Goal: Task Accomplishment & Management: Manage account settings

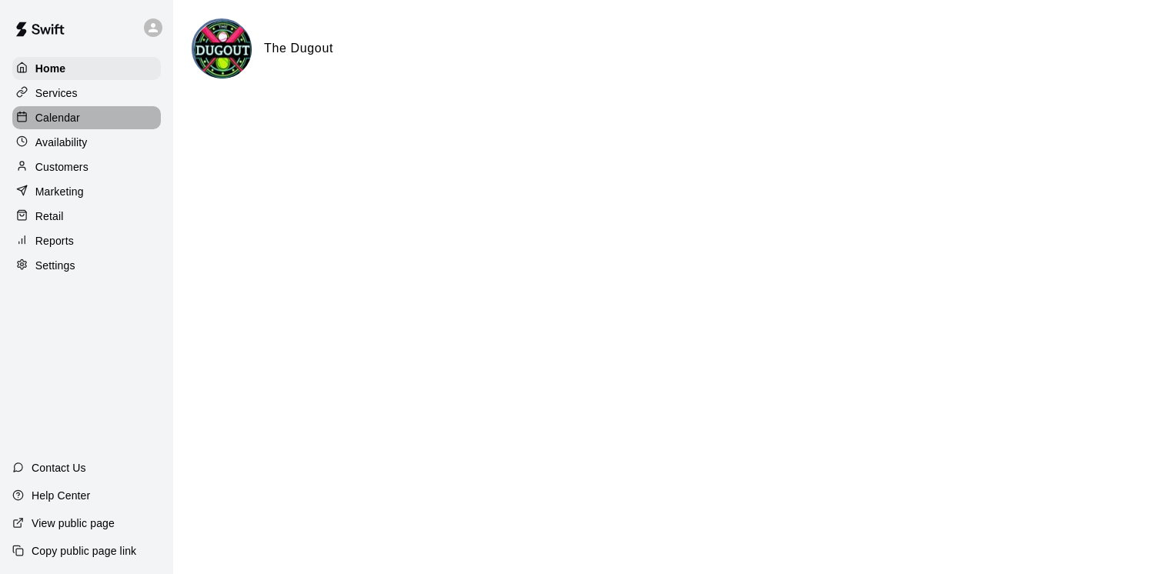
drag, startPoint x: 55, startPoint y: 128, endPoint x: 121, endPoint y: 165, distance: 75.8
click at [55, 125] on p "Calendar" at bounding box center [57, 117] width 45 height 15
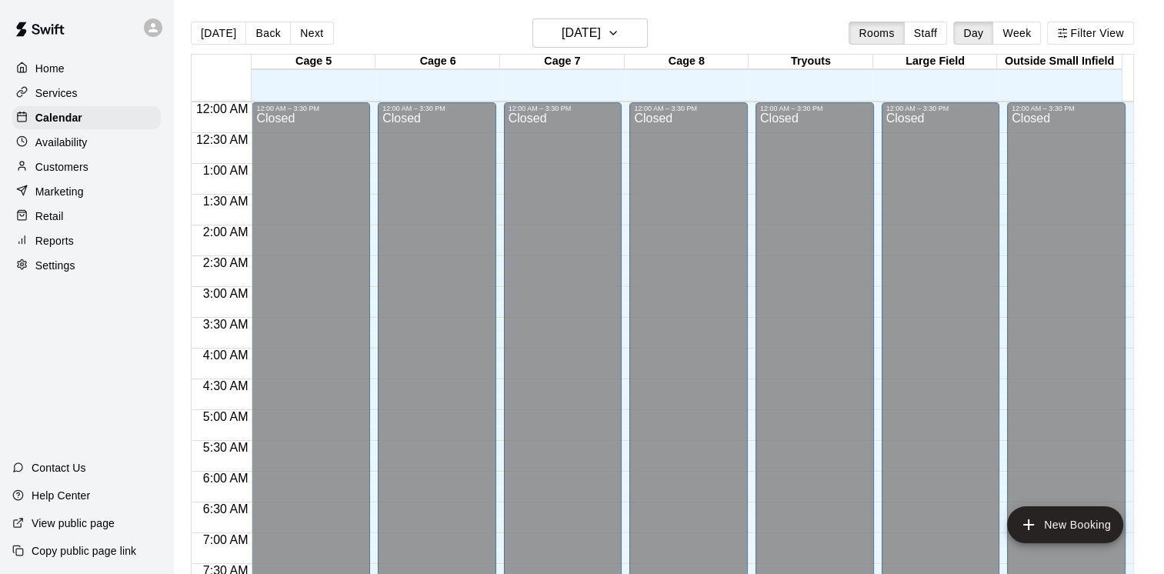
scroll to position [940, 0]
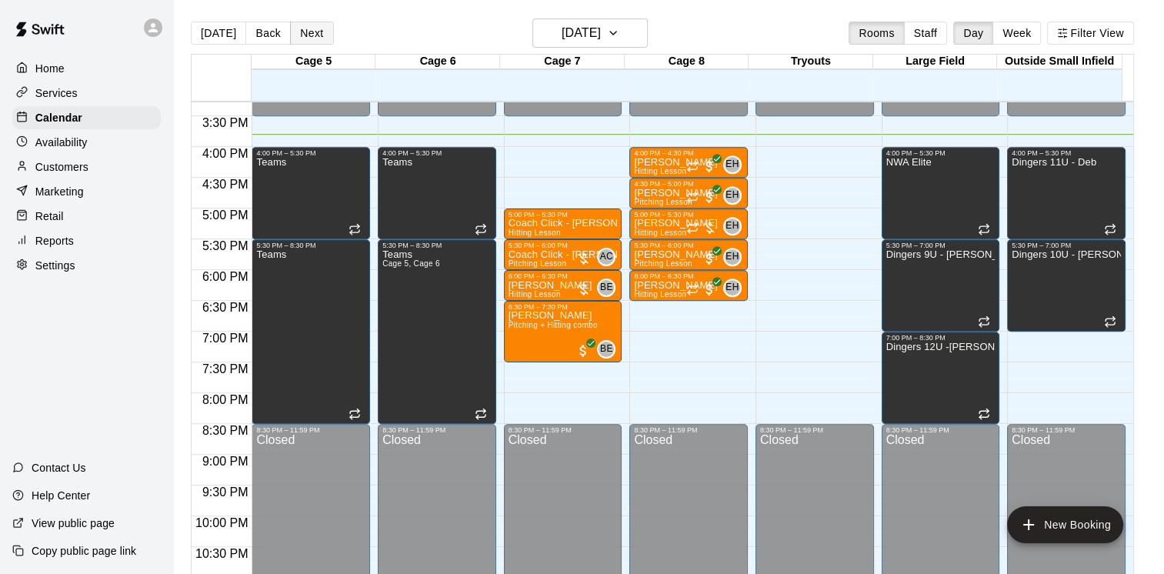
click at [323, 31] on button "Next" at bounding box center [311, 33] width 43 height 23
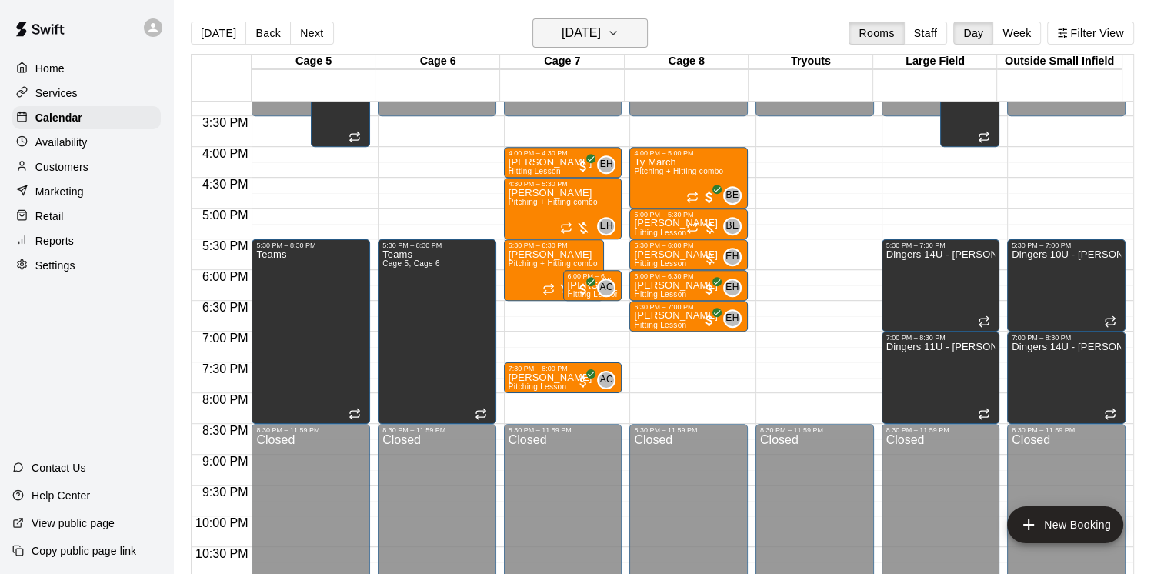
click at [562, 42] on h6 "[DATE]" at bounding box center [581, 33] width 39 height 22
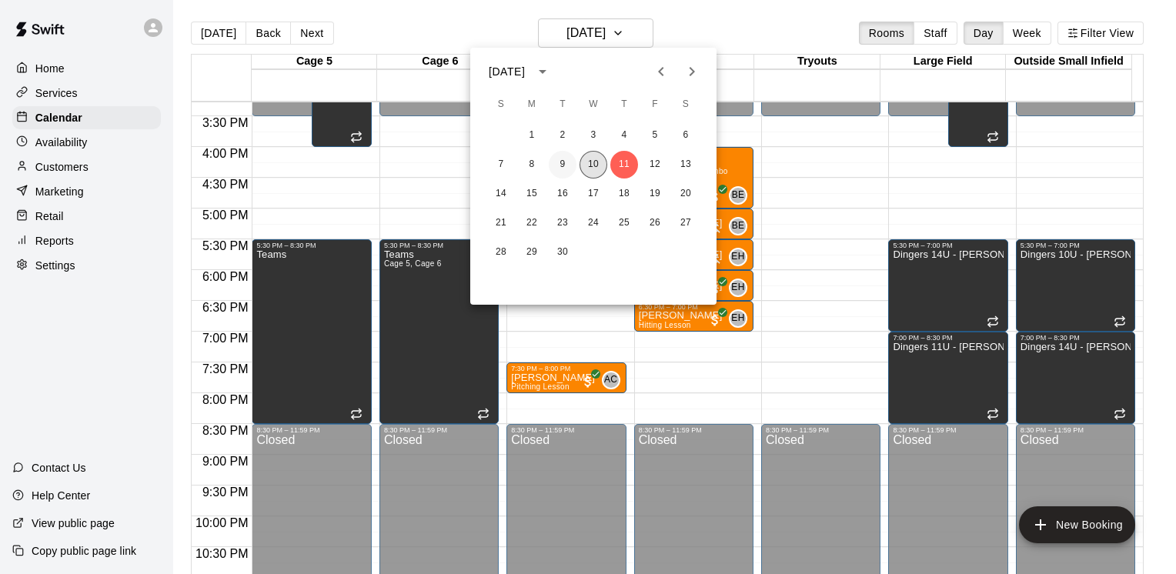
click at [591, 158] on button "10" at bounding box center [593, 165] width 28 height 28
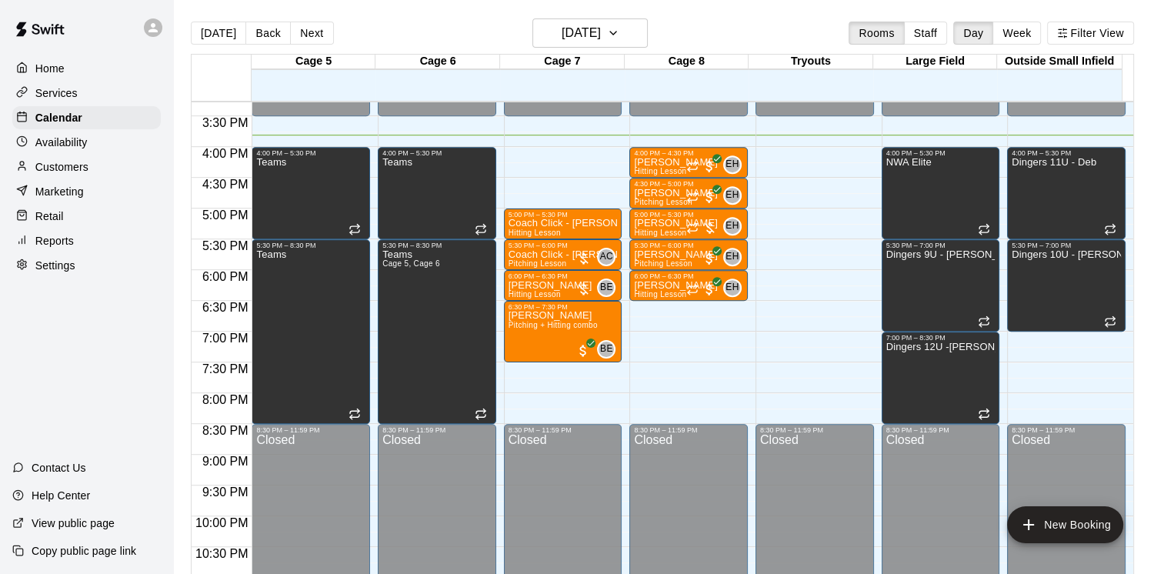
click at [80, 149] on p "Availability" at bounding box center [61, 142] width 52 height 15
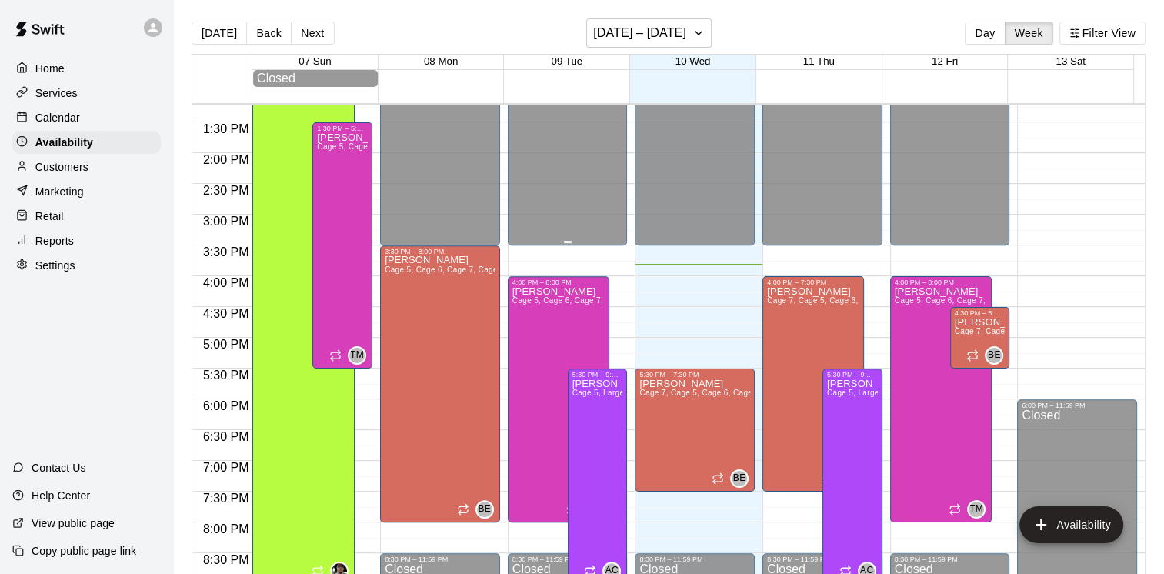
scroll to position [819, 0]
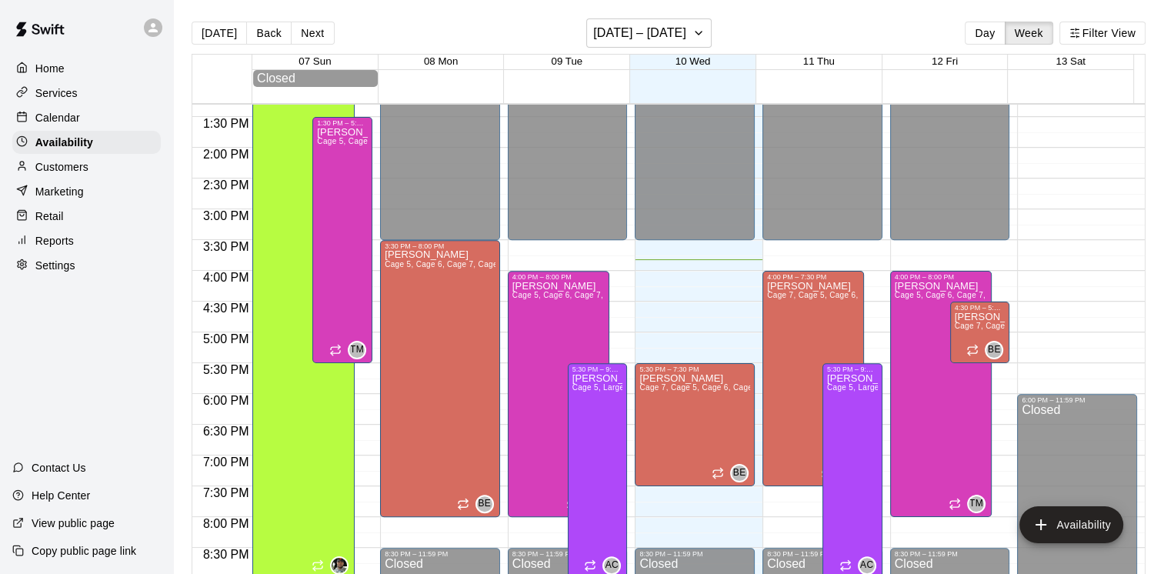
click at [57, 118] on p "Calendar" at bounding box center [57, 117] width 45 height 15
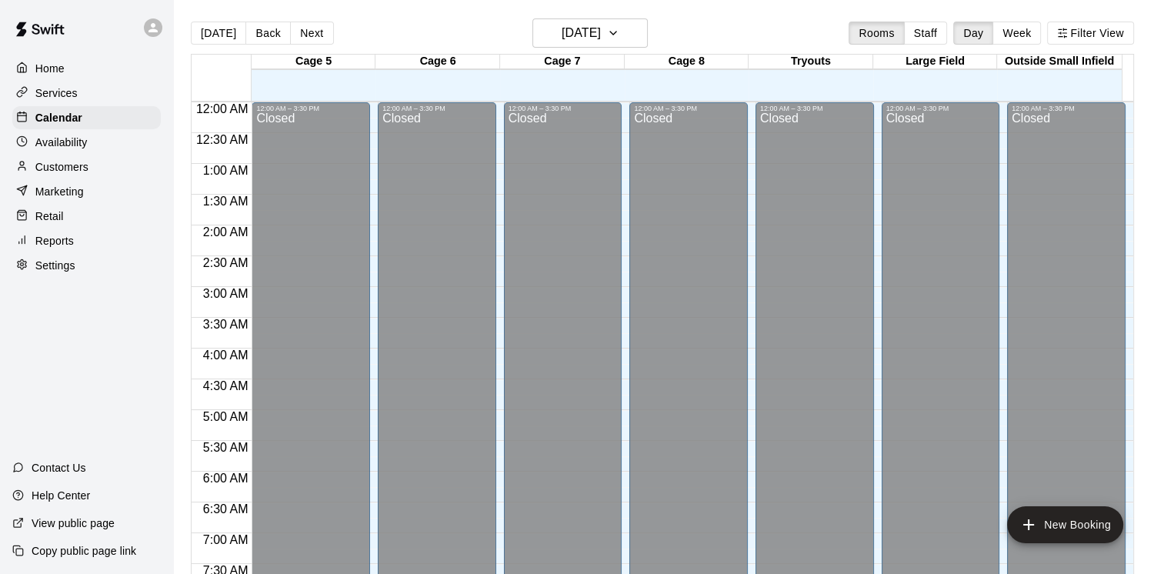
scroll to position [940, 0]
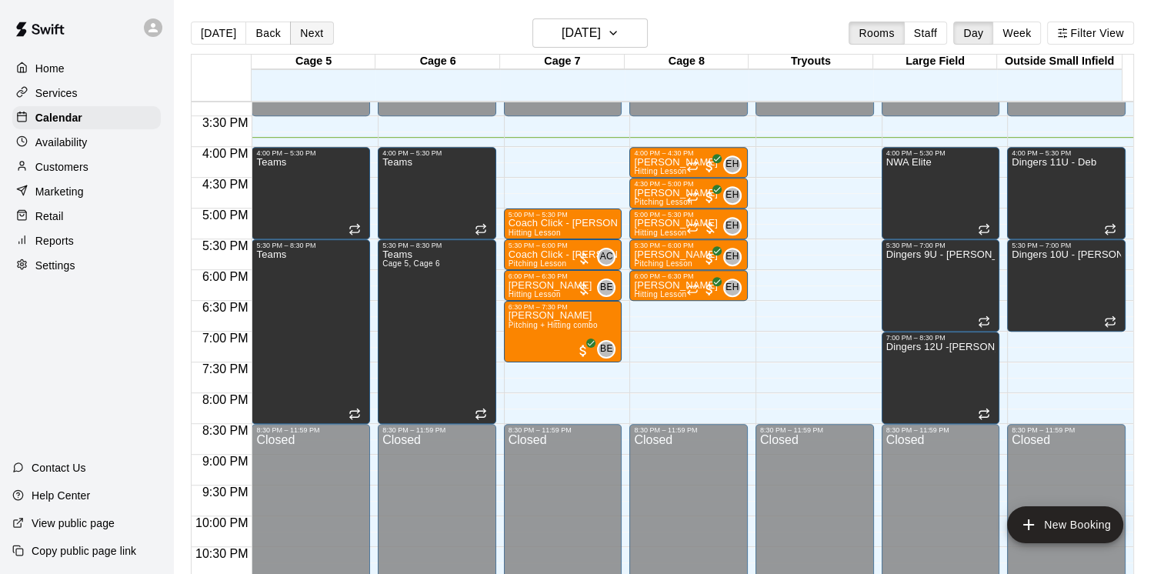
click at [299, 32] on button "Next" at bounding box center [311, 33] width 43 height 23
click at [299, 32] on div "Today Back Next Wednesday Sep 10 Rooms Staff Day Week Filter View Cage 5 10 Wed…" at bounding box center [662, 305] width 943 height 574
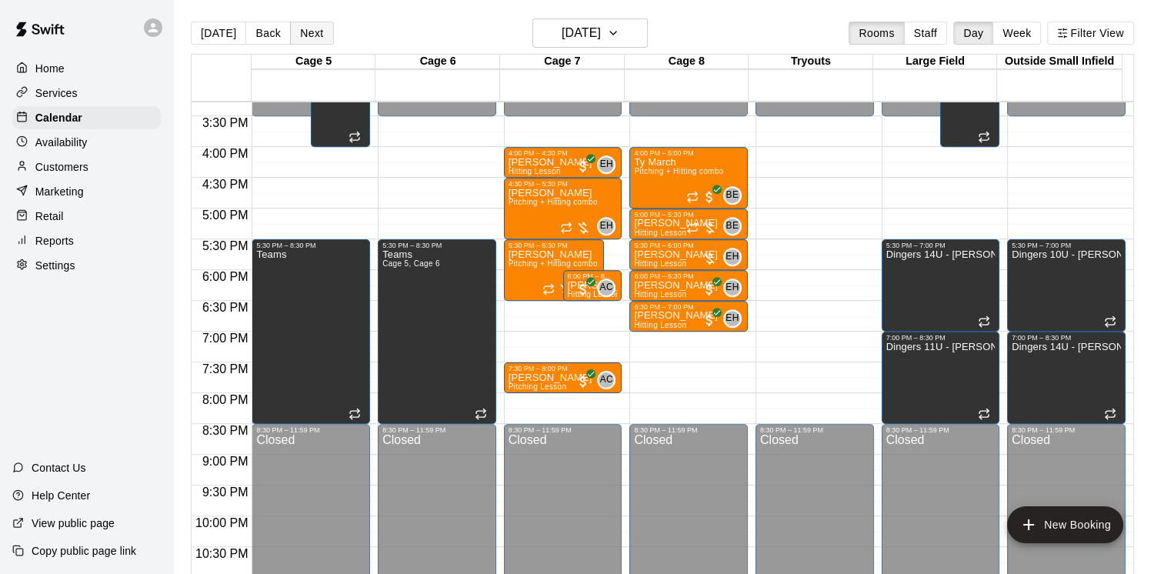
click at [299, 32] on button "Next" at bounding box center [311, 33] width 43 height 23
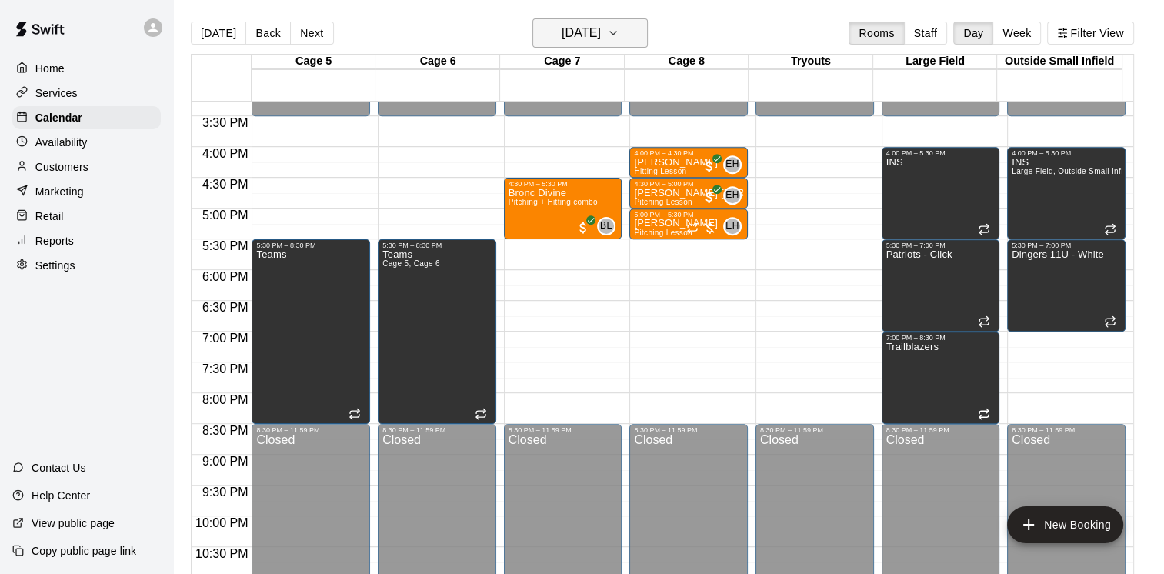
click at [562, 33] on h6 "[DATE]" at bounding box center [581, 33] width 39 height 22
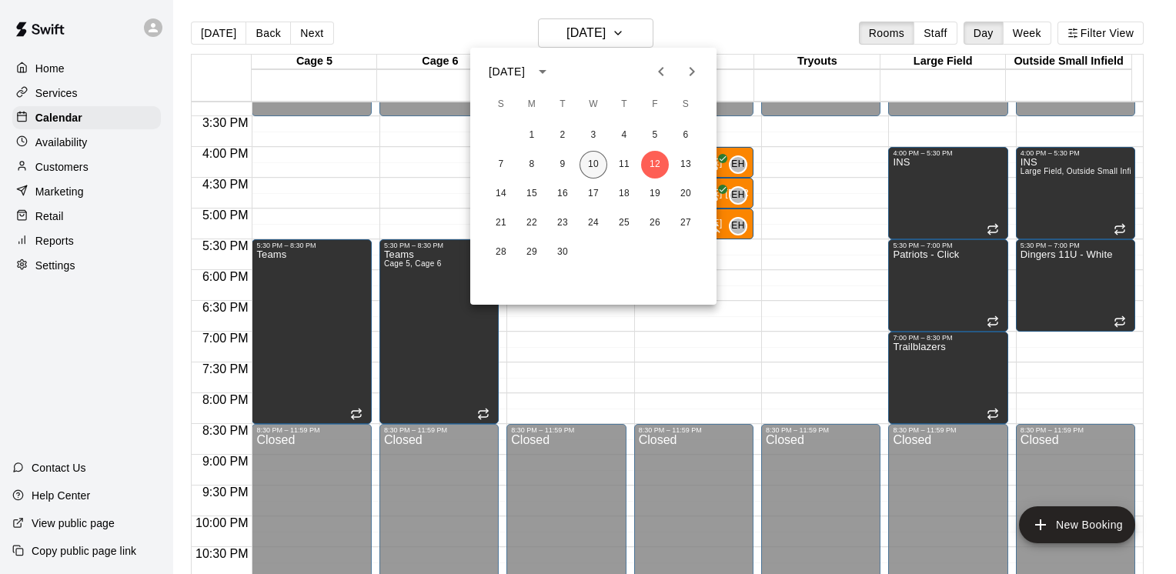
click at [605, 165] on button "10" at bounding box center [593, 165] width 28 height 28
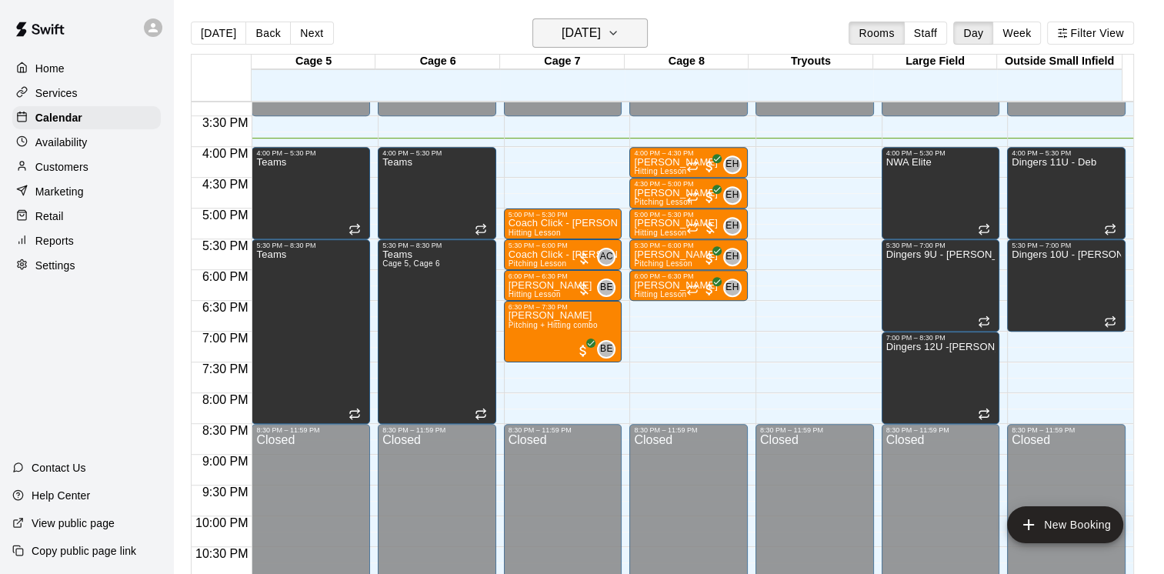
click at [591, 28] on h6 "[DATE]" at bounding box center [581, 33] width 39 height 22
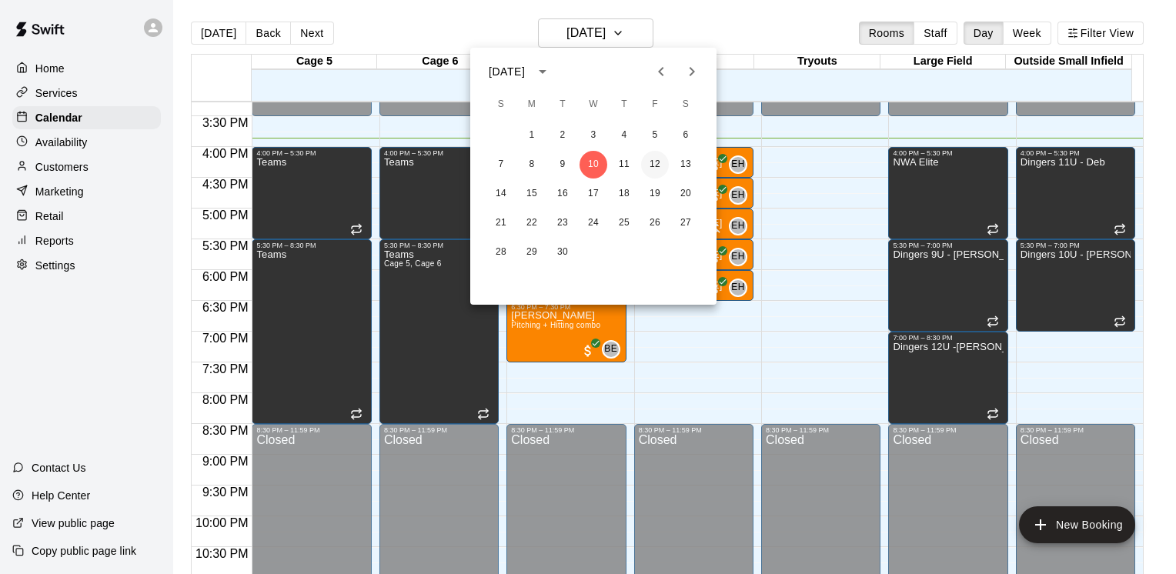
click at [659, 168] on button "12" at bounding box center [655, 165] width 28 height 28
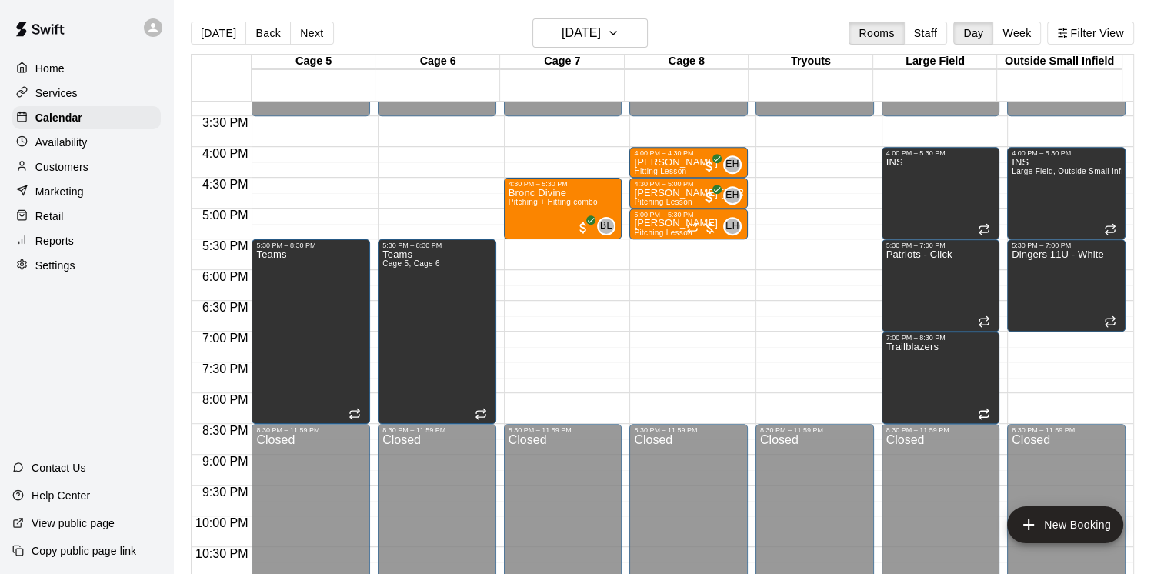
click at [78, 65] on div "Home" at bounding box center [86, 68] width 148 height 23
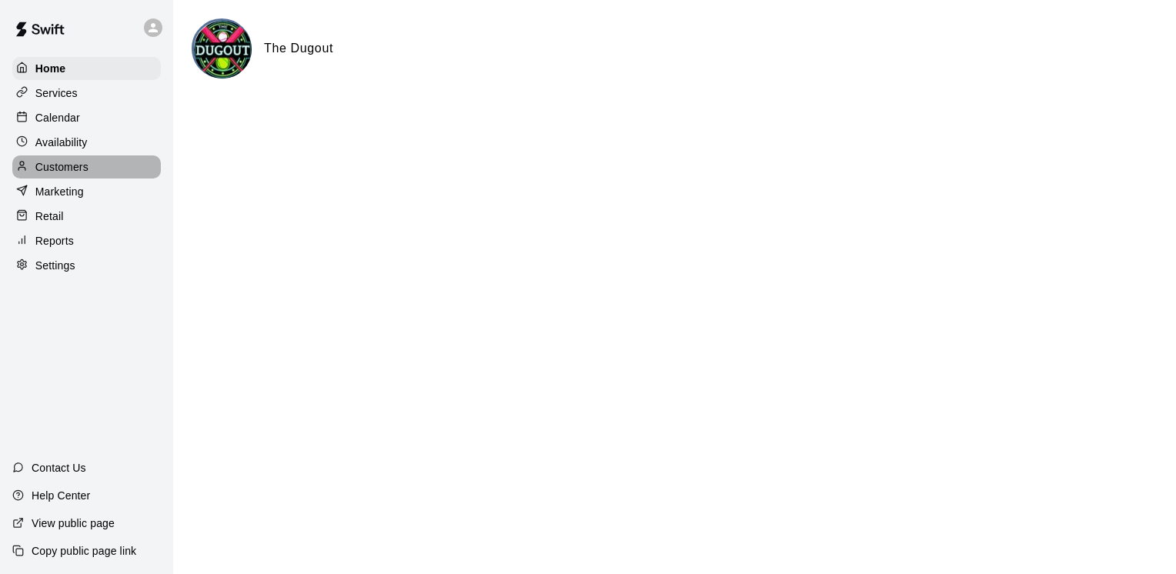
click at [58, 165] on p "Customers" at bounding box center [61, 166] width 53 height 15
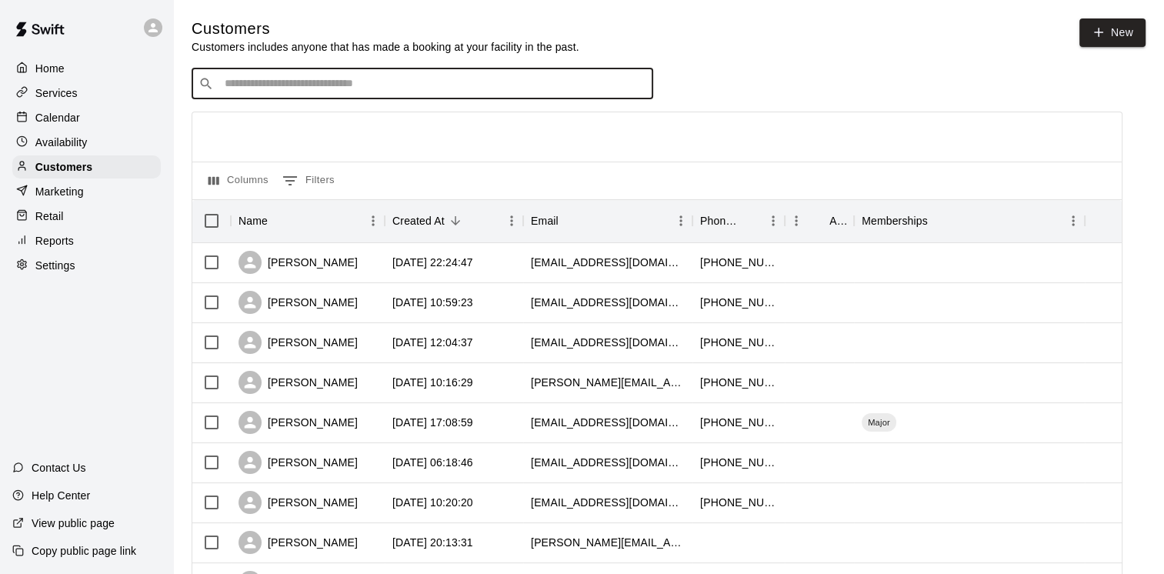
click at [467, 87] on input "Search customers by name or email" at bounding box center [433, 83] width 426 height 15
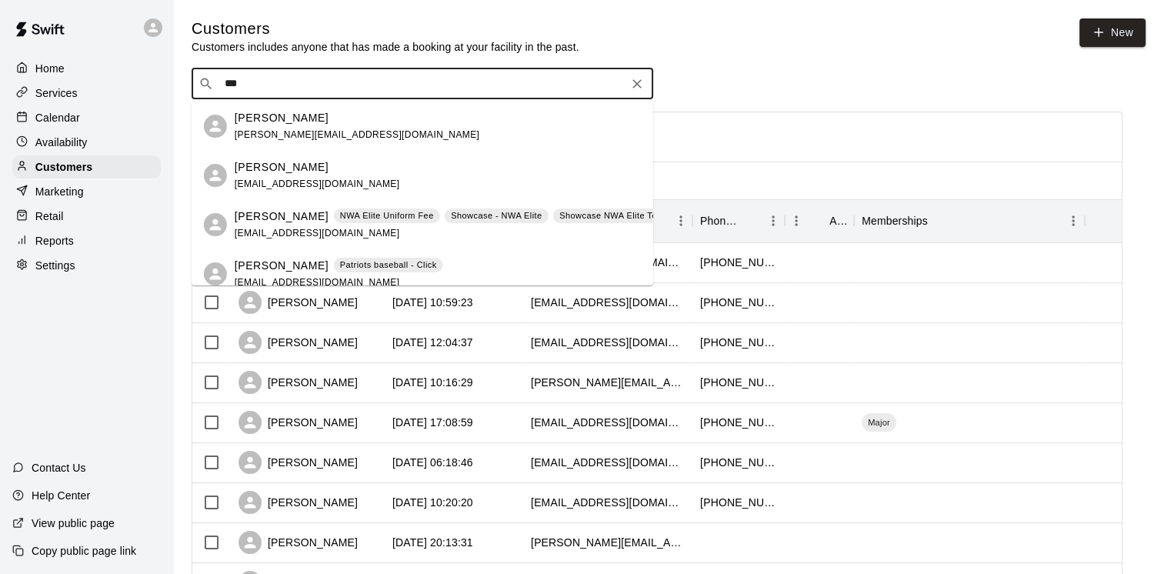
type input "****"
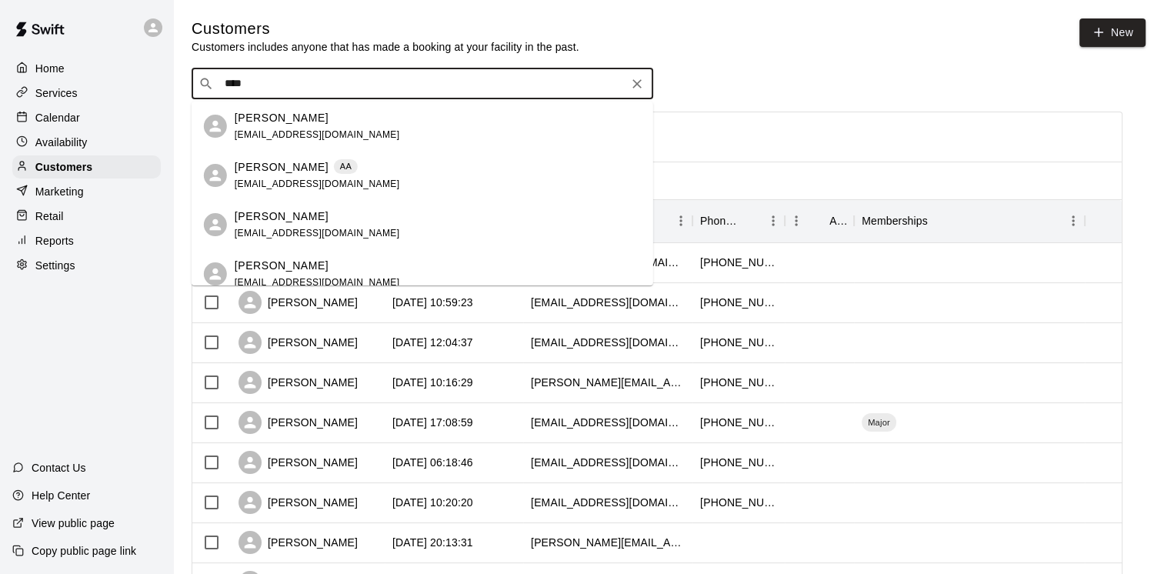
click at [356, 215] on div "Alan Bender benderalan@yahoo.com" at bounding box center [438, 224] width 406 height 33
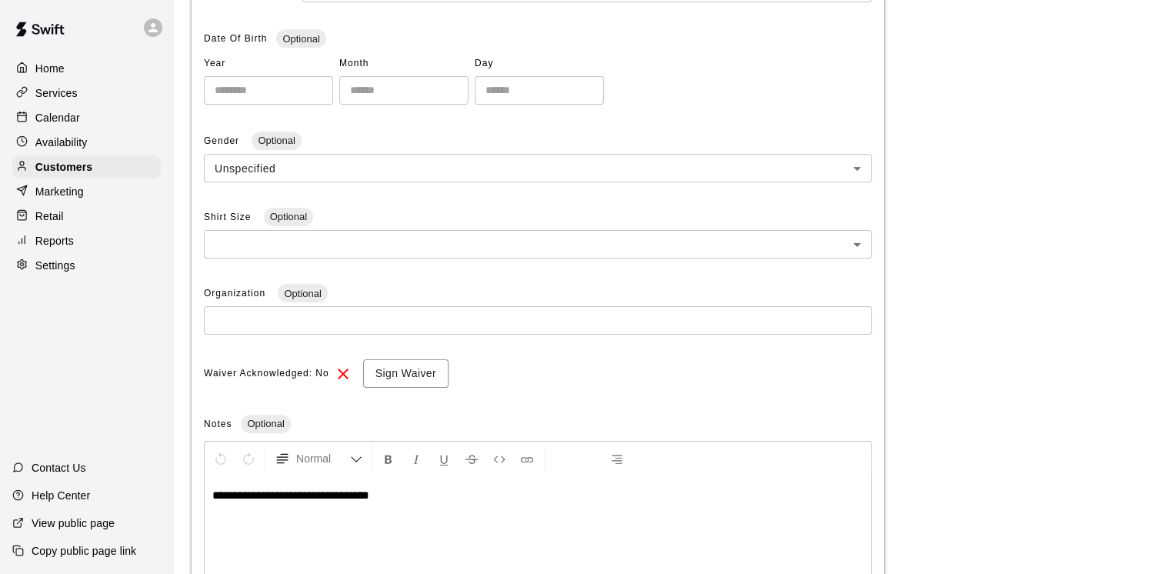
scroll to position [385, 0]
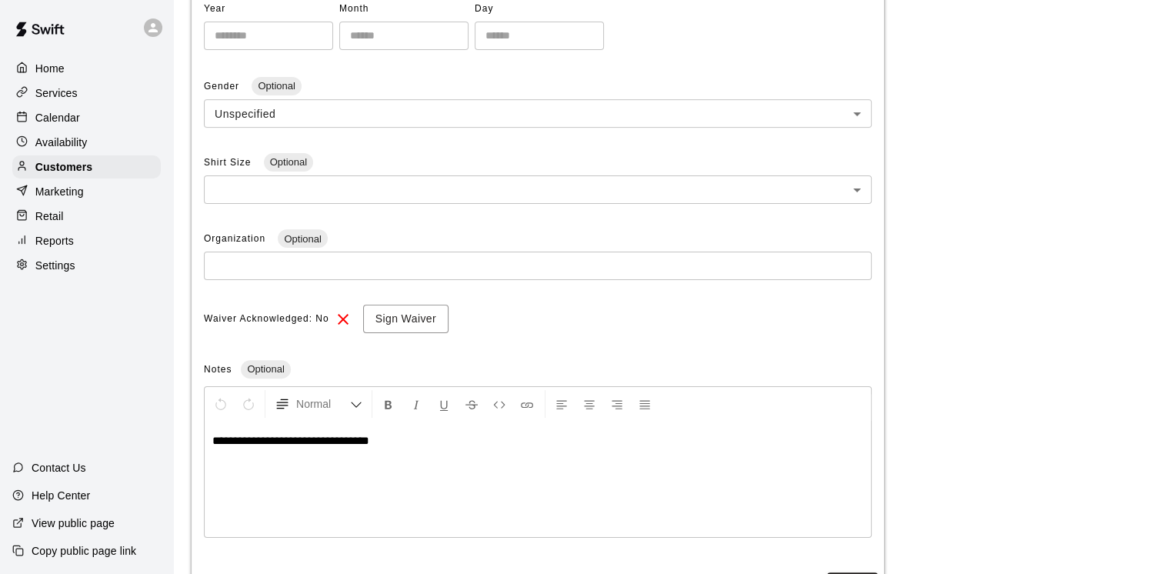
click at [439, 442] on p "**********" at bounding box center [537, 440] width 651 height 15
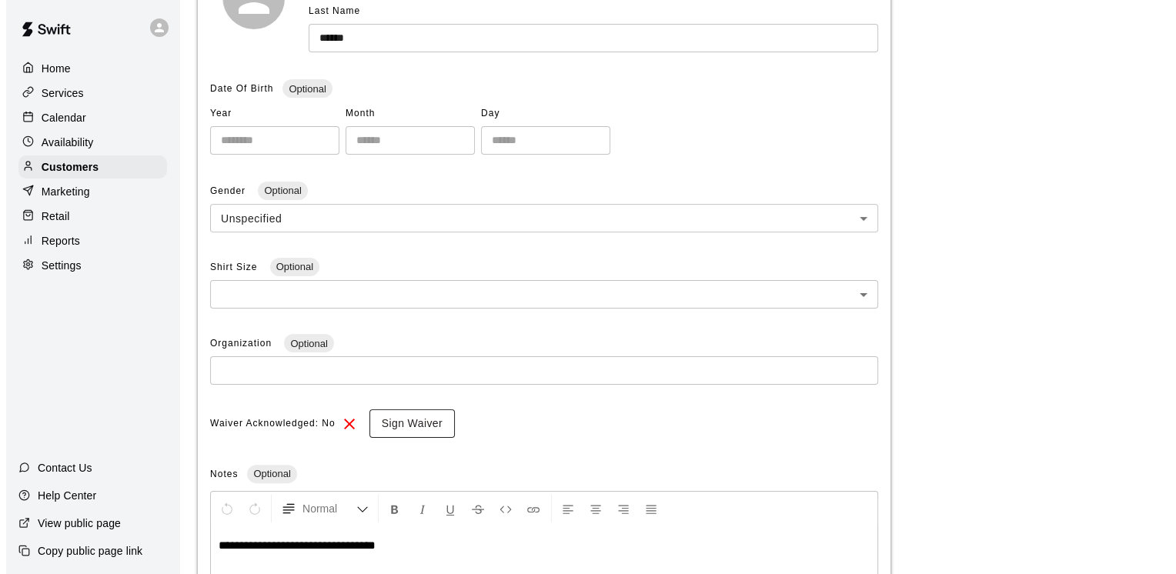
scroll to position [452, 0]
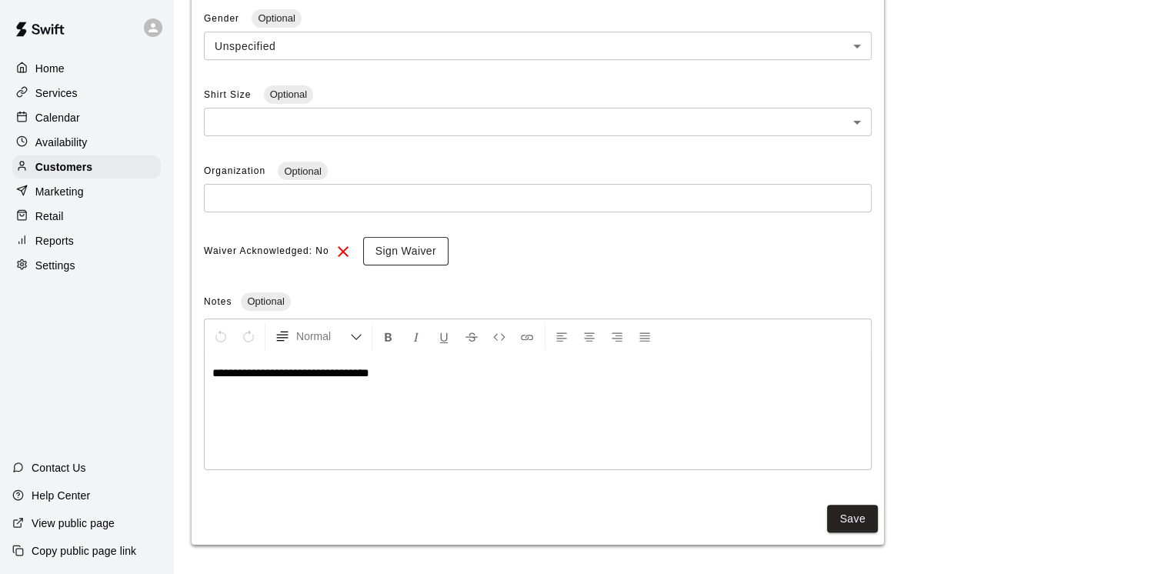
click at [424, 247] on button "Sign Waiver" at bounding box center [405, 251] width 85 height 28
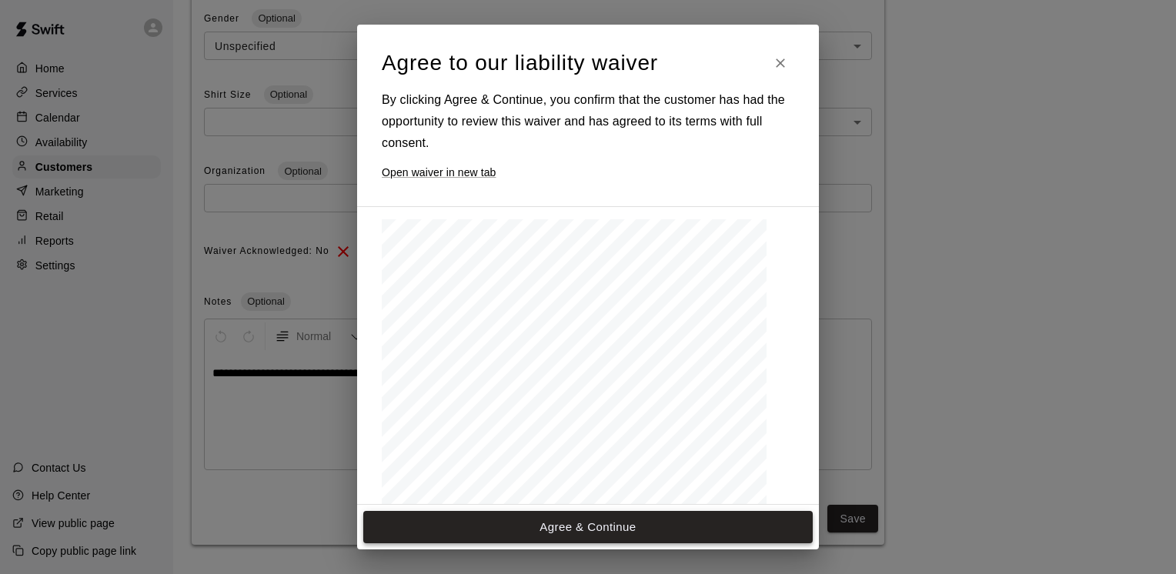
click at [632, 527] on button "Agree & Continue" at bounding box center [587, 527] width 449 height 32
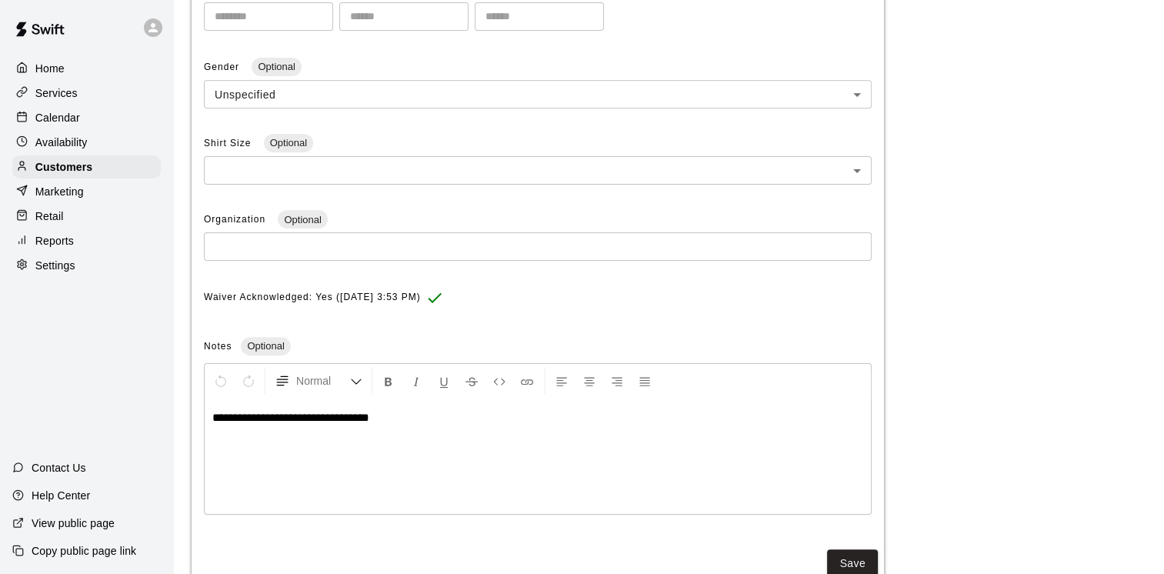
scroll to position [449, 0]
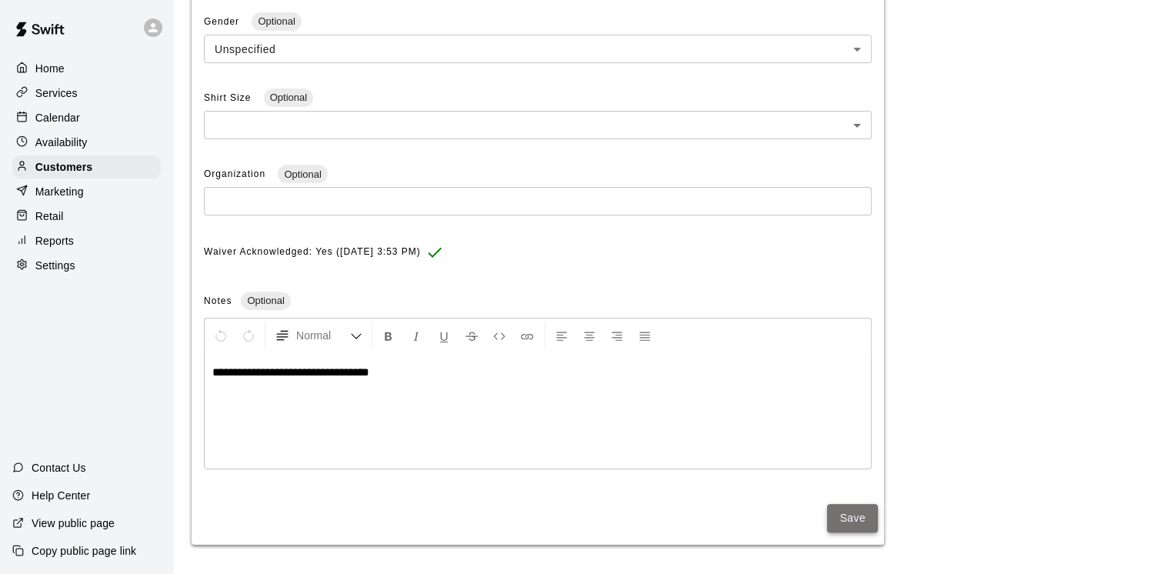
click at [861, 517] on button "Save" at bounding box center [852, 518] width 51 height 28
click at [849, 519] on button "Save" at bounding box center [852, 518] width 51 height 28
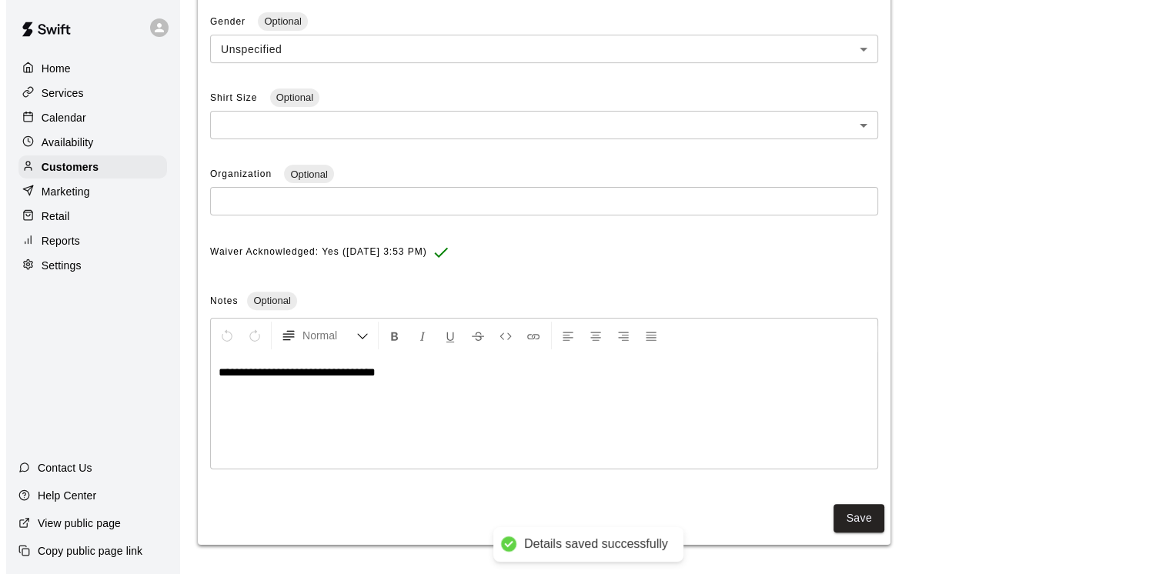
scroll to position [0, 0]
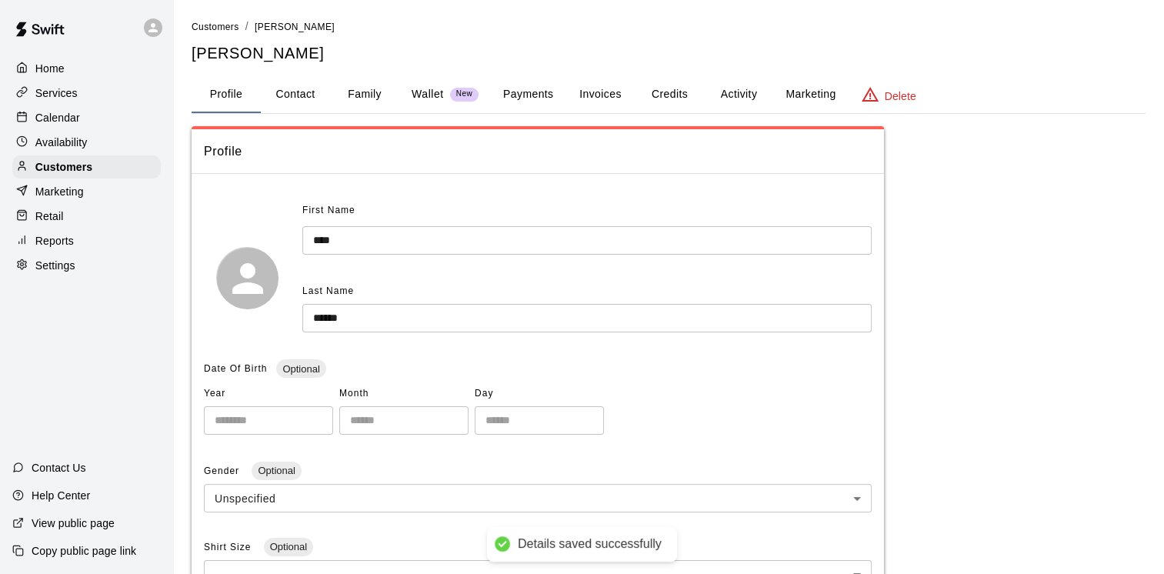
click at [724, 88] on button "Activity" at bounding box center [738, 94] width 69 height 37
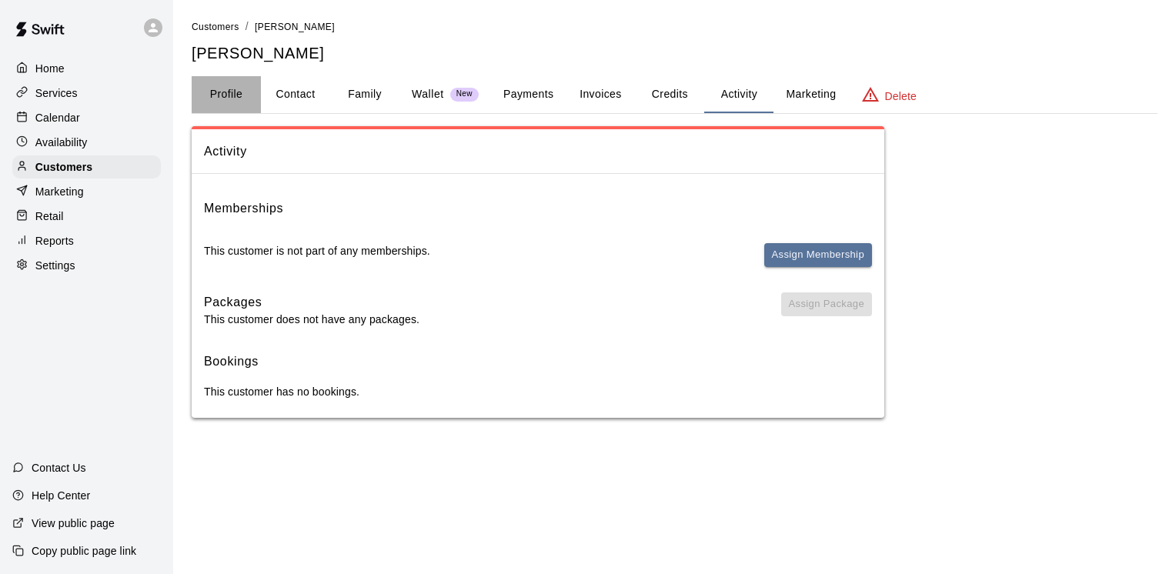
click at [217, 100] on button "Profile" at bounding box center [226, 94] width 69 height 37
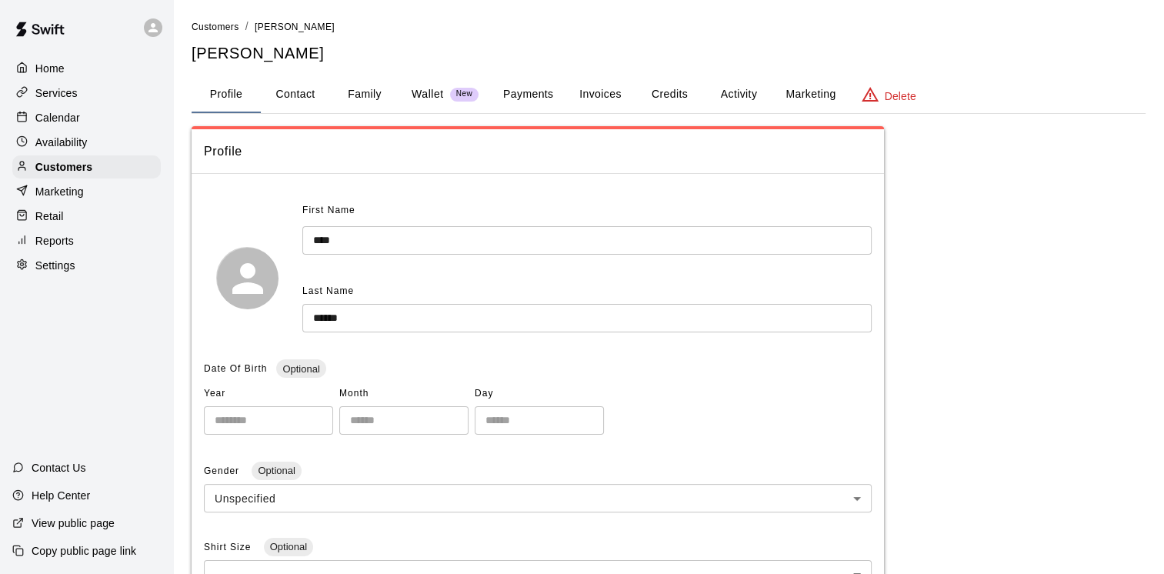
click at [318, 85] on button "Contact" at bounding box center [295, 94] width 69 height 37
select select "**"
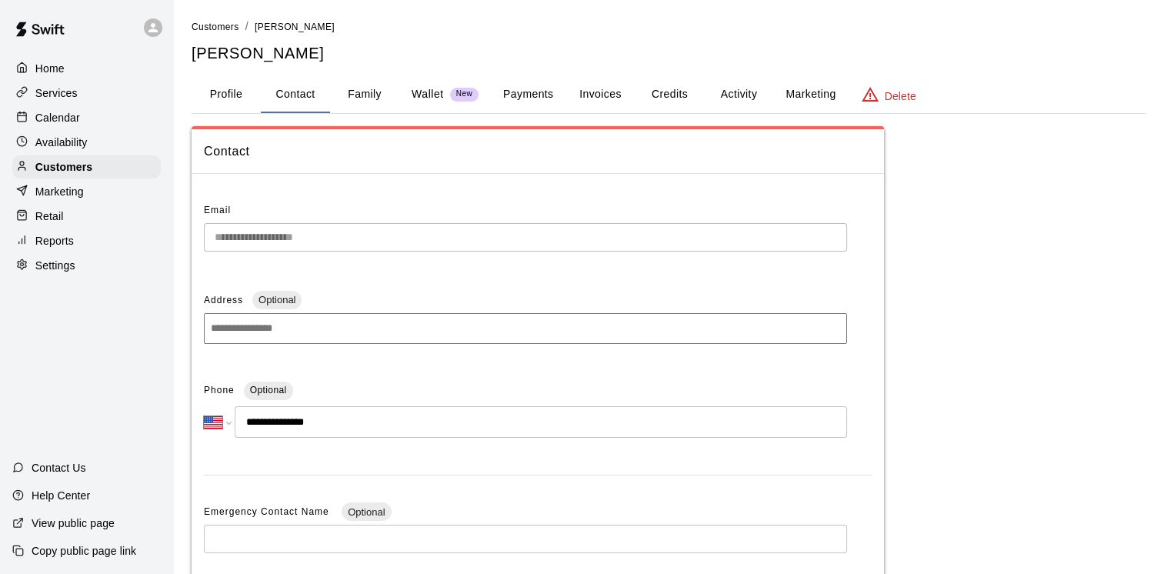
click at [354, 104] on button "Family" at bounding box center [364, 94] width 69 height 37
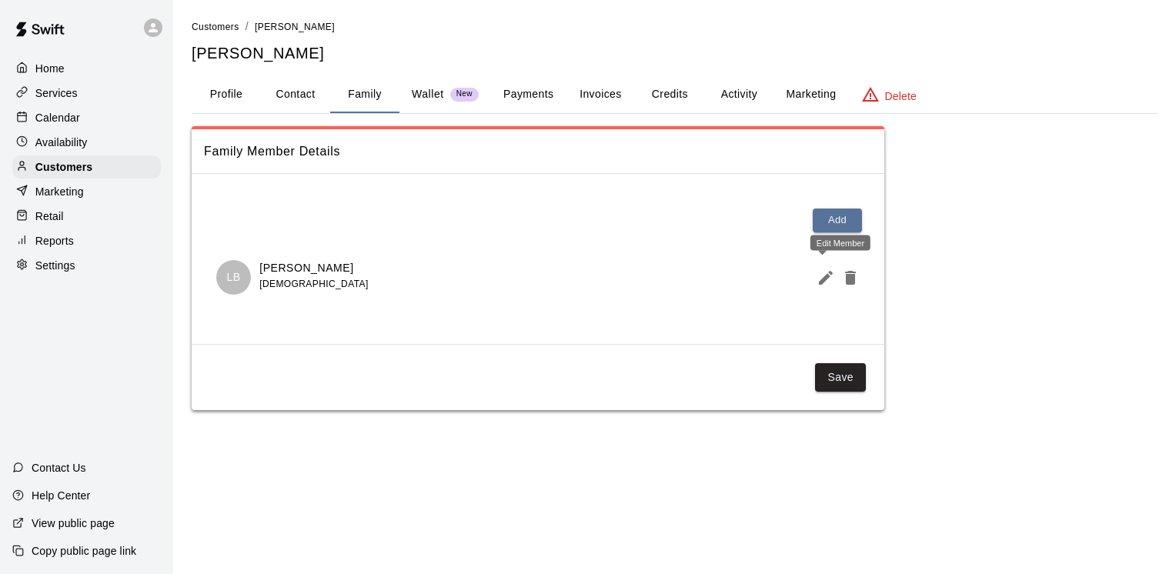
click at [822, 275] on icon "Edit Member" at bounding box center [825, 278] width 18 height 18
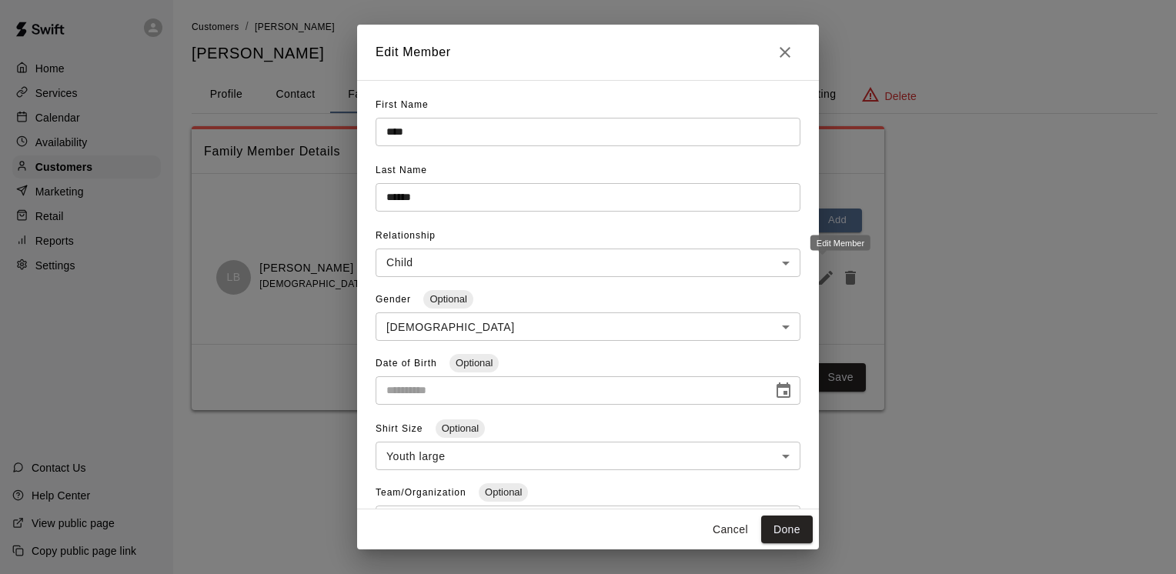
type input "**********"
click at [781, 45] on icon "Close" at bounding box center [785, 52] width 18 height 18
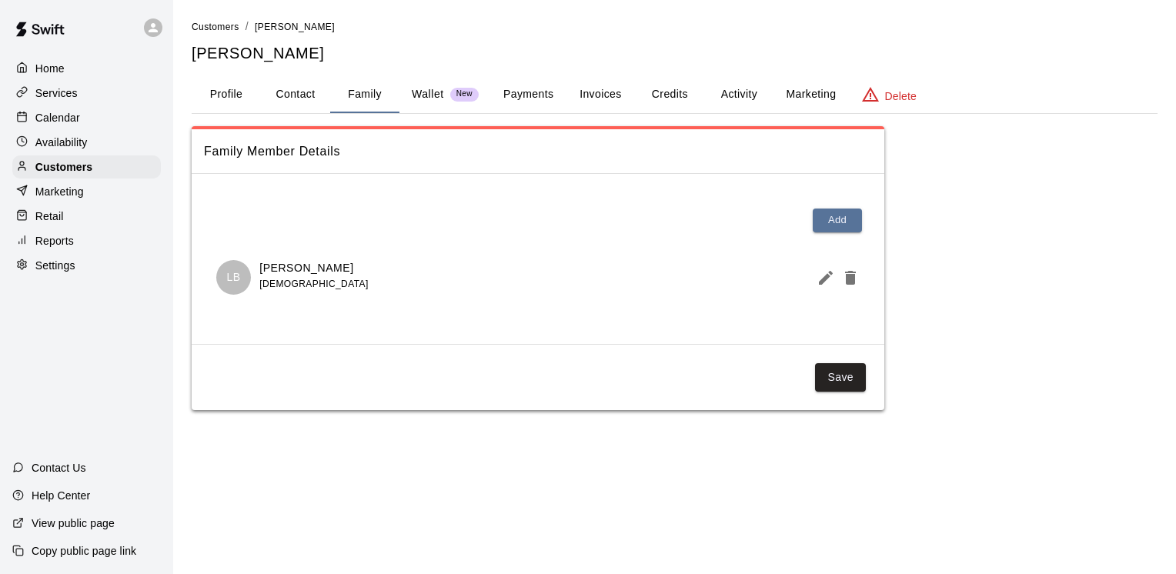
click at [547, 87] on button "Payments" at bounding box center [528, 94] width 75 height 37
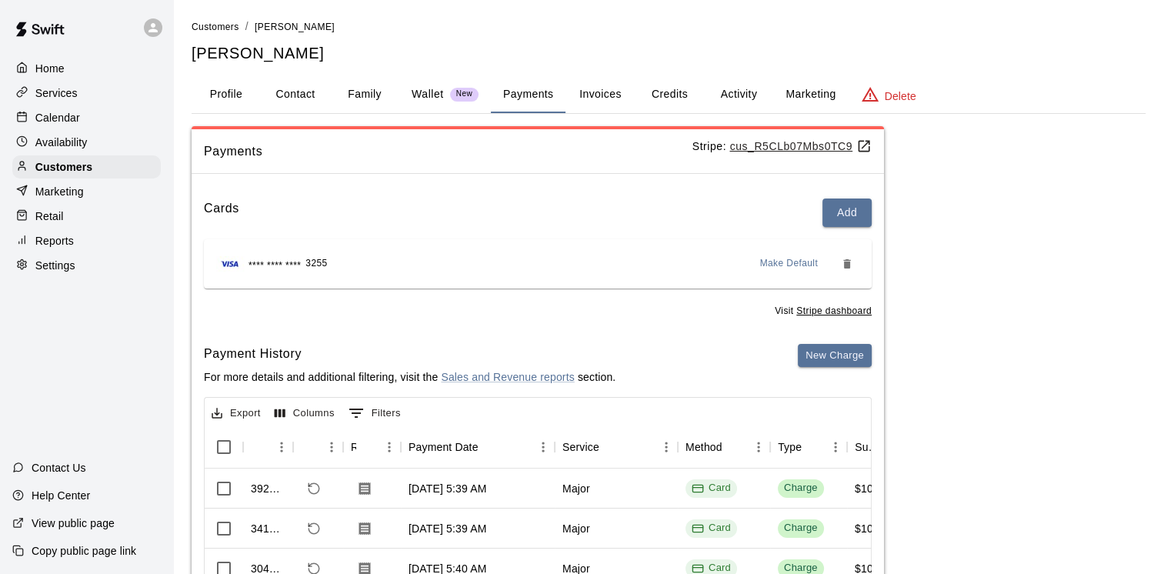
click at [748, 88] on button "Activity" at bounding box center [738, 94] width 69 height 37
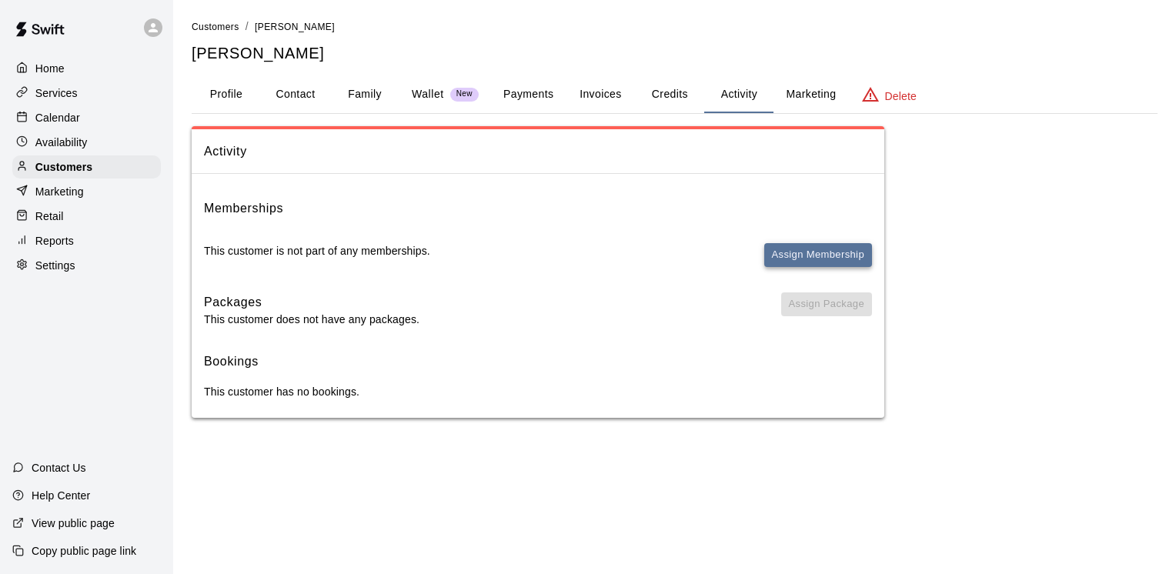
click at [780, 251] on button "Assign Membership" at bounding box center [818, 255] width 108 height 24
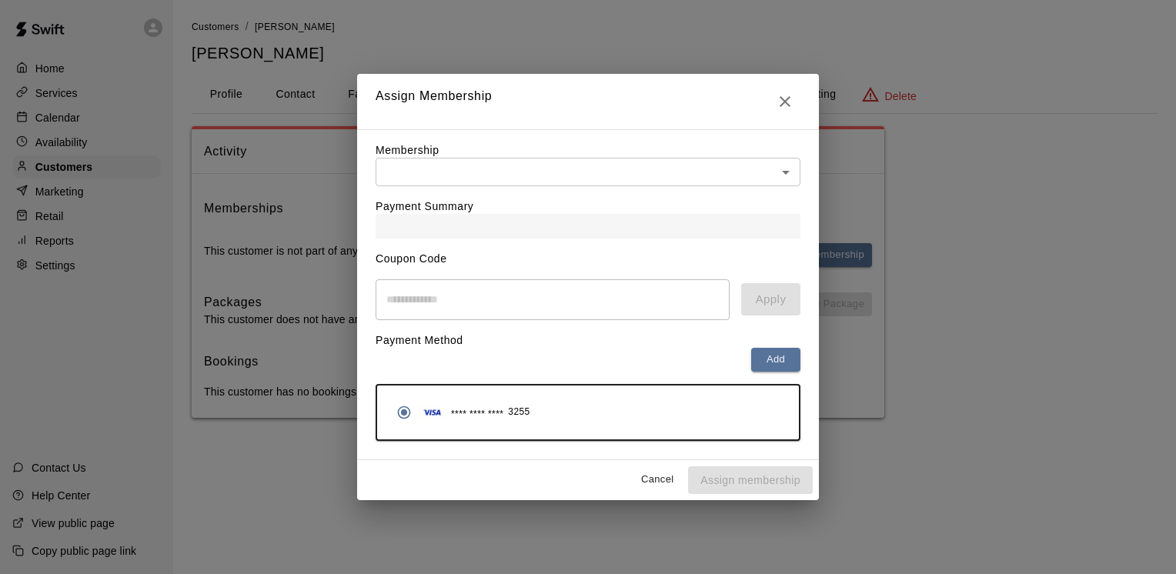
click at [459, 172] on body "Home Services Calendar Availability Customers Marketing Retail Reports Settings…" at bounding box center [588, 224] width 1176 height 449
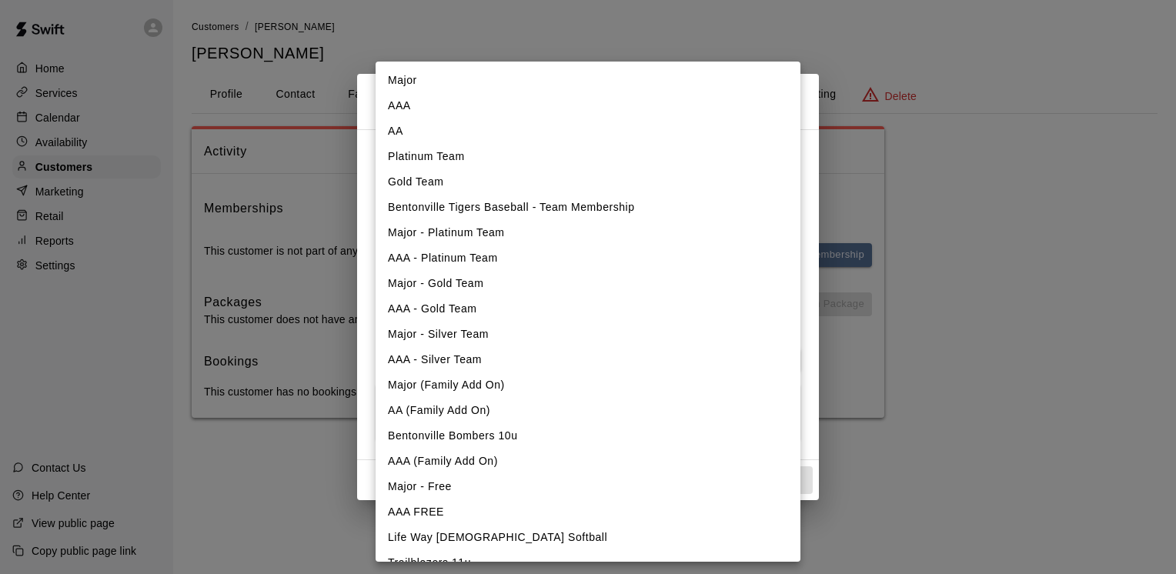
click at [429, 85] on li "Major" at bounding box center [587, 80] width 425 height 25
type input "**********"
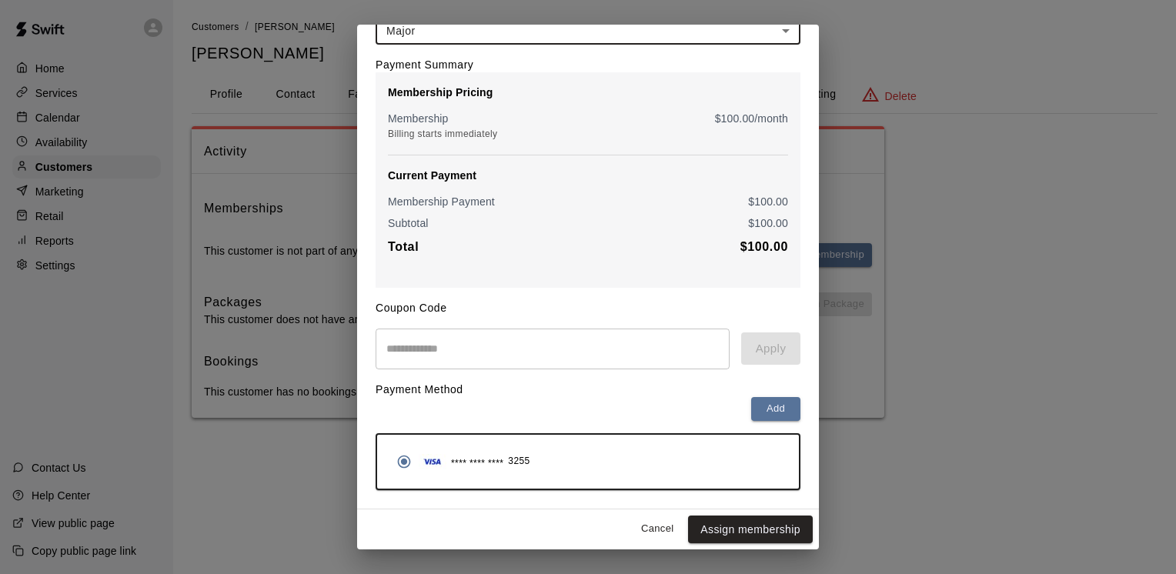
scroll to position [98, 0]
click at [726, 528] on button "Assign membership" at bounding box center [750, 529] width 125 height 28
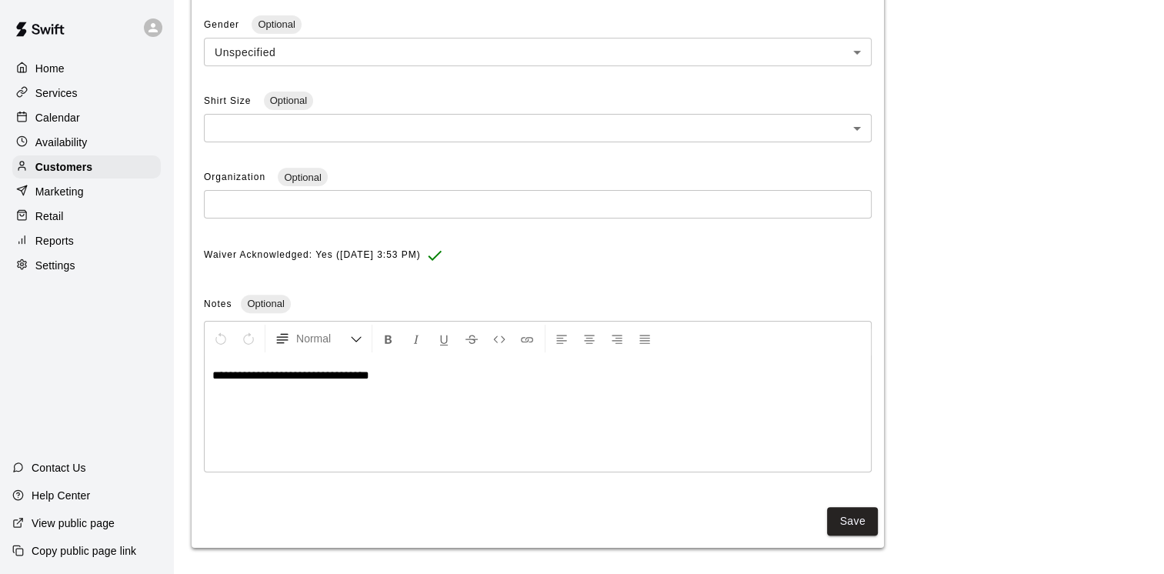
scroll to position [449, 0]
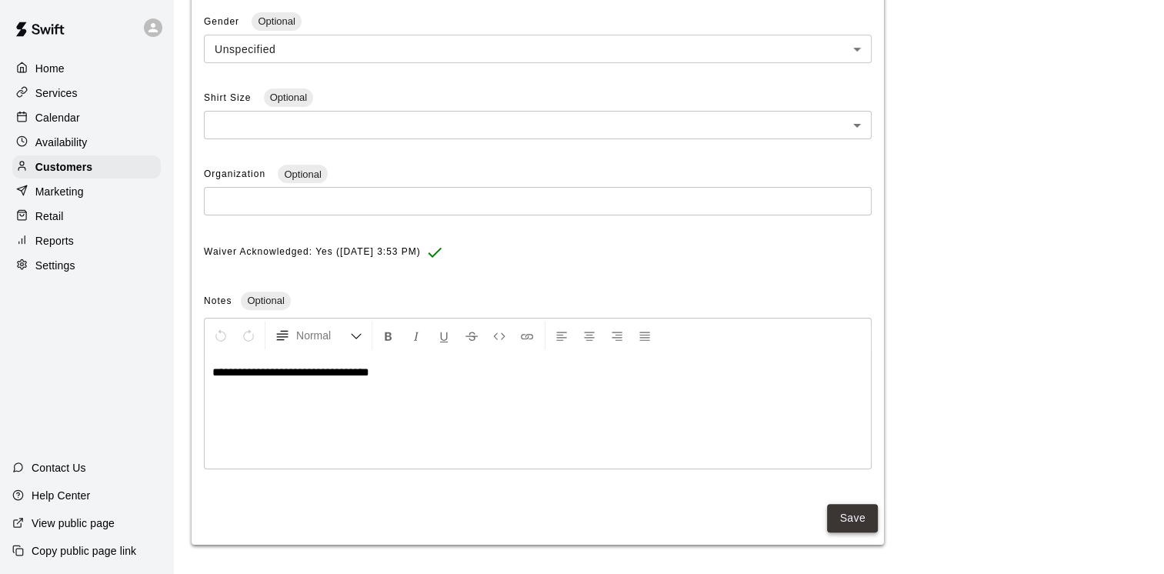
click at [835, 512] on button "Save" at bounding box center [852, 518] width 51 height 28
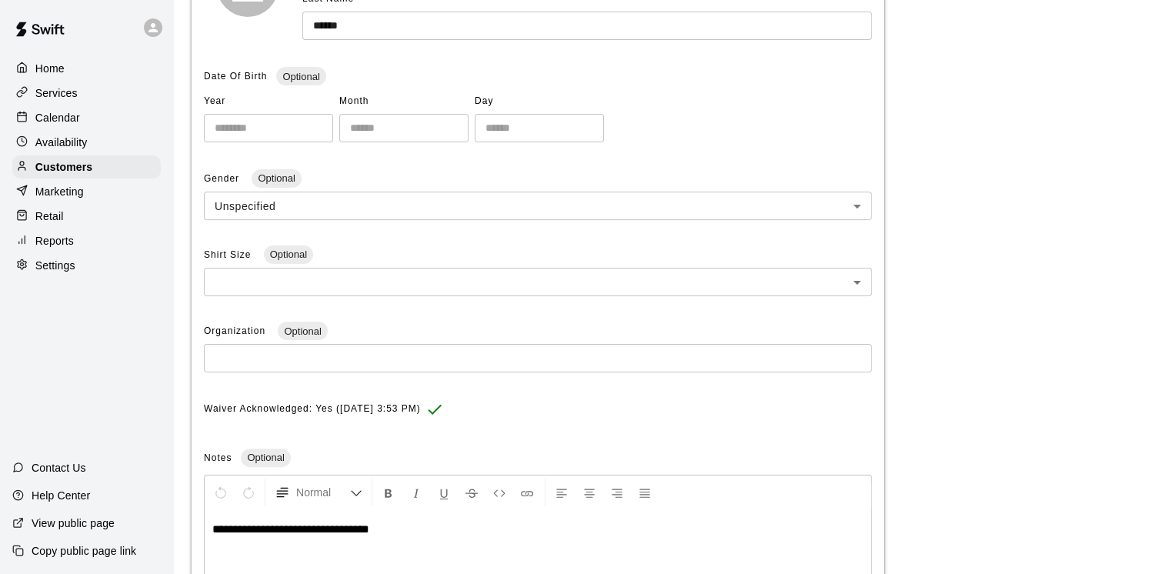
scroll to position [0, 0]
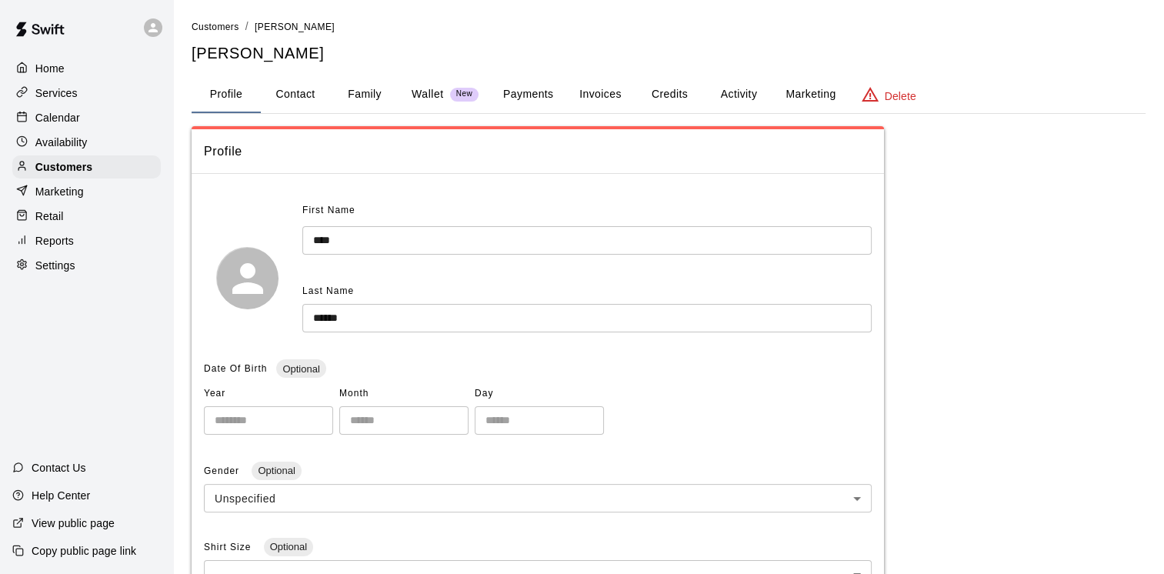
click at [737, 85] on button "Activity" at bounding box center [738, 94] width 69 height 37
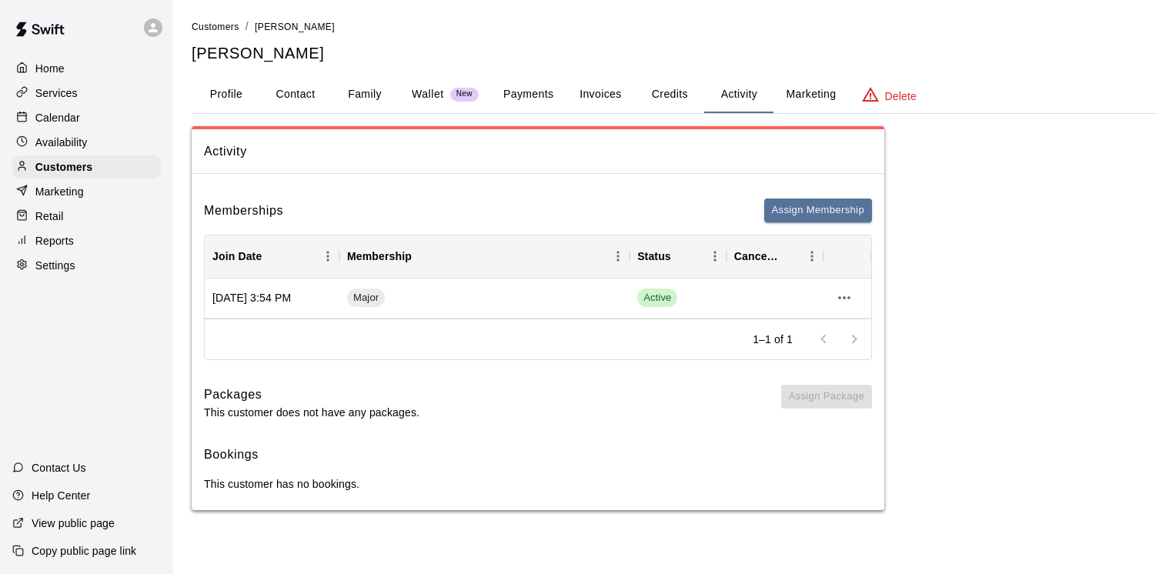
click at [73, 123] on p "Calendar" at bounding box center [57, 117] width 45 height 15
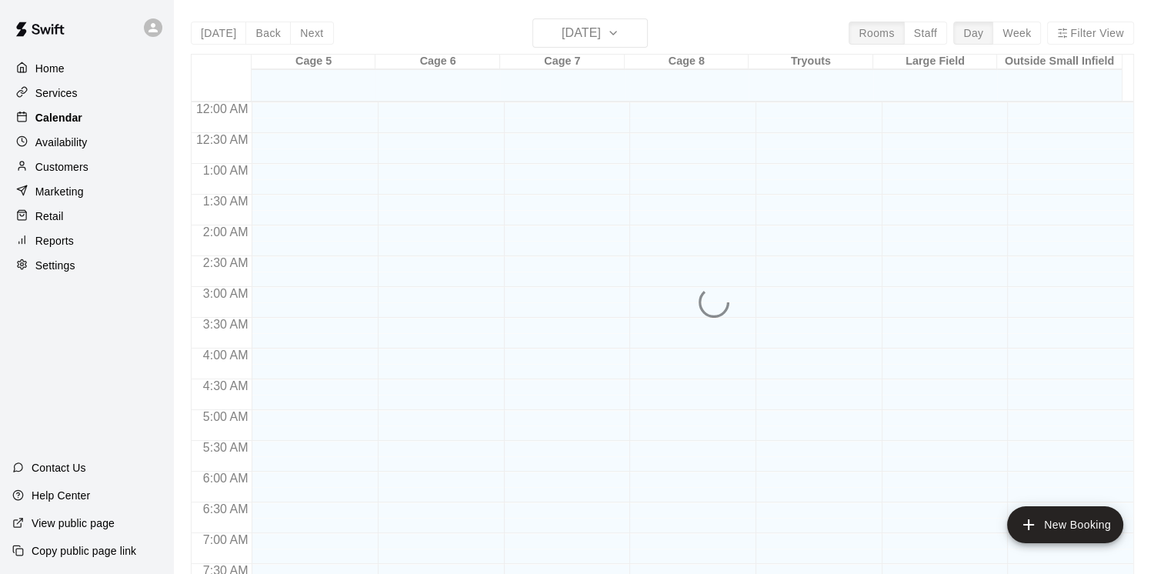
scroll to position [940, 0]
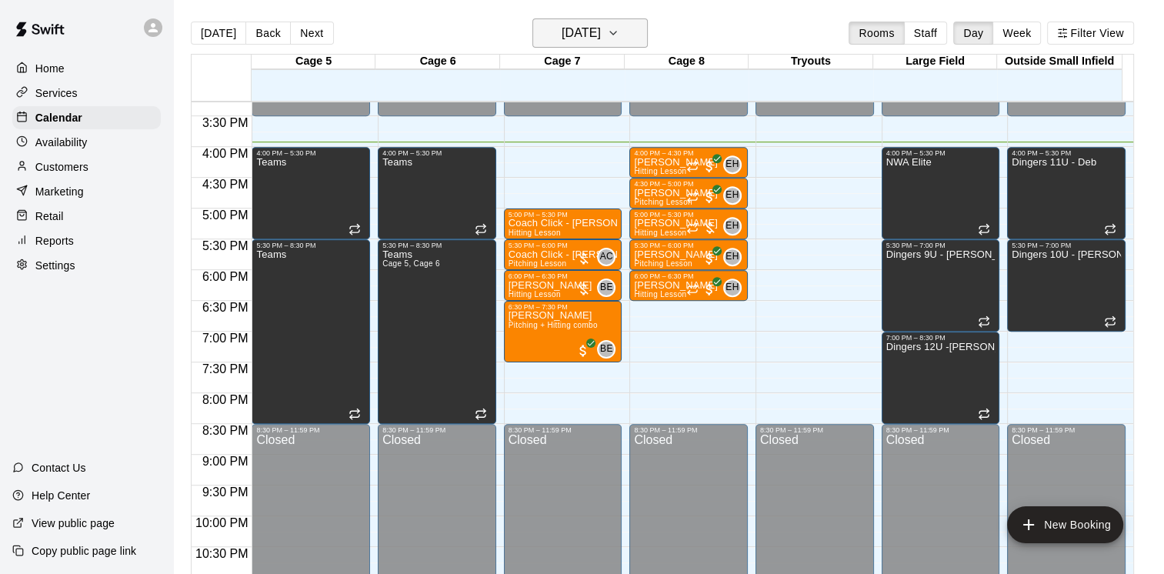
click at [562, 32] on h6 "[DATE]" at bounding box center [581, 33] width 39 height 22
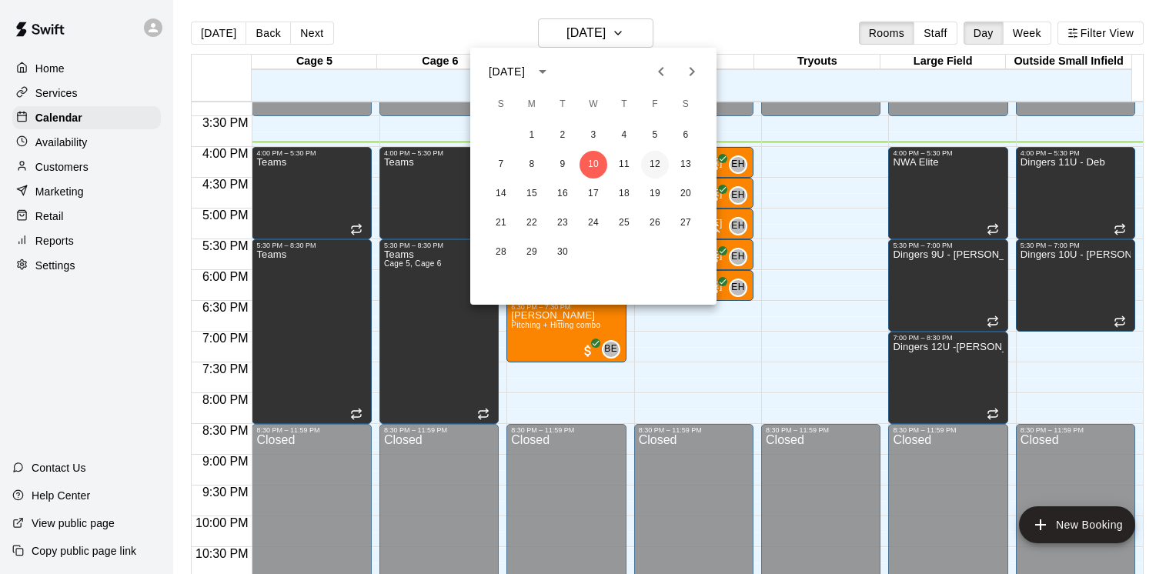
click at [660, 172] on button "12" at bounding box center [655, 165] width 28 height 28
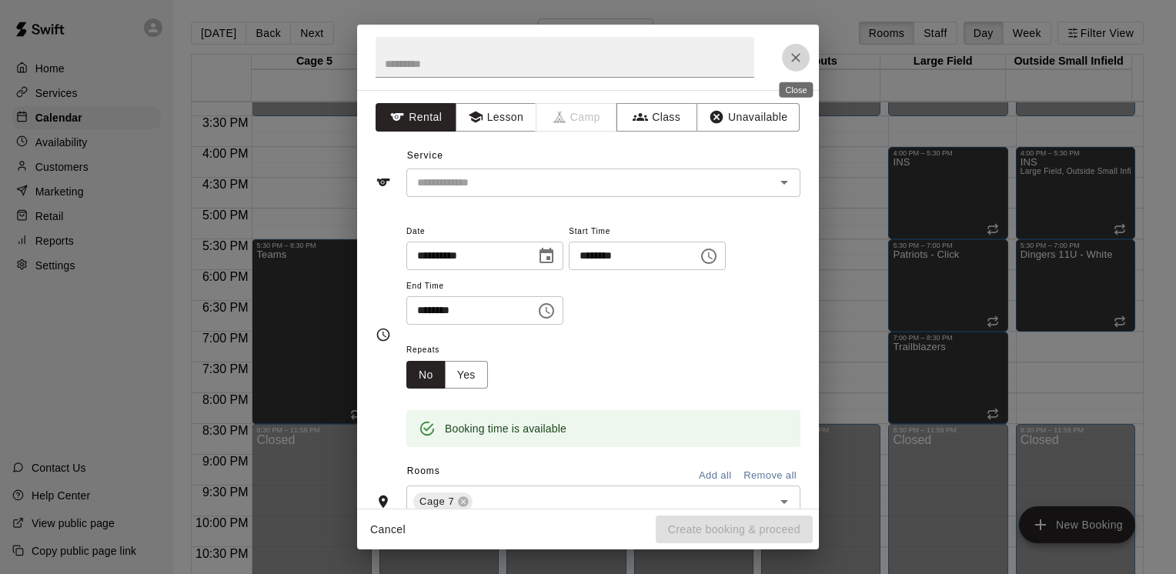
click at [800, 65] on icon "Close" at bounding box center [795, 57] width 15 height 15
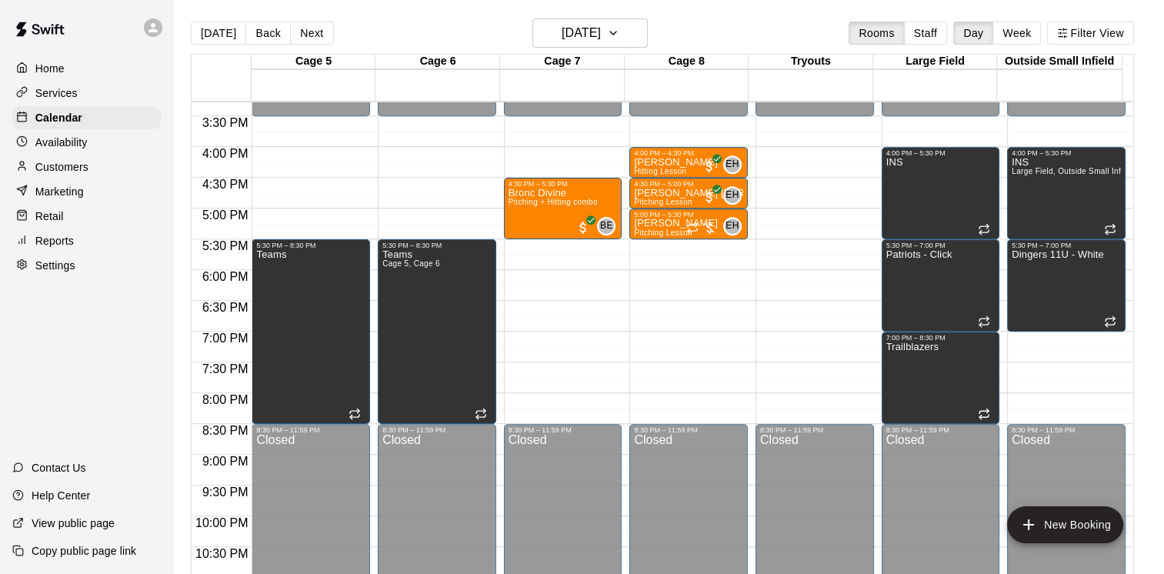
click at [74, 175] on p "Customers" at bounding box center [61, 166] width 53 height 15
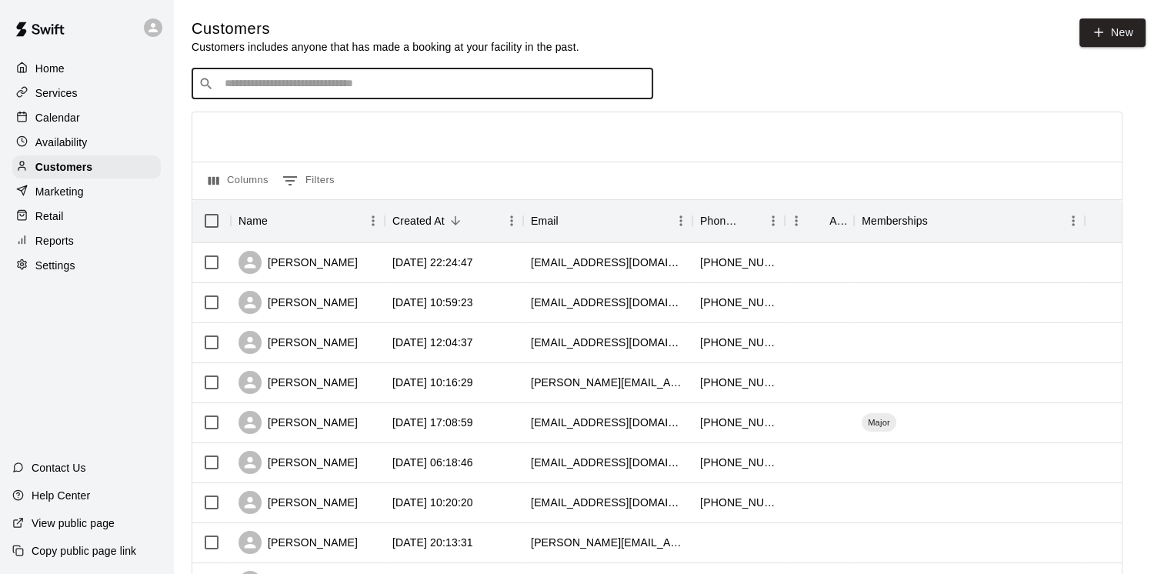
click at [315, 89] on input "Search customers by name or email" at bounding box center [433, 83] width 426 height 15
type input "****"
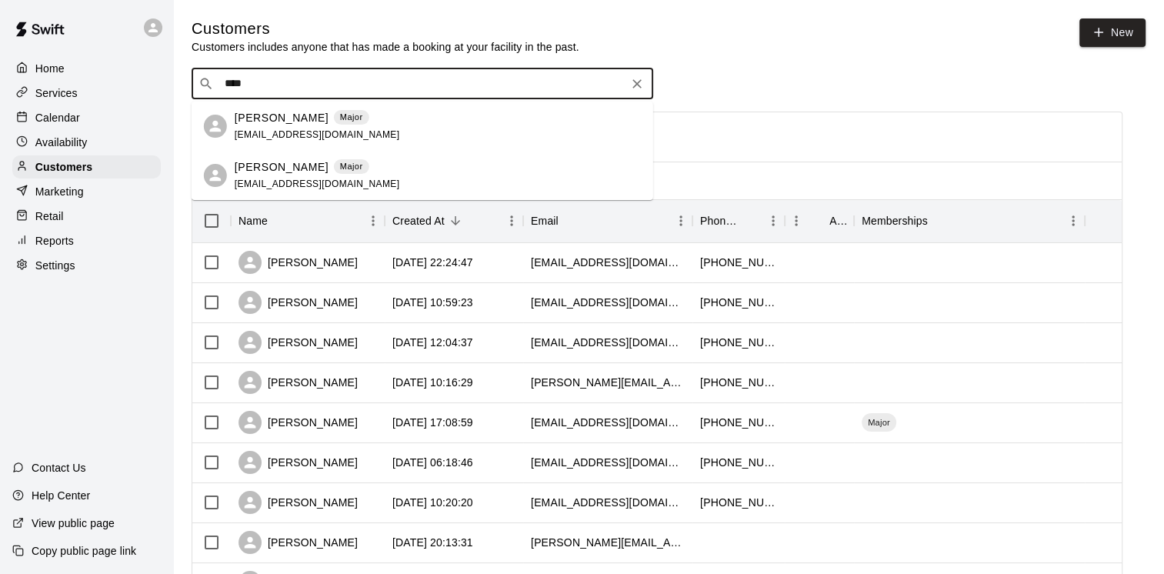
click at [285, 125] on p "[PERSON_NAME]" at bounding box center [282, 118] width 94 height 16
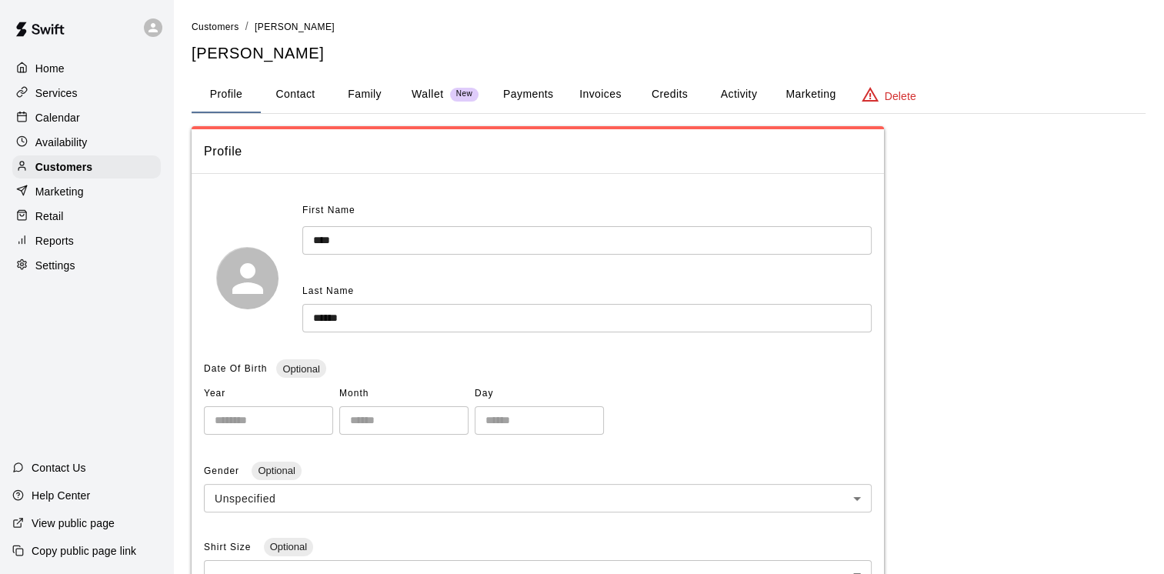
click at [300, 97] on button "Contact" at bounding box center [295, 94] width 69 height 37
select select "**"
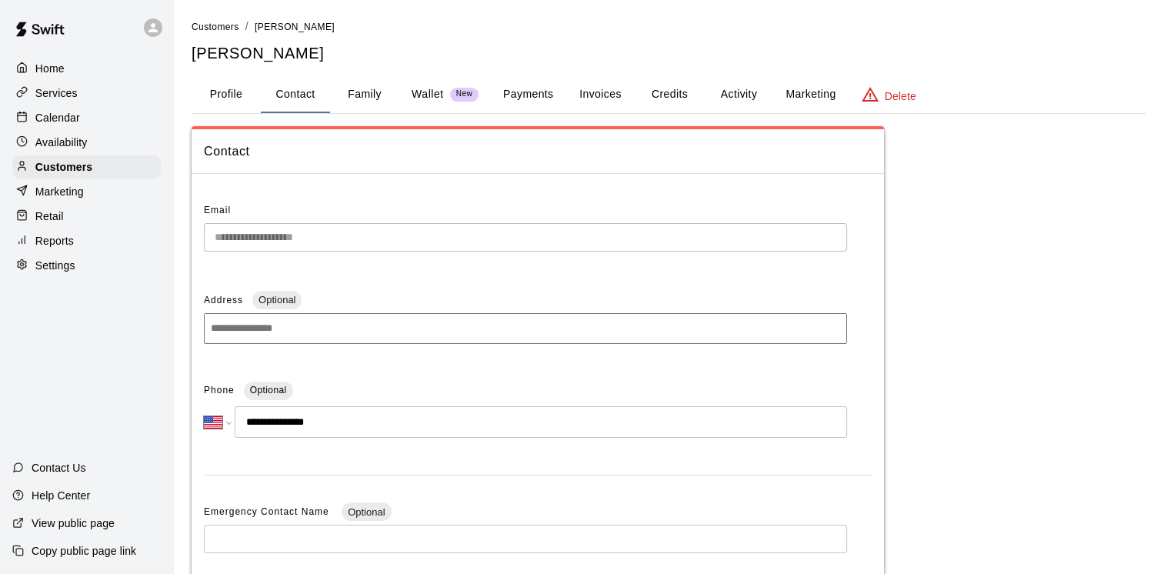
click at [39, 115] on p "Calendar" at bounding box center [57, 117] width 45 height 15
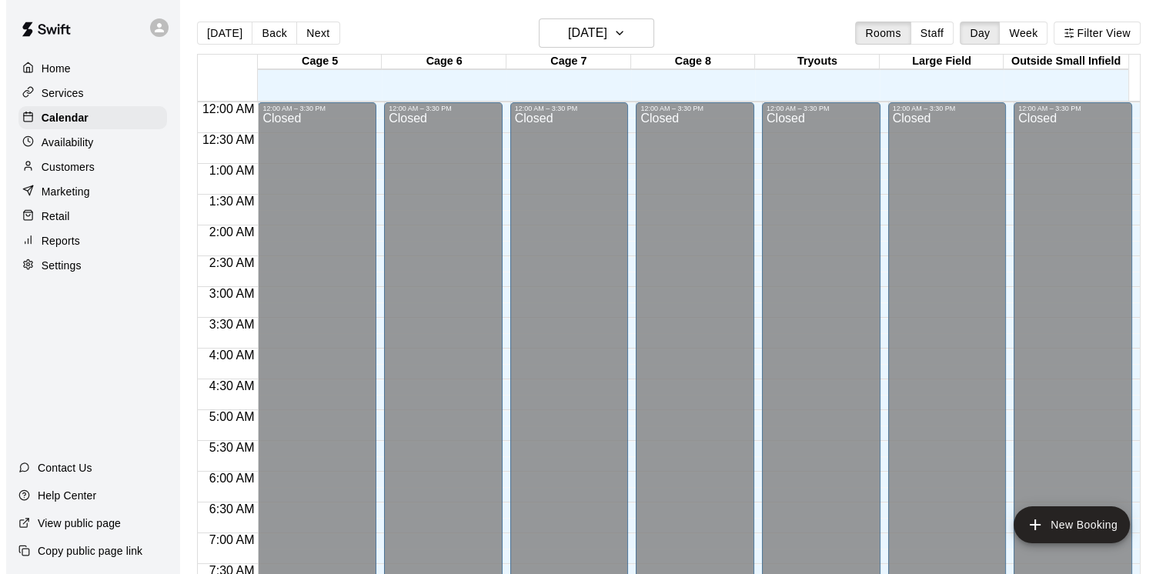
scroll to position [940, 0]
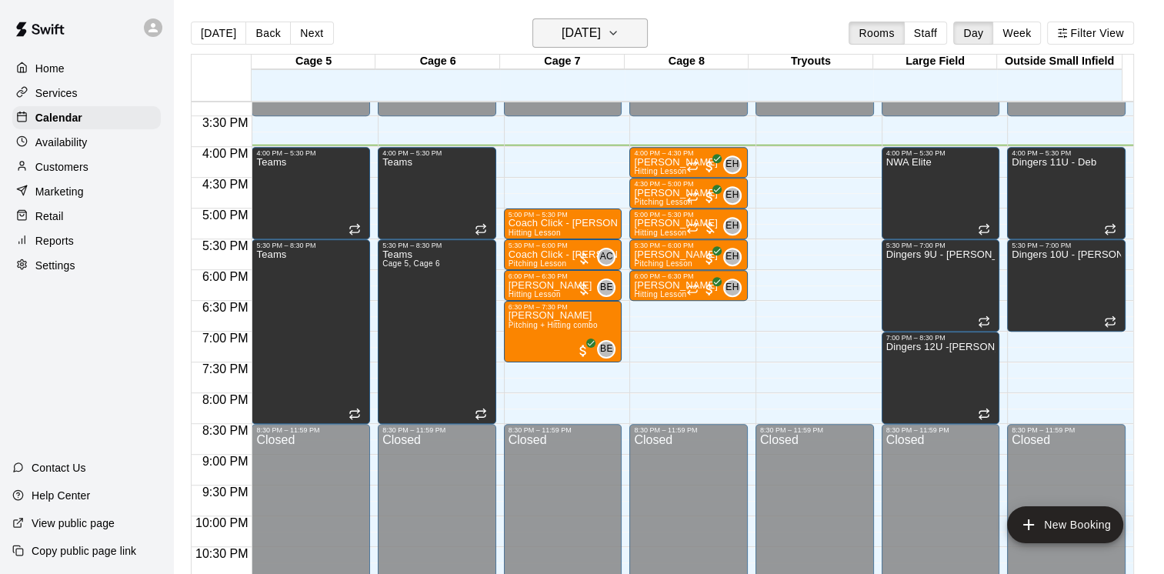
click at [619, 34] on icon "button" at bounding box center [613, 33] width 12 height 18
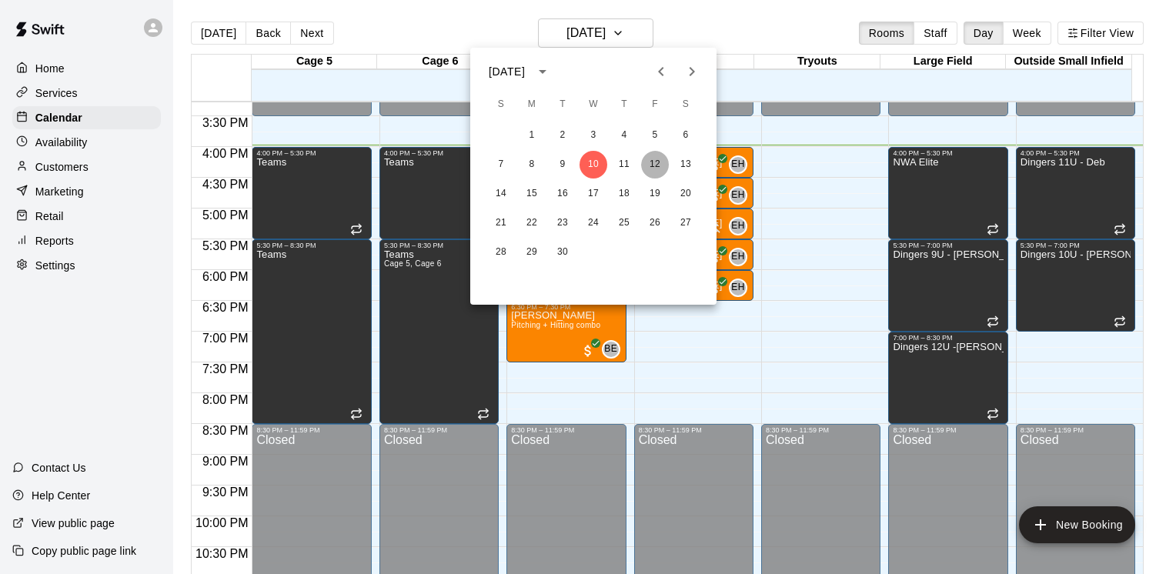
click at [647, 162] on button "12" at bounding box center [655, 165] width 28 height 28
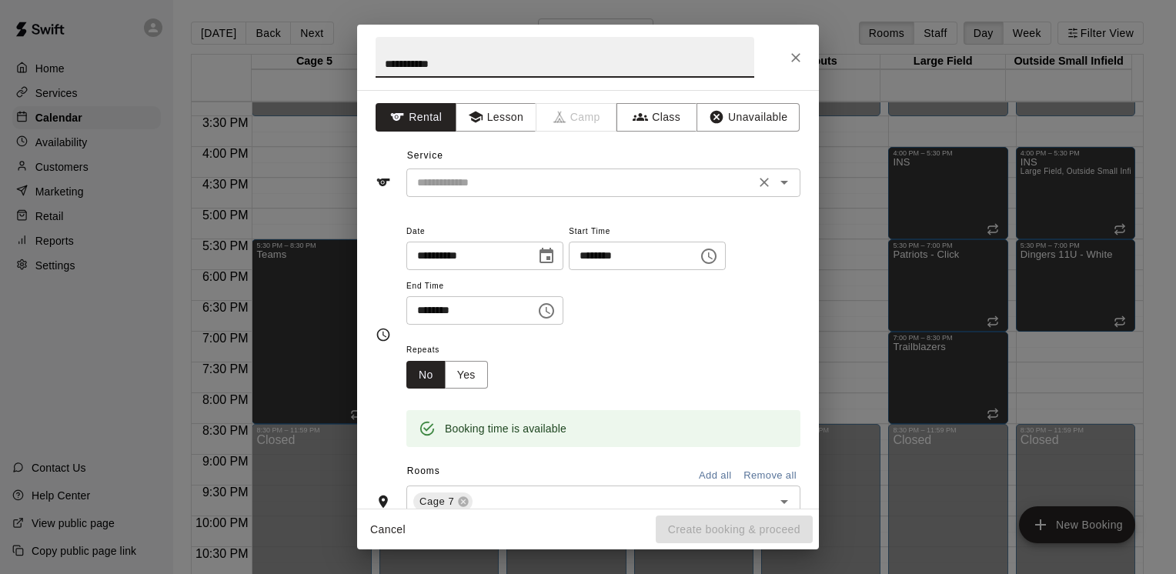
click at [483, 194] on div "​" at bounding box center [603, 182] width 394 height 28
type input "**********"
click at [482, 120] on button "Lesson" at bounding box center [495, 117] width 81 height 28
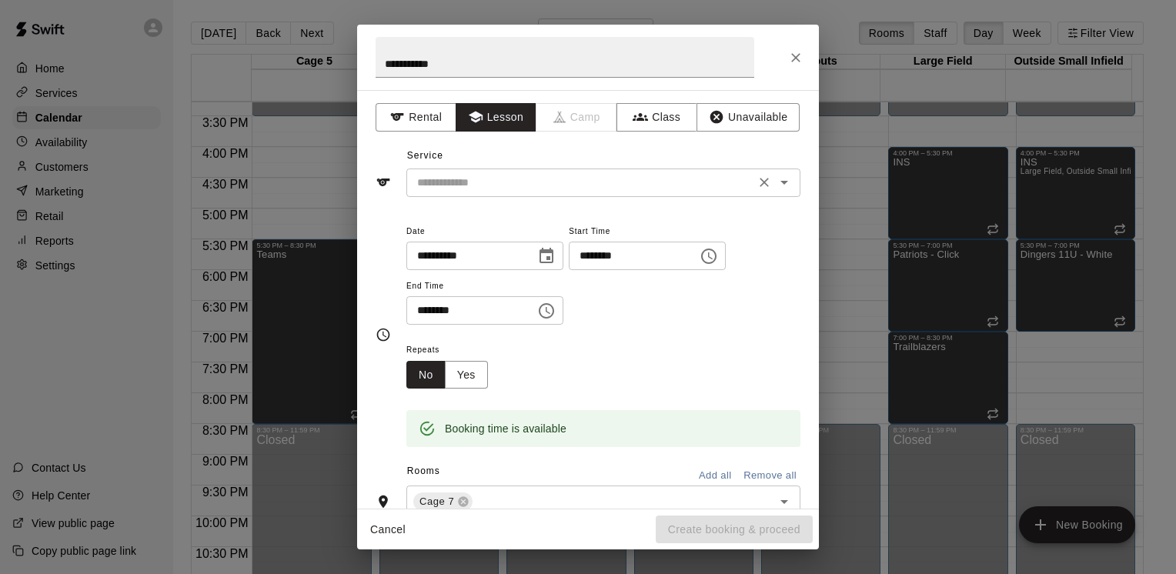
click at [474, 182] on input "text" at bounding box center [580, 182] width 339 height 19
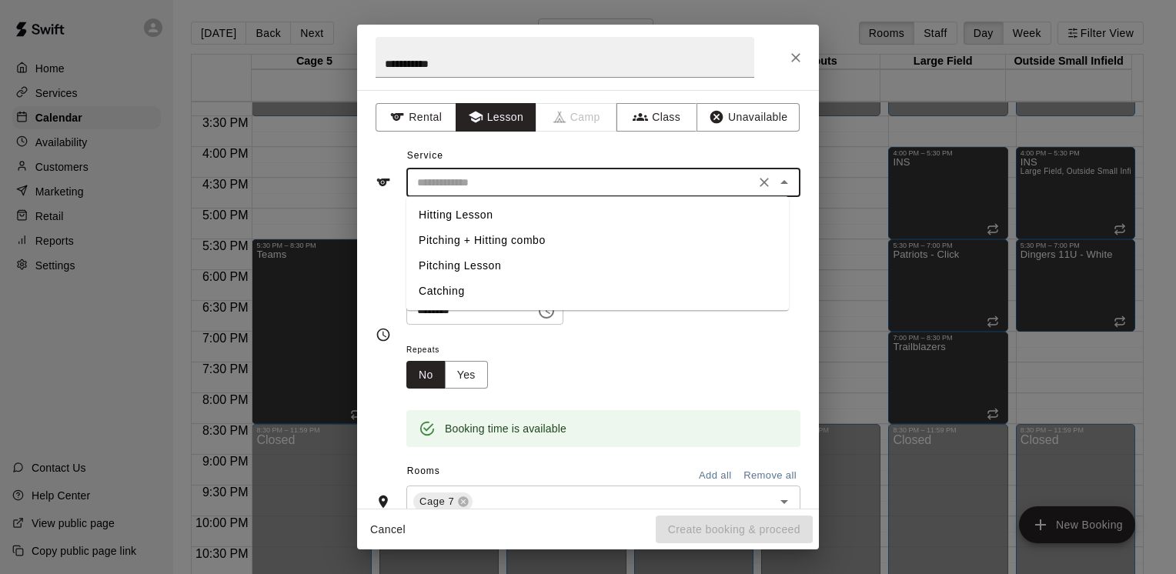
click at [458, 221] on li "Hitting Lesson" at bounding box center [597, 214] width 382 height 25
type input "**********"
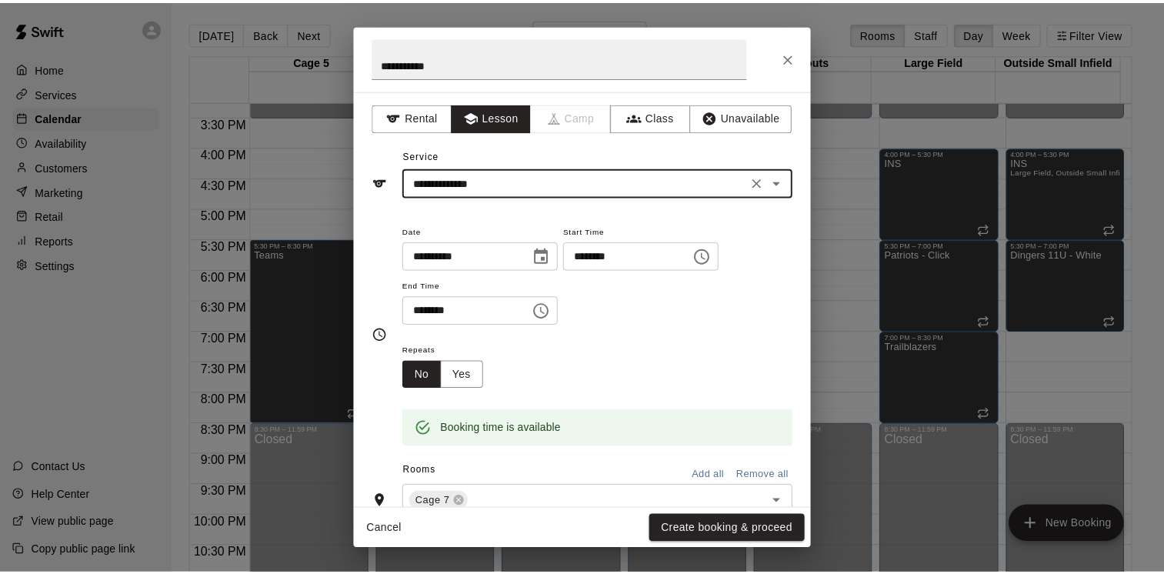
scroll to position [0, 0]
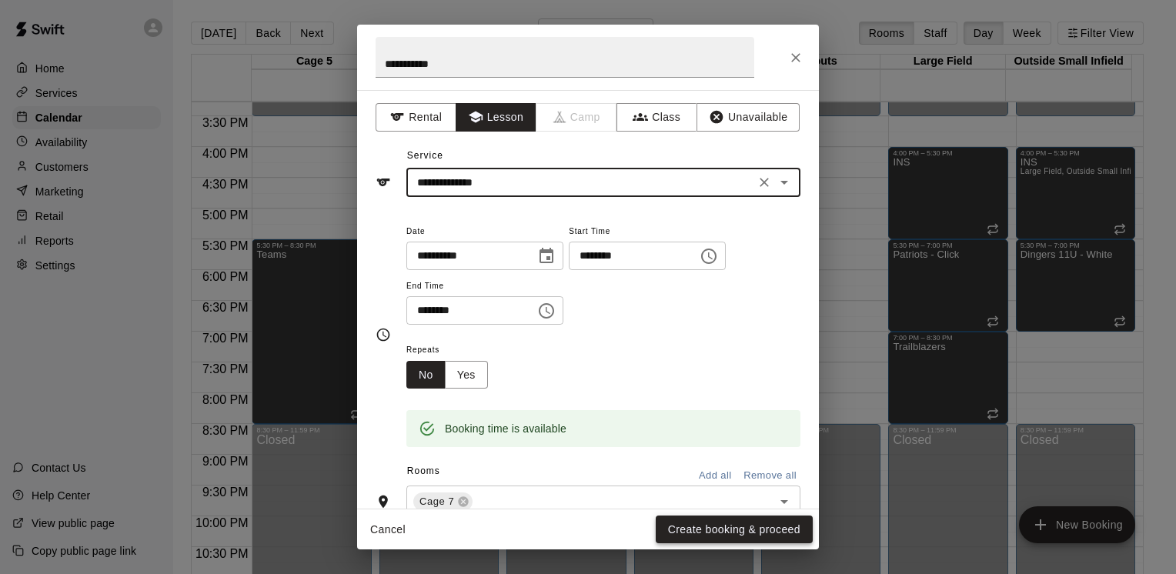
click at [792, 525] on button "Create booking & proceed" at bounding box center [734, 529] width 157 height 28
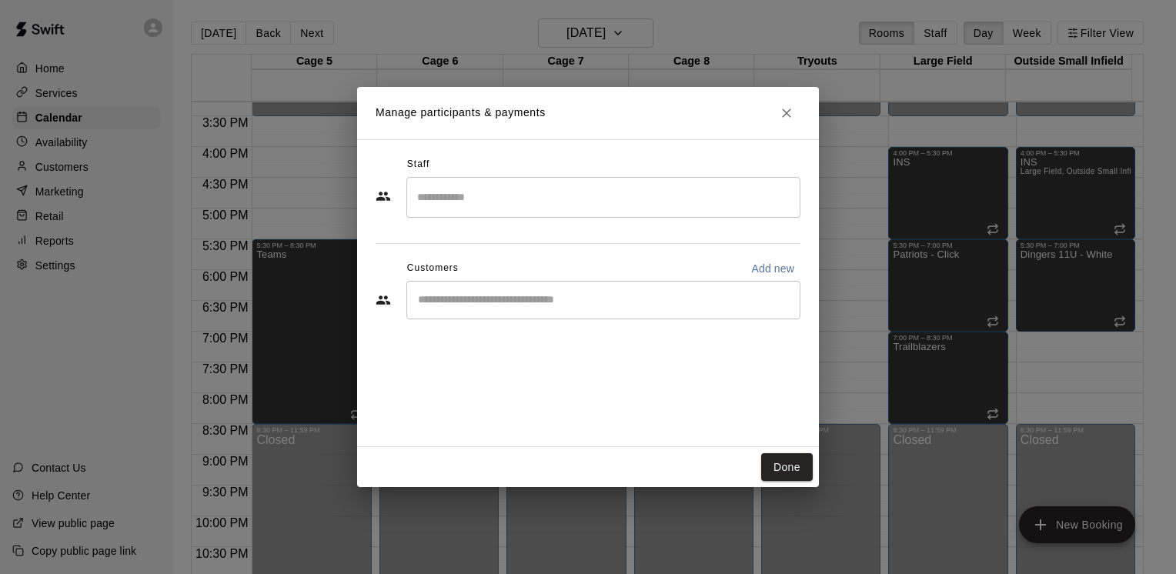
click at [459, 198] on input "Search staff" at bounding box center [603, 197] width 380 height 27
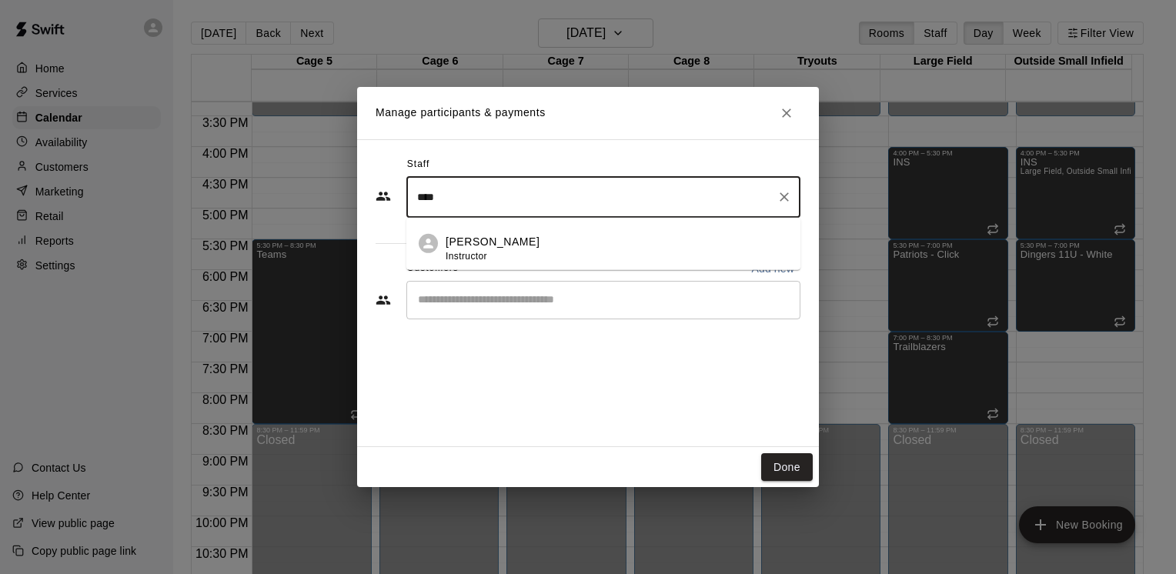
click at [494, 242] on p "[PERSON_NAME]" at bounding box center [492, 242] width 94 height 16
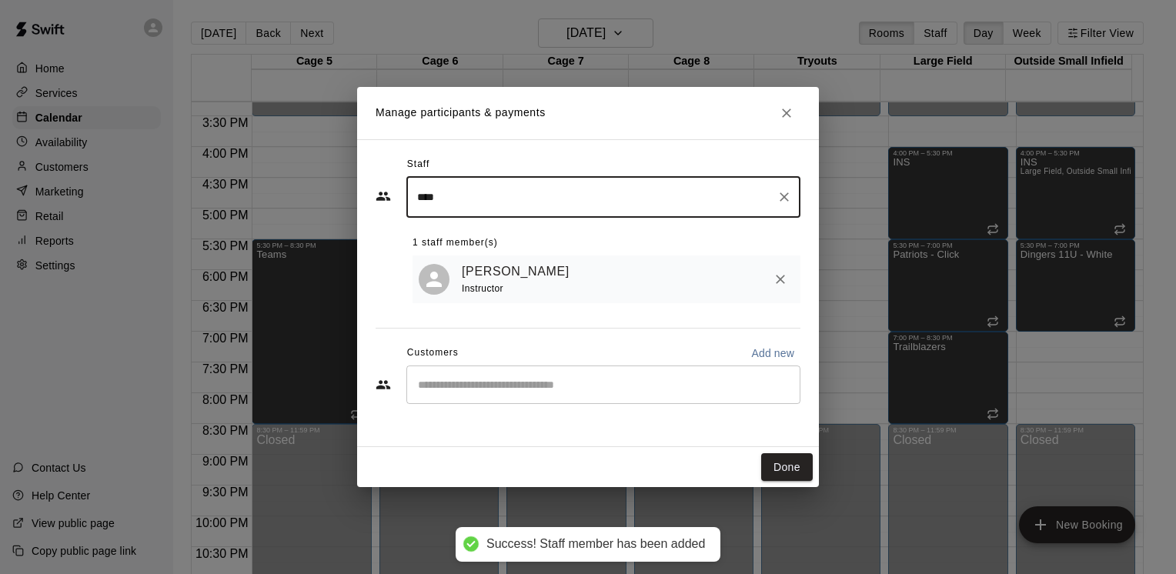
click at [512, 395] on div "​" at bounding box center [603, 384] width 394 height 38
type input "****"
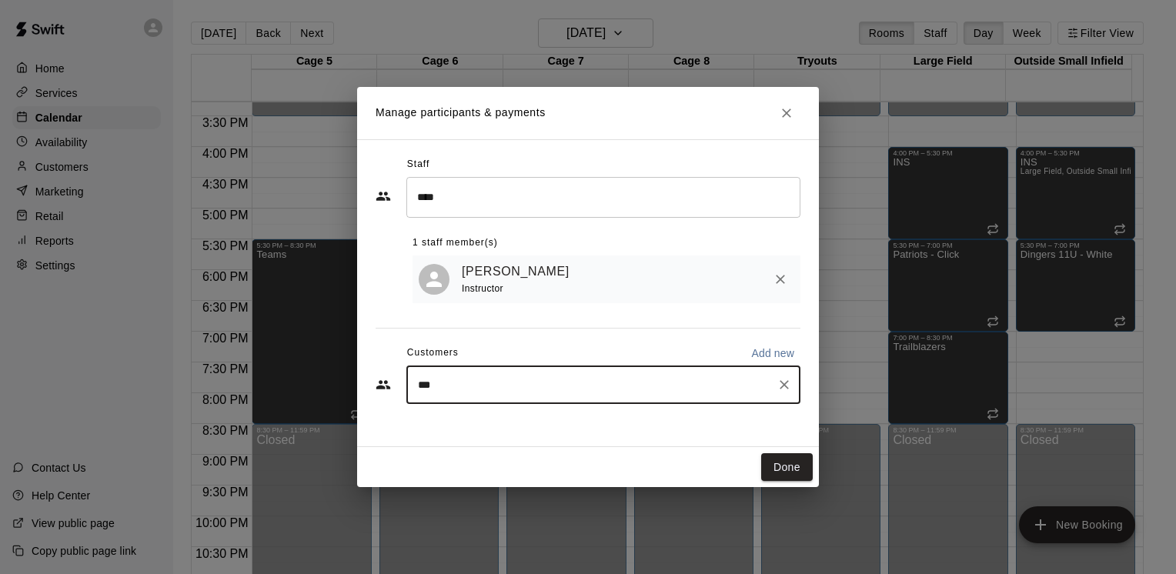
type input "****"
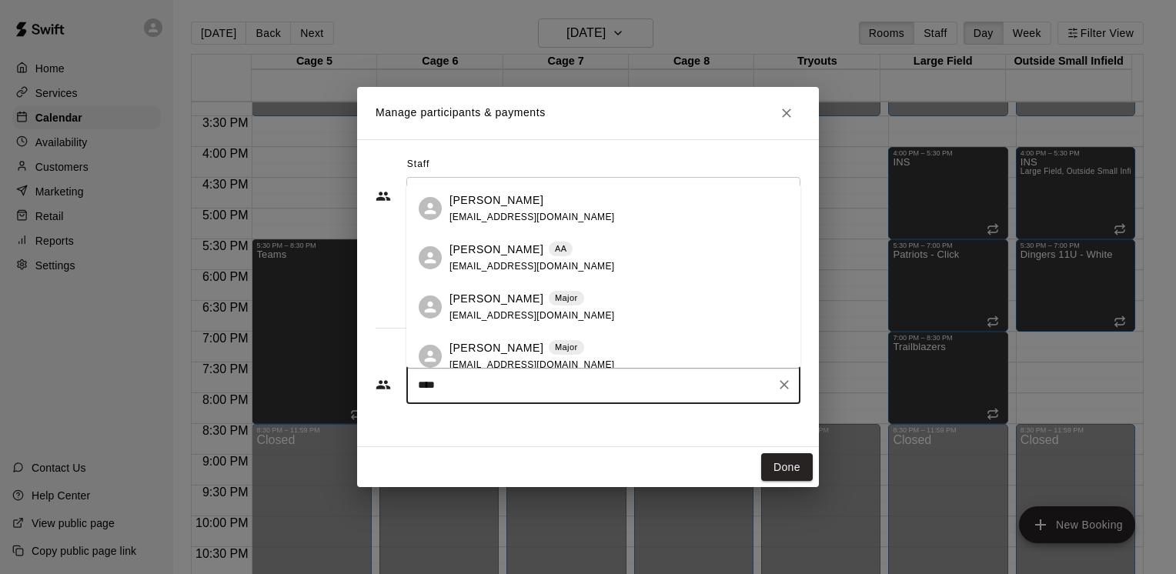
click at [514, 304] on div "[PERSON_NAME] Major" at bounding box center [531, 299] width 165 height 16
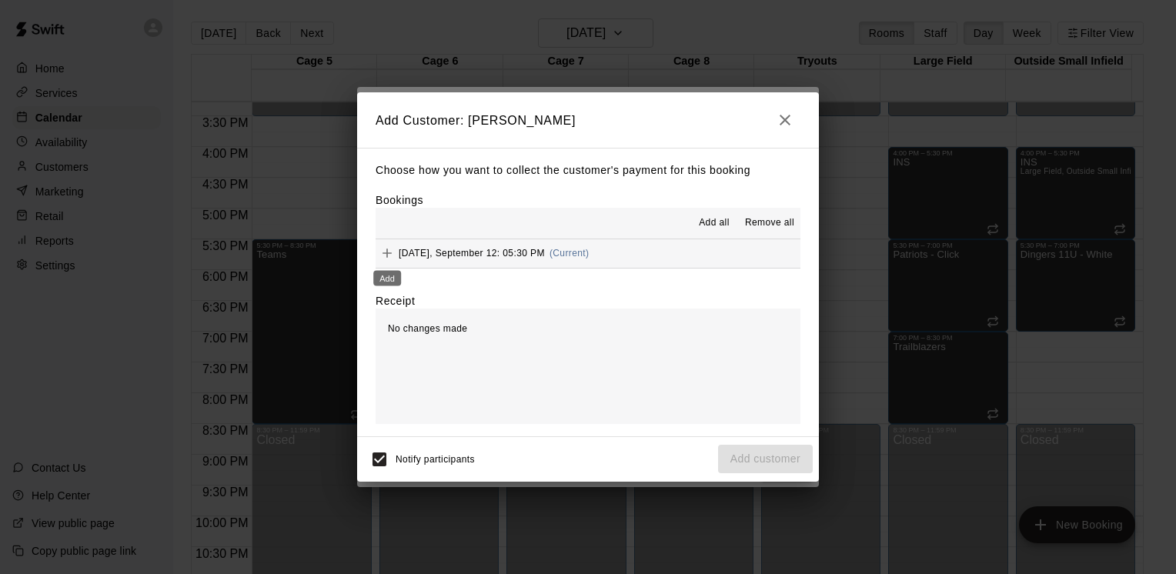
click at [386, 248] on icon "Add" at bounding box center [386, 252] width 15 height 15
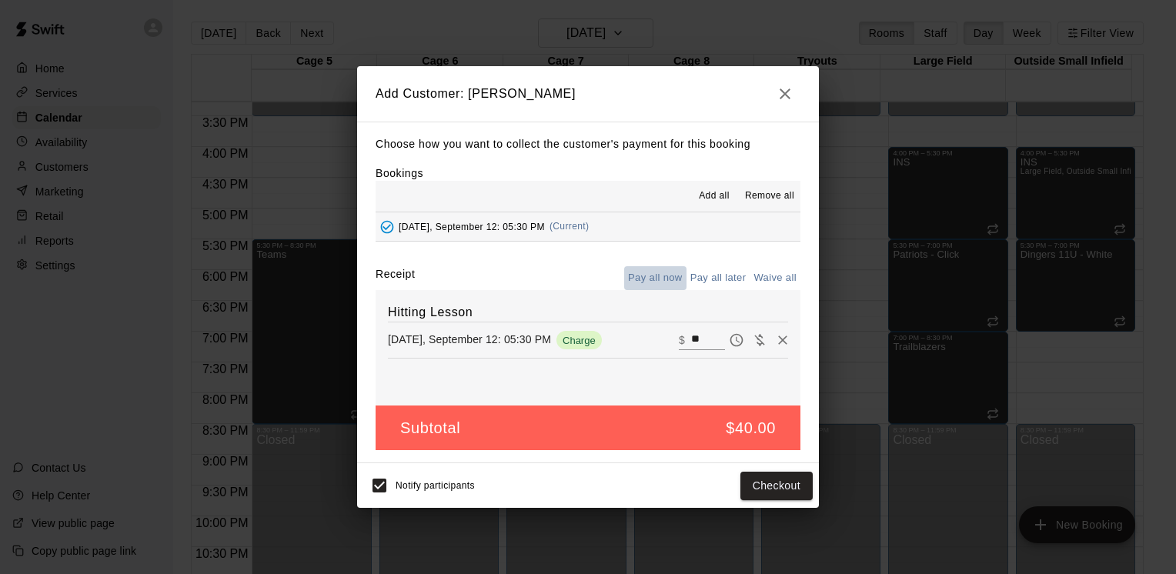
click at [659, 285] on button "Pay all now" at bounding box center [655, 278] width 62 height 24
click at [780, 492] on button "Checkout" at bounding box center [776, 486] width 72 height 28
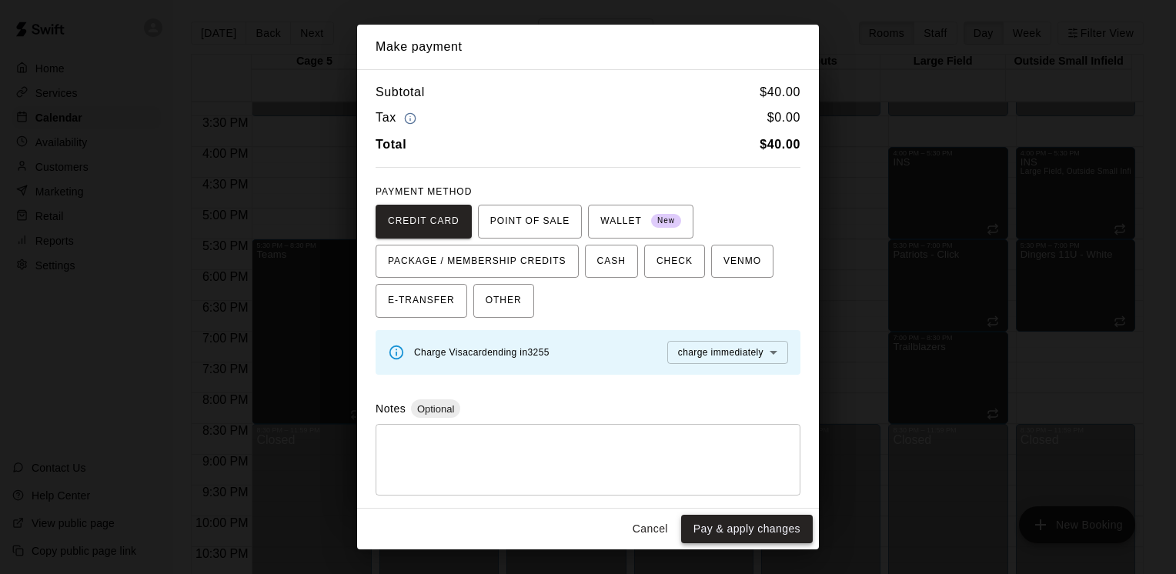
click at [756, 522] on button "Pay & apply changes" at bounding box center [747, 529] width 132 height 28
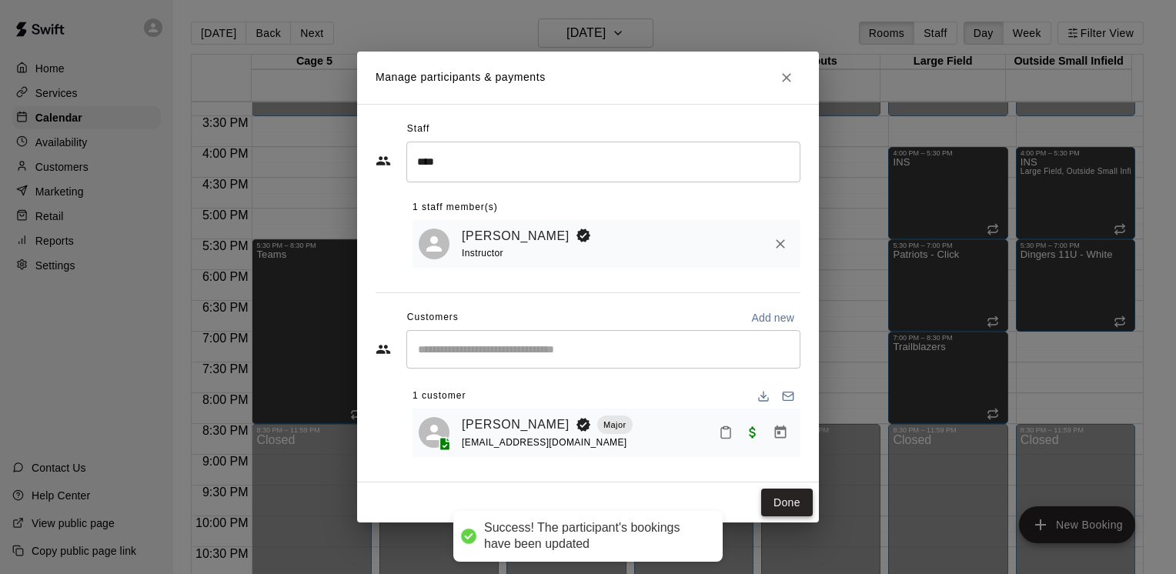
click at [770, 500] on button "Done" at bounding box center [787, 503] width 52 height 28
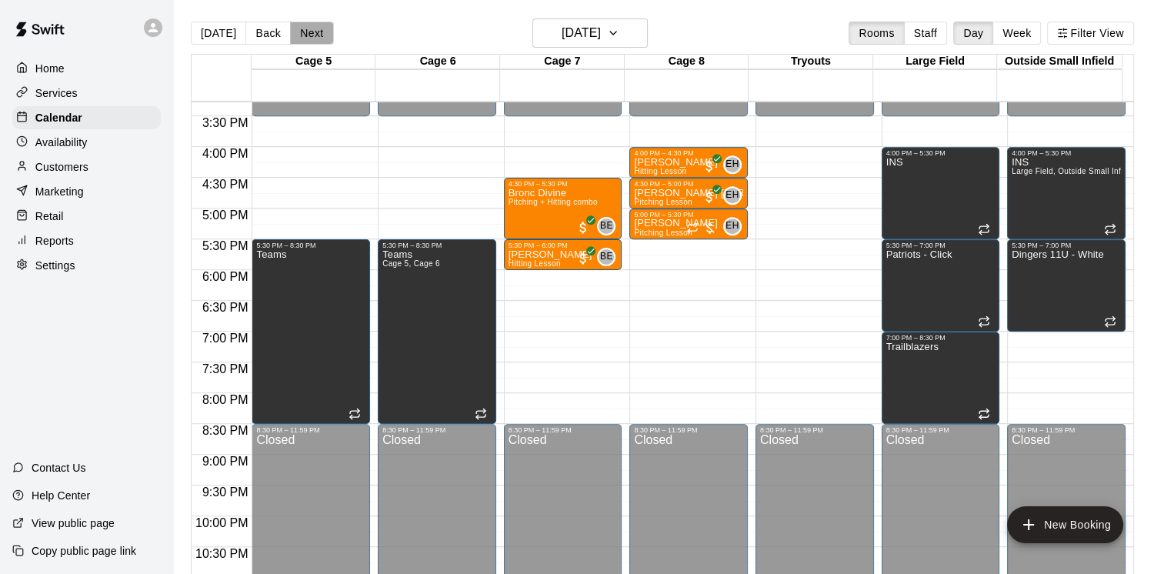
click at [299, 35] on button "Next" at bounding box center [311, 33] width 43 height 23
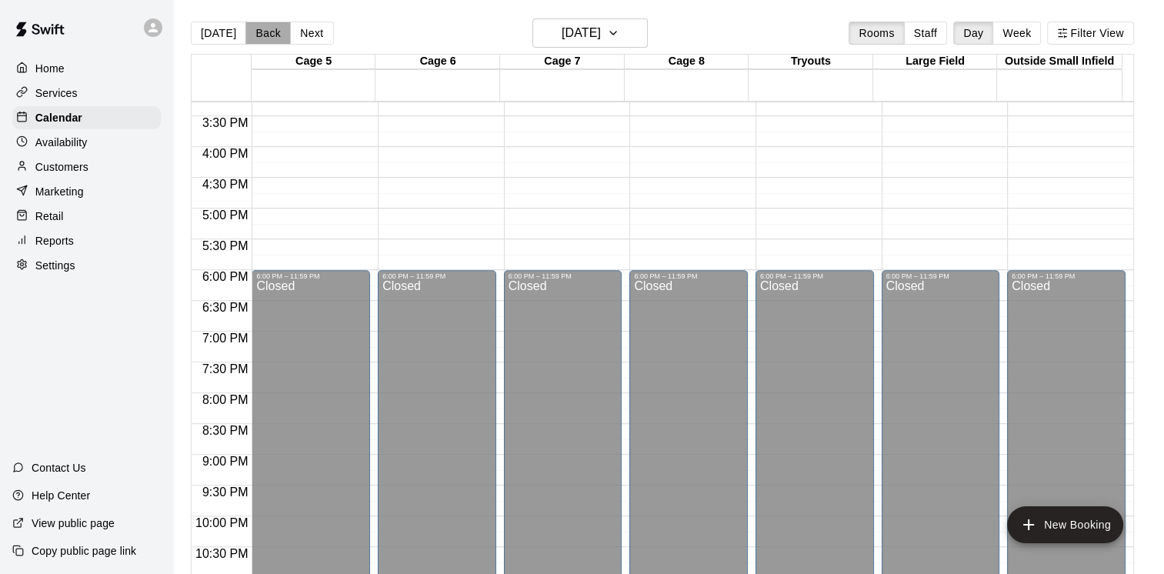
click at [253, 33] on button "Back" at bounding box center [267, 33] width 45 height 23
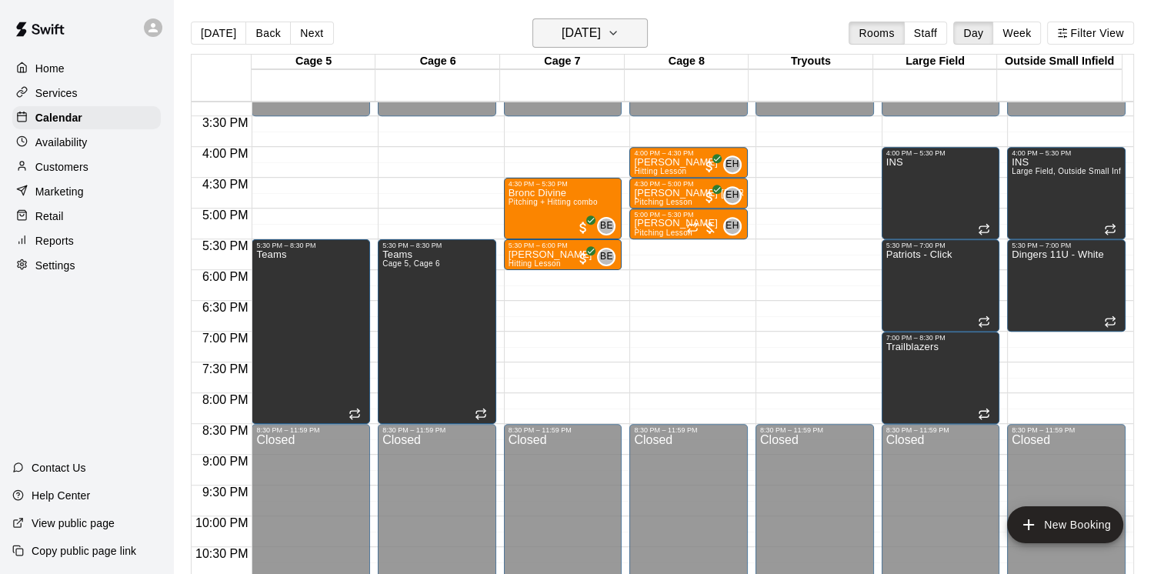
click at [601, 30] on h6 "[DATE]" at bounding box center [581, 33] width 39 height 22
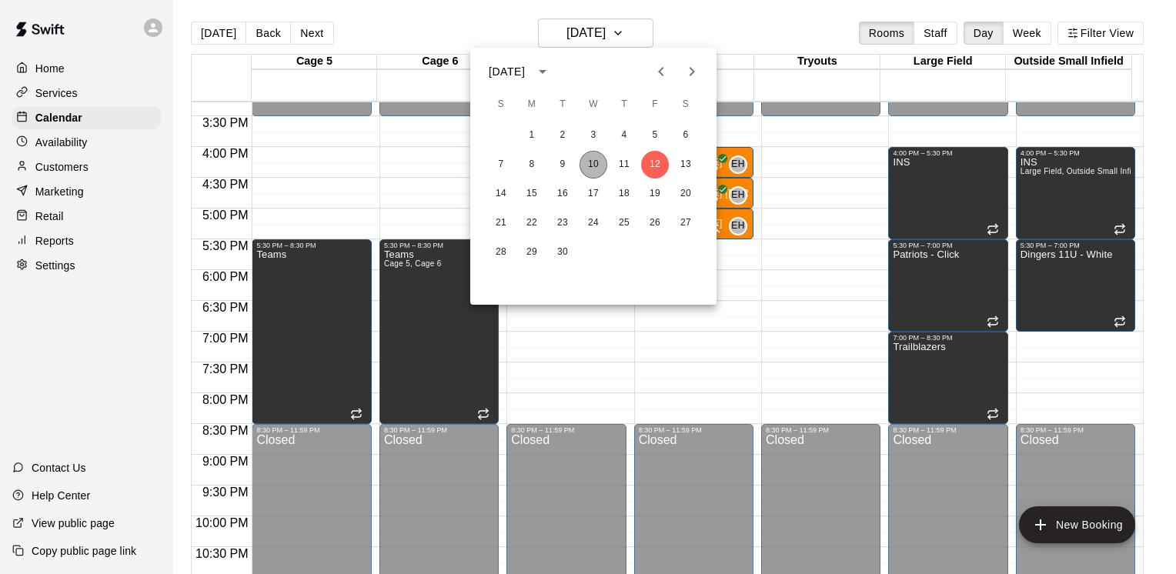
click at [585, 165] on button "10" at bounding box center [593, 165] width 28 height 28
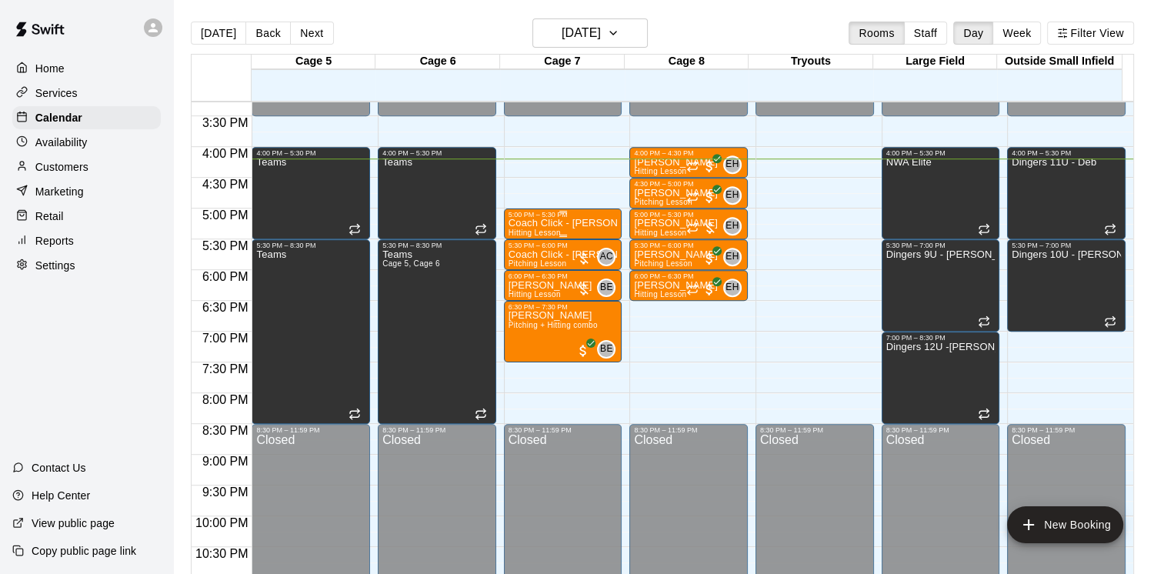
click at [540, 223] on p "Coach Click - [PERSON_NAME]" at bounding box center [563, 223] width 109 height 0
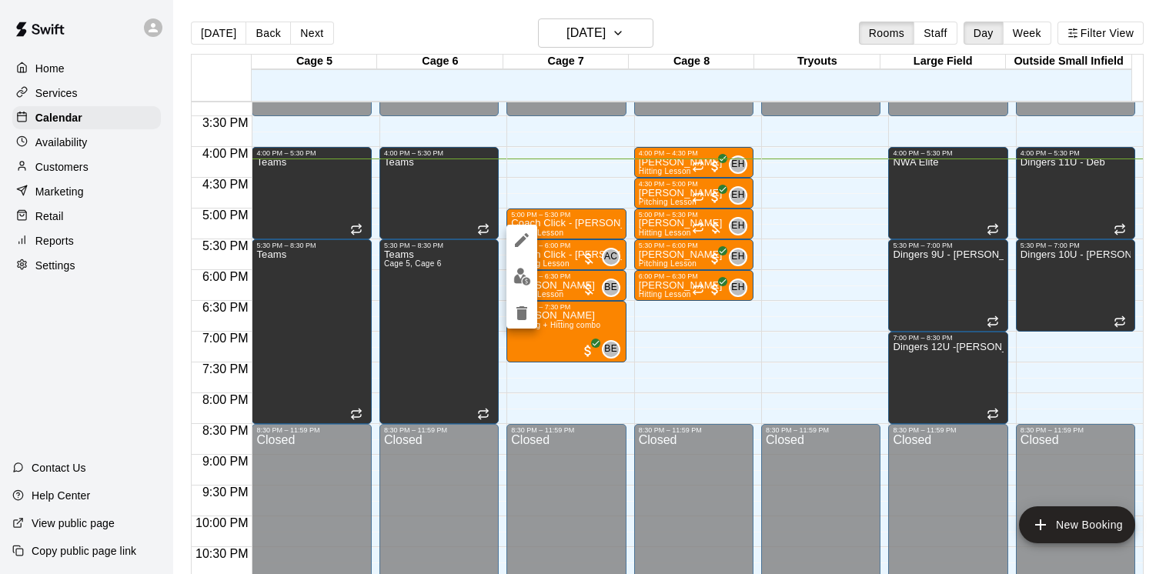
click at [559, 263] on div at bounding box center [588, 287] width 1176 height 574
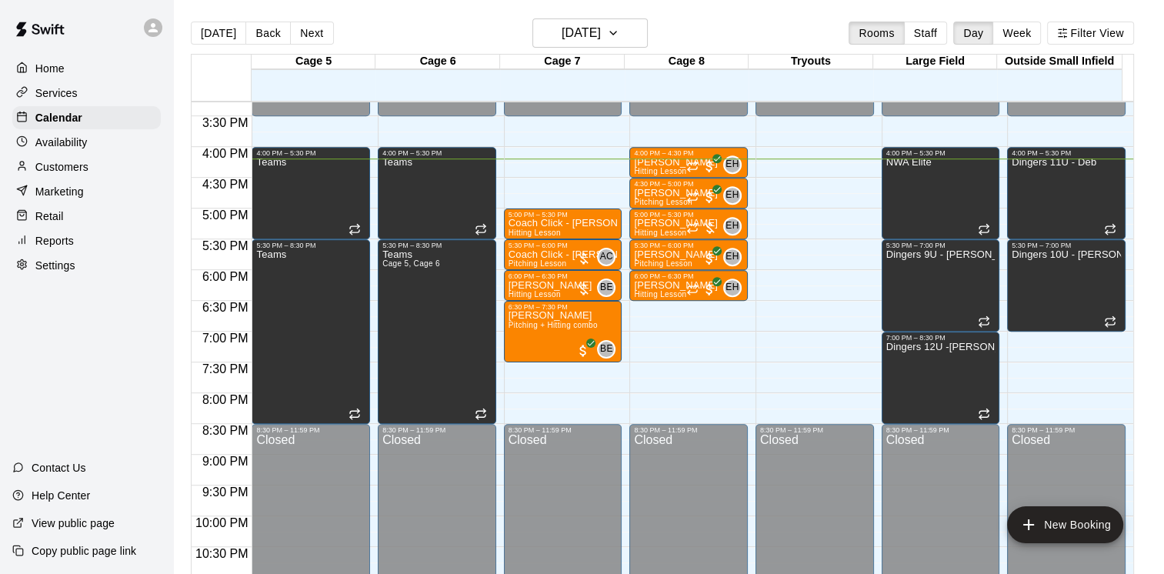
click at [559, 263] on span "Pitching Lesson" at bounding box center [538, 263] width 58 height 8
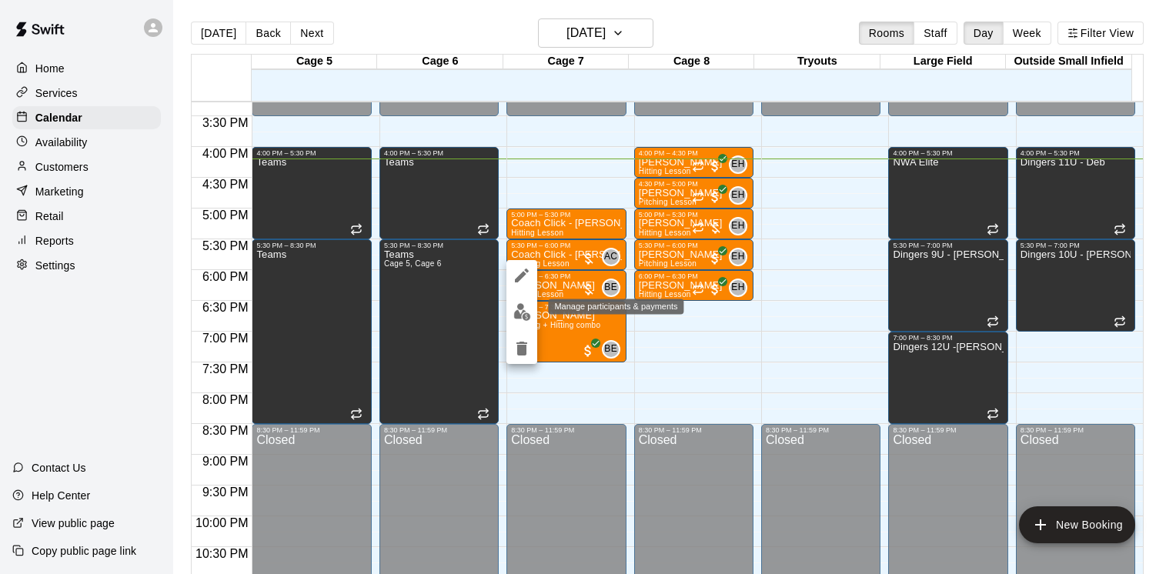
click at [525, 312] on img "edit" at bounding box center [522, 312] width 18 height 18
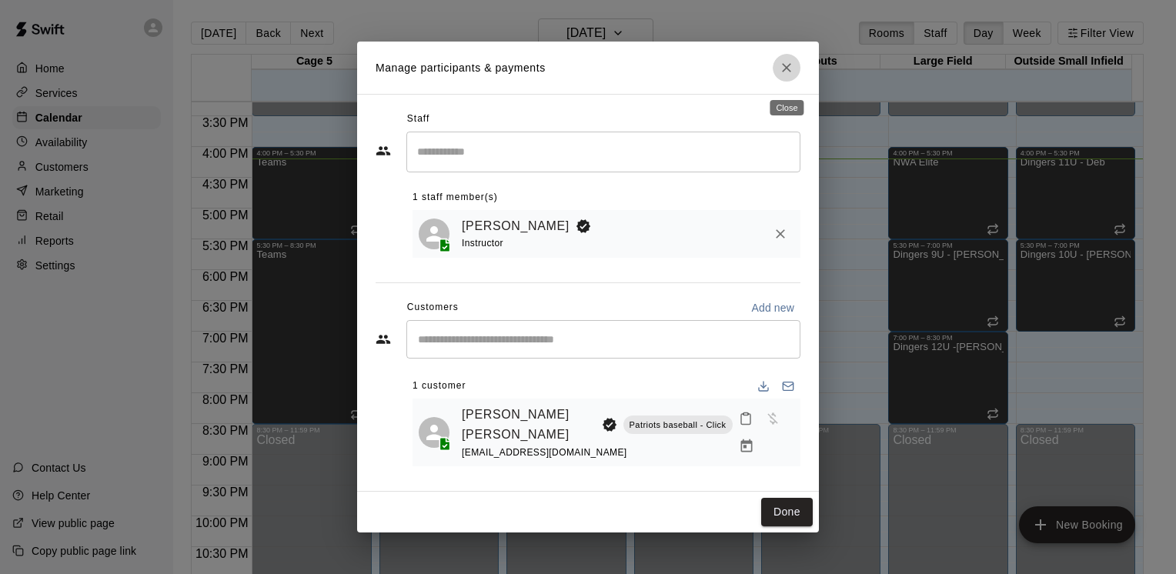
click at [784, 72] on icon "Close" at bounding box center [786, 67] width 9 height 9
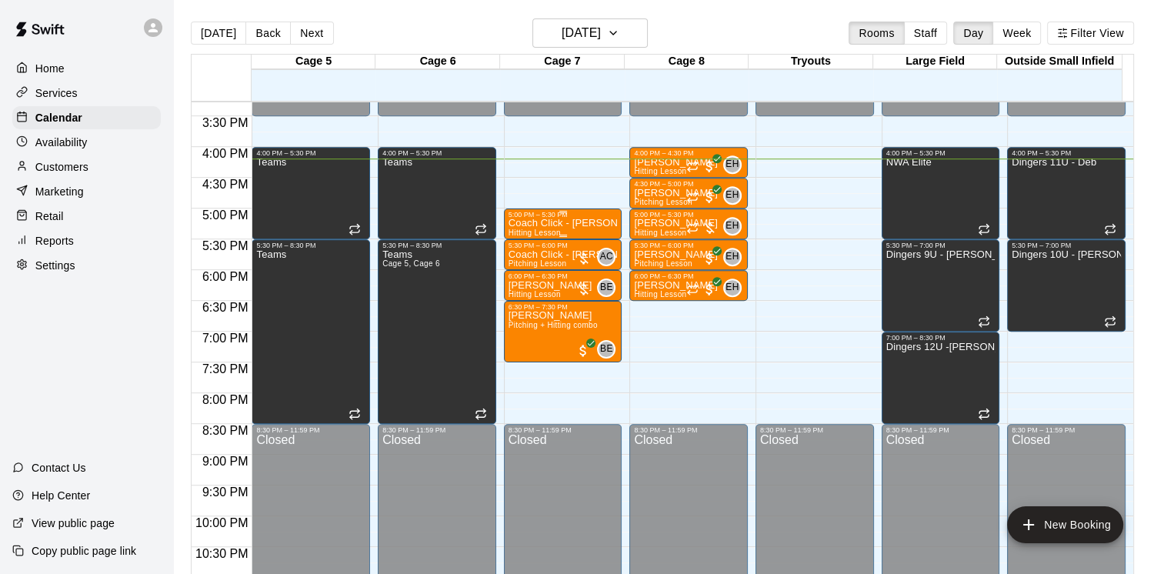
click at [570, 223] on p "Coach Click - [PERSON_NAME]" at bounding box center [563, 223] width 109 height 0
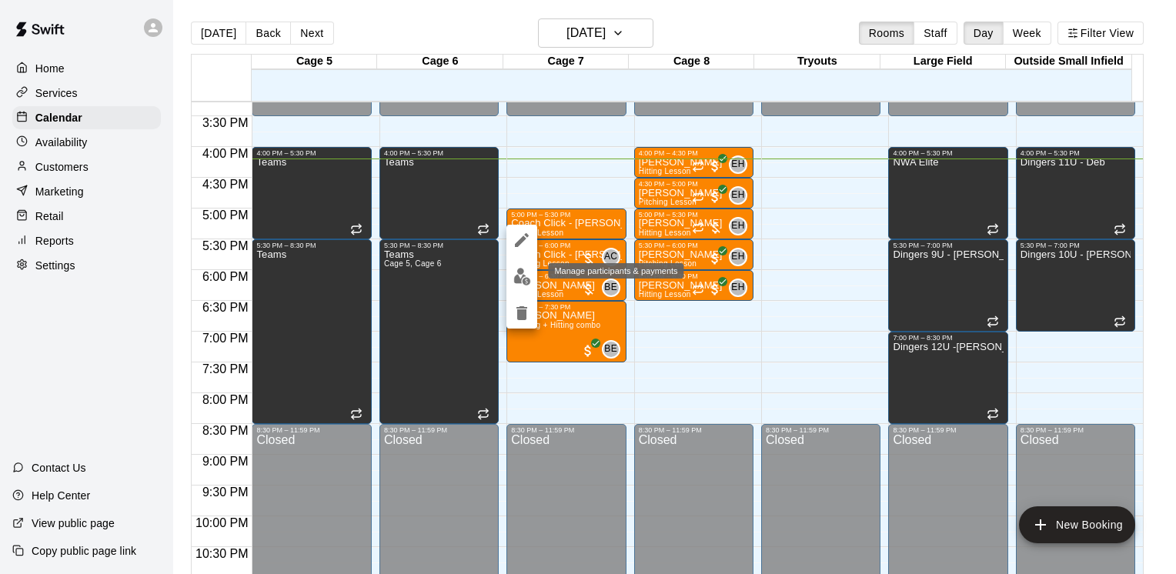
click at [513, 265] on button "edit" at bounding box center [521, 277] width 31 height 30
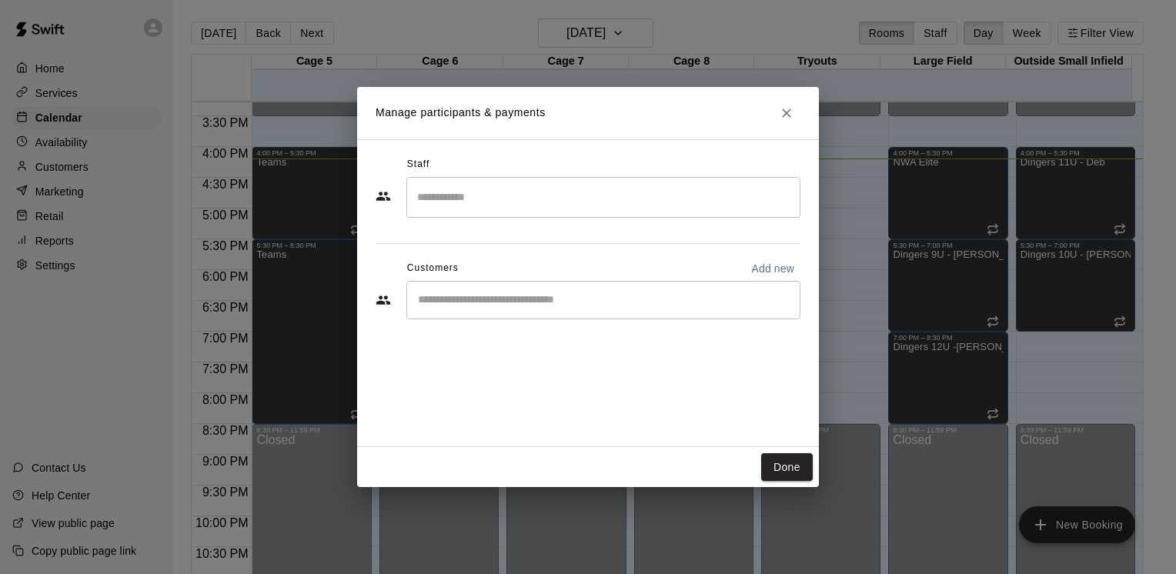
click at [665, 198] on input "Search staff" at bounding box center [603, 197] width 380 height 27
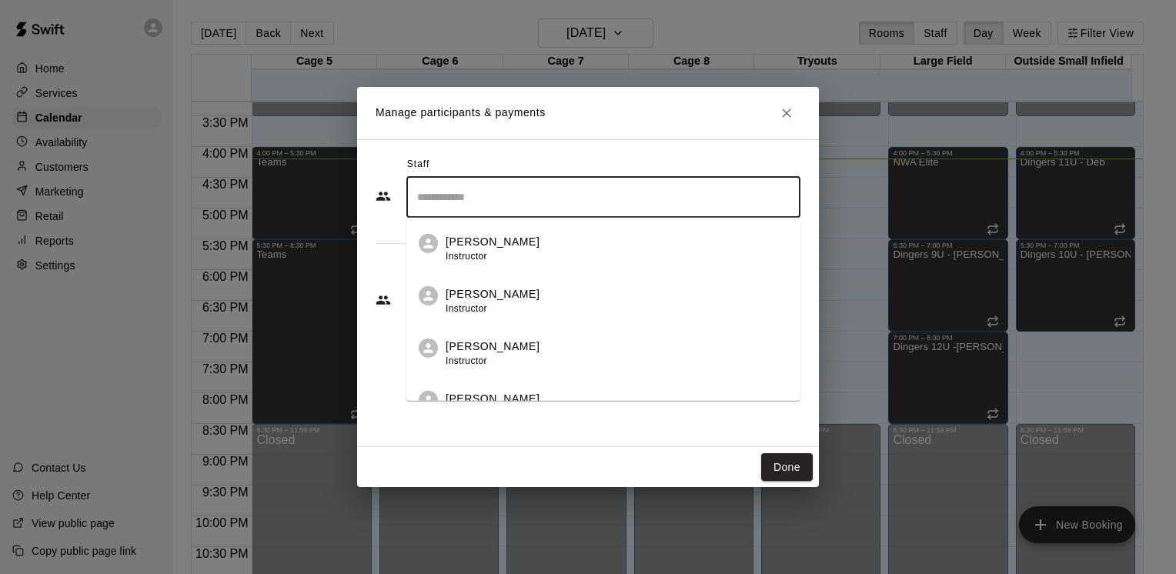
click at [612, 253] on div "Austin Click Instructor" at bounding box center [616, 249] width 342 height 30
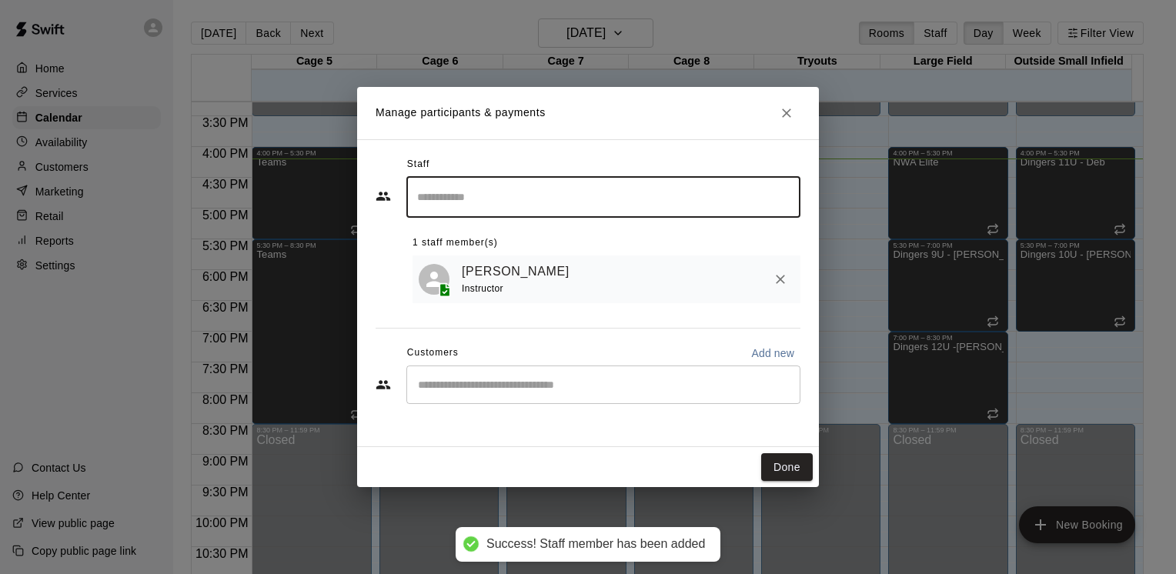
drag, startPoint x: 794, startPoint y: 469, endPoint x: 791, endPoint y: 489, distance: 20.2
click at [792, 469] on button "Done" at bounding box center [787, 467] width 52 height 28
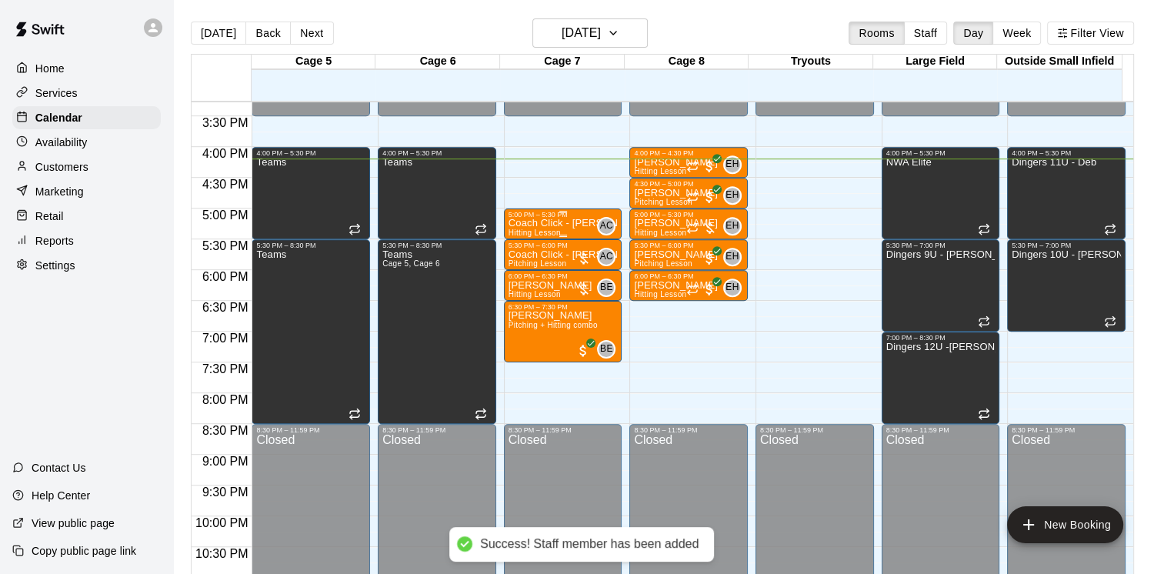
click at [587, 223] on p "Coach Click - [PERSON_NAME]" at bounding box center [563, 223] width 109 height 0
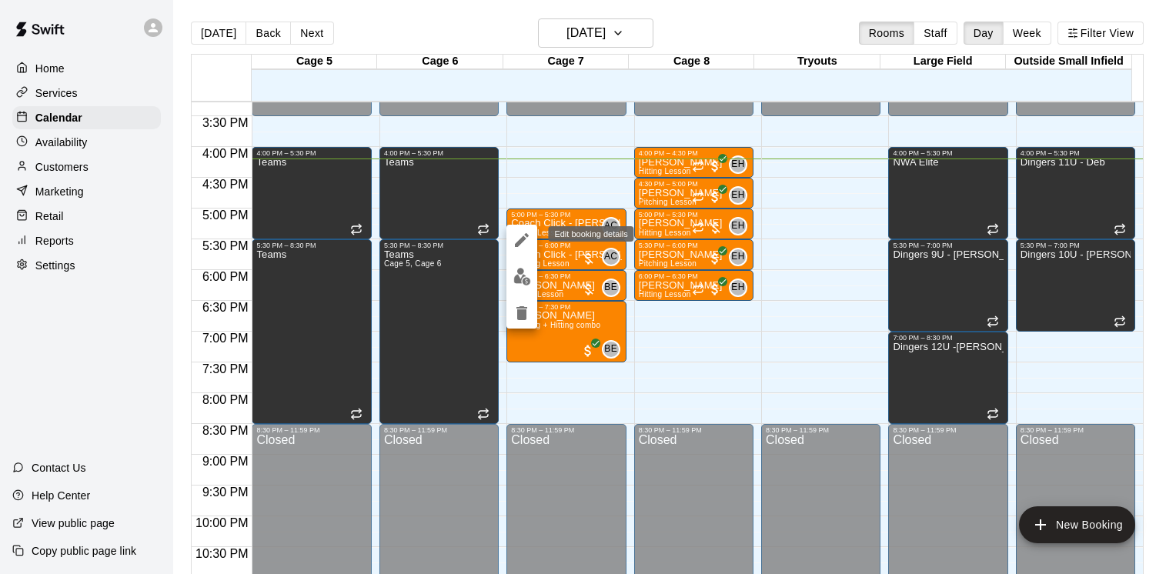
click at [525, 238] on icon "edit" at bounding box center [521, 240] width 18 height 18
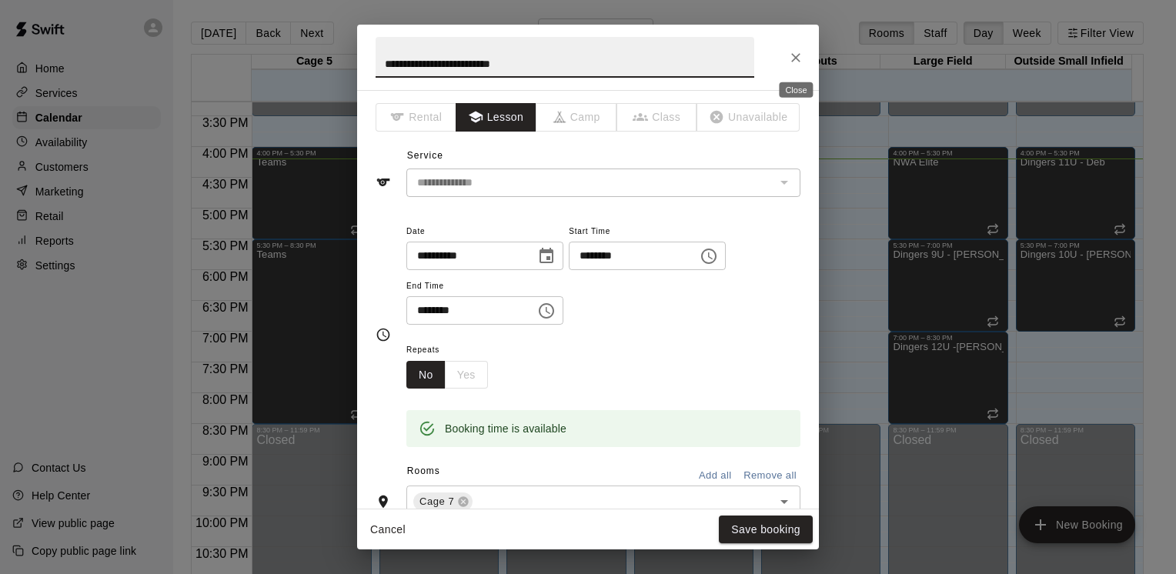
click at [803, 62] on button "Close" at bounding box center [796, 58] width 28 height 28
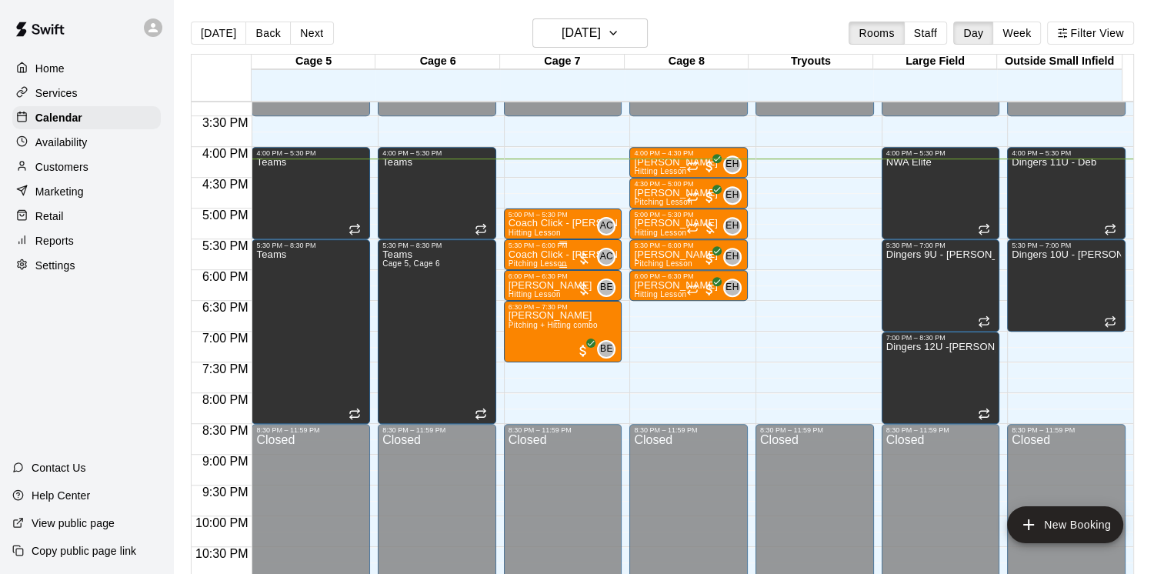
click at [541, 255] on p "Coach Click - [PERSON_NAME] [PERSON_NAME]" at bounding box center [563, 255] width 109 height 0
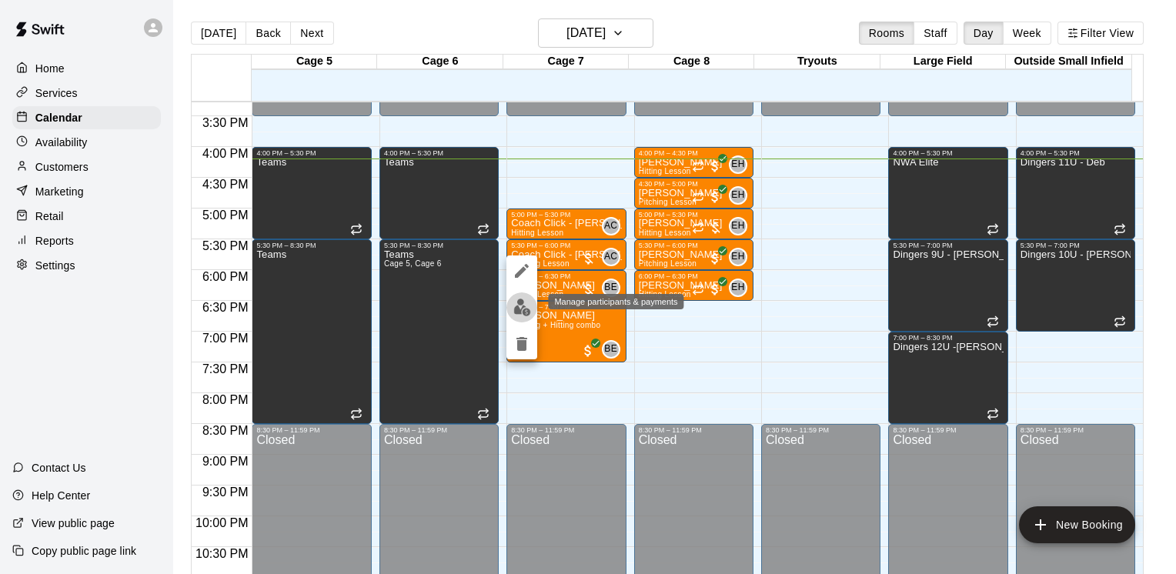
click at [521, 303] on img "edit" at bounding box center [522, 308] width 18 height 18
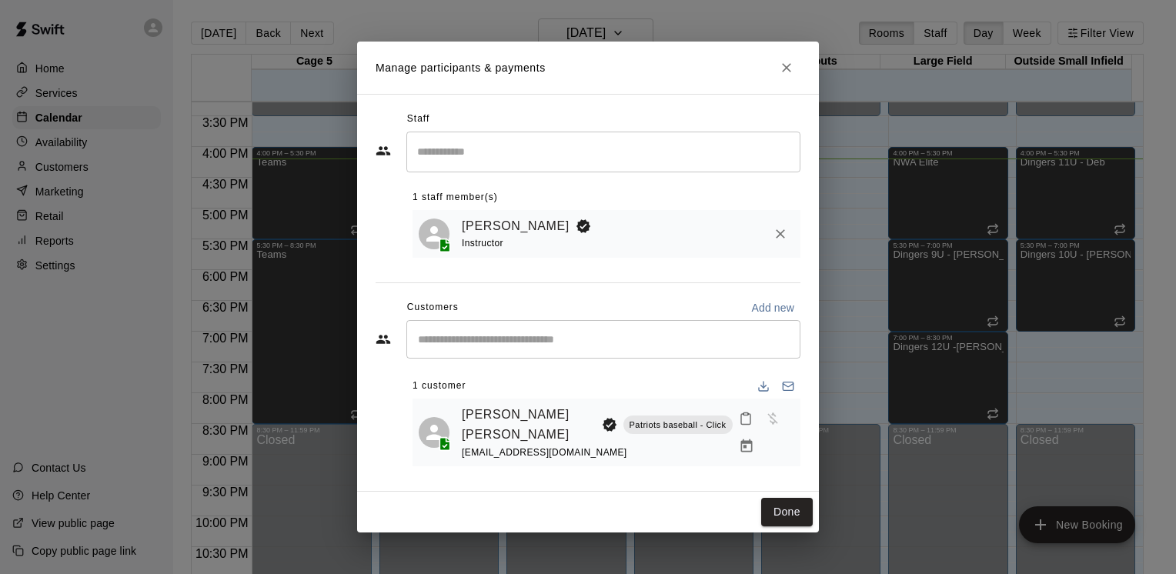
click at [492, 165] on input "Search staff" at bounding box center [603, 151] width 380 height 27
click at [792, 72] on icon "Close" at bounding box center [786, 67] width 15 height 15
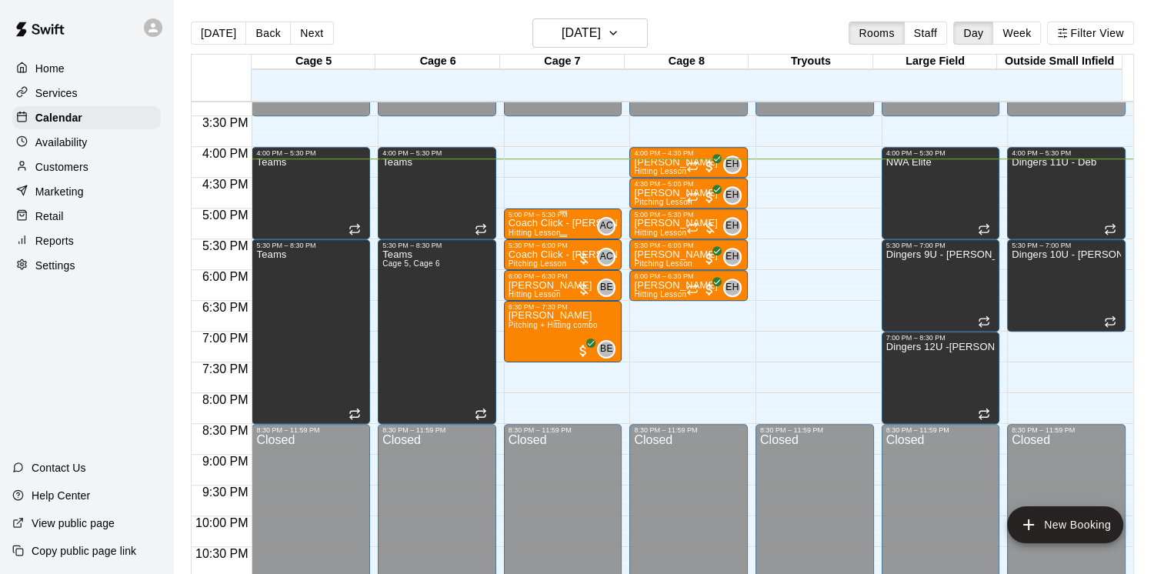
click at [550, 223] on p "Coach Click - [PERSON_NAME]" at bounding box center [563, 223] width 109 height 0
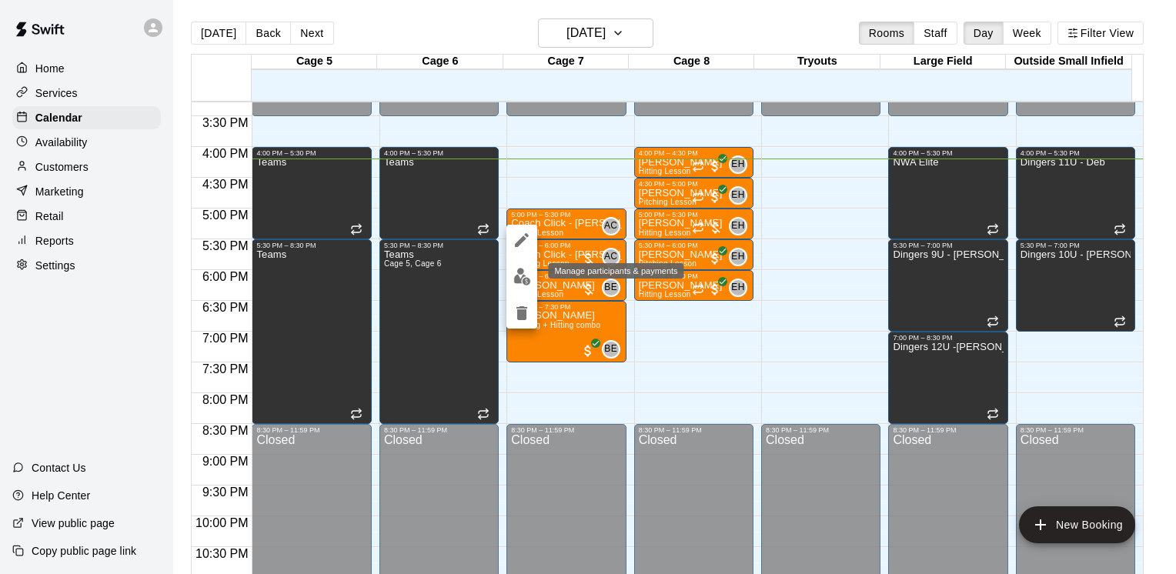
click at [529, 277] on img "edit" at bounding box center [522, 277] width 18 height 18
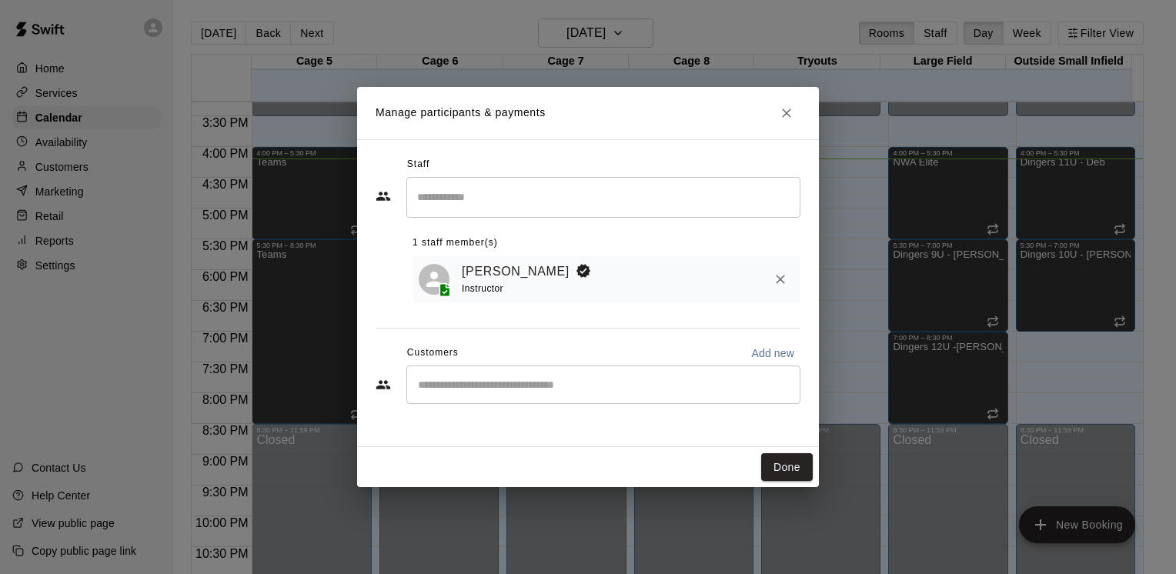
click at [516, 386] on input "Start typing to search customers..." at bounding box center [603, 384] width 380 height 15
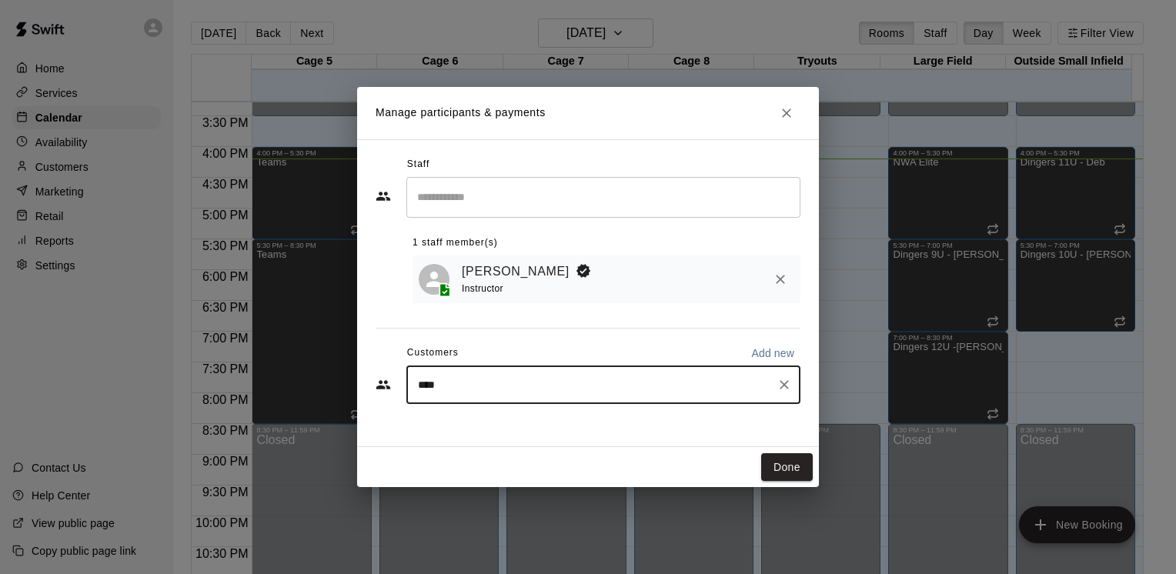
type input "*****"
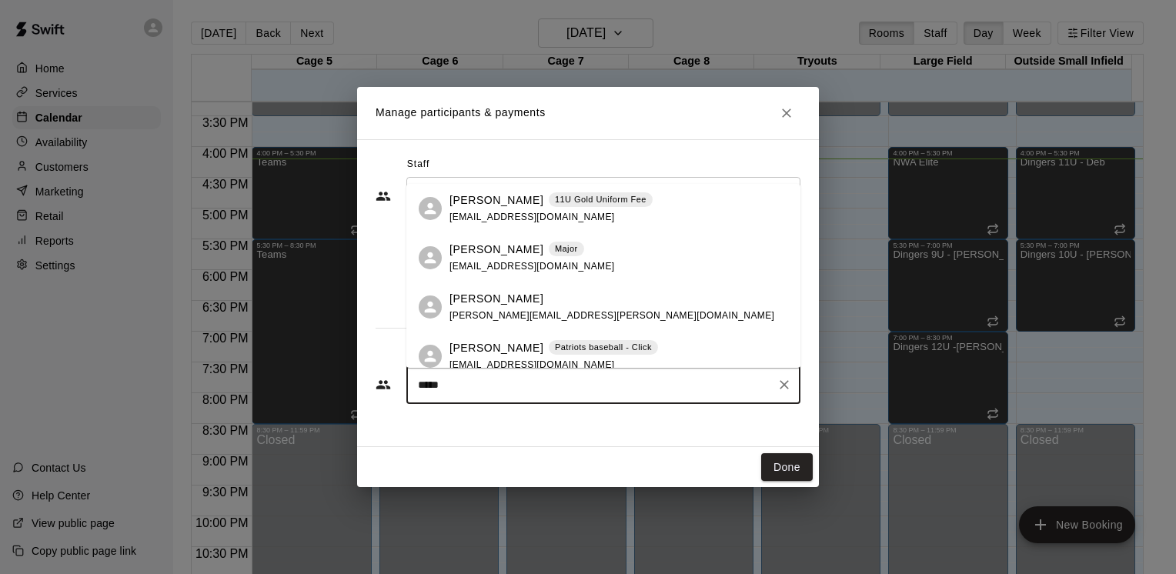
click at [512, 345] on p "[PERSON_NAME]" at bounding box center [496, 348] width 94 height 16
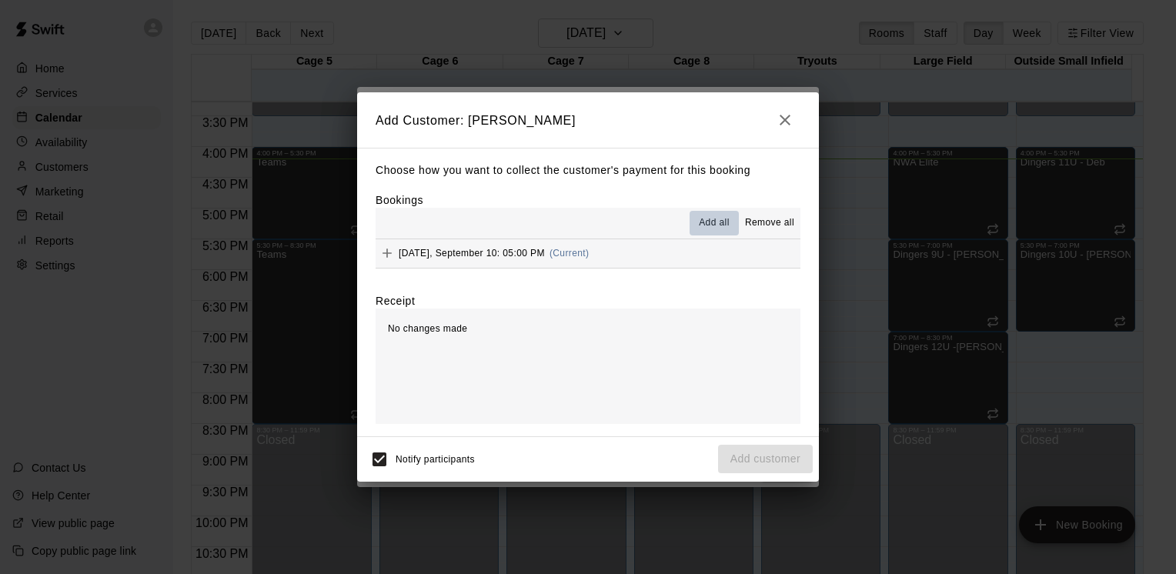
click at [709, 220] on span "Add all" at bounding box center [714, 222] width 31 height 15
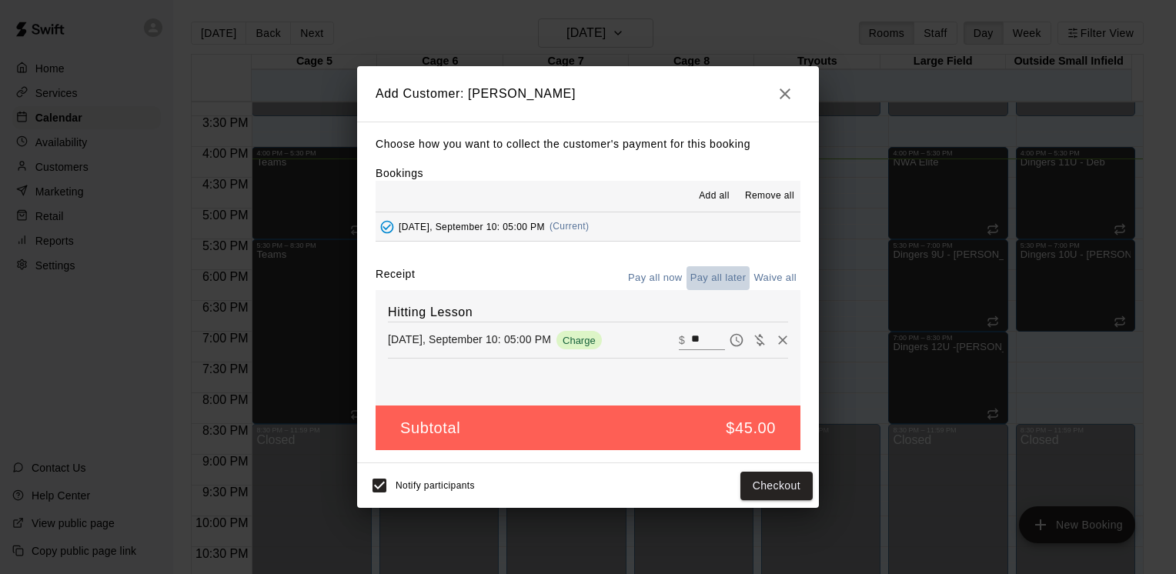
click at [706, 280] on button "Pay all later" at bounding box center [718, 278] width 64 height 24
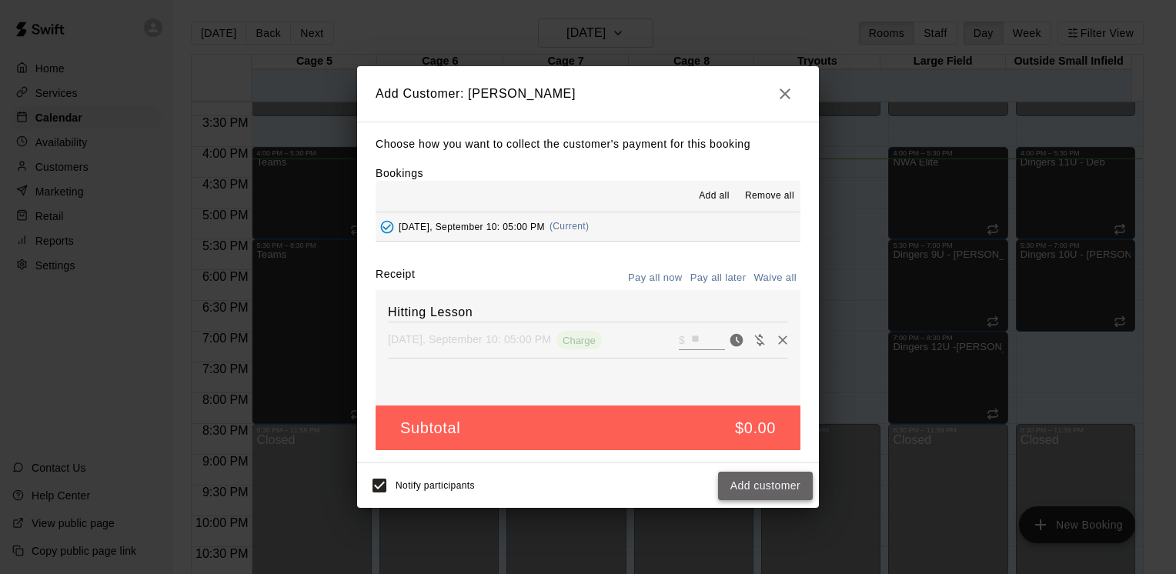
click at [776, 486] on button "Add customer" at bounding box center [765, 486] width 95 height 28
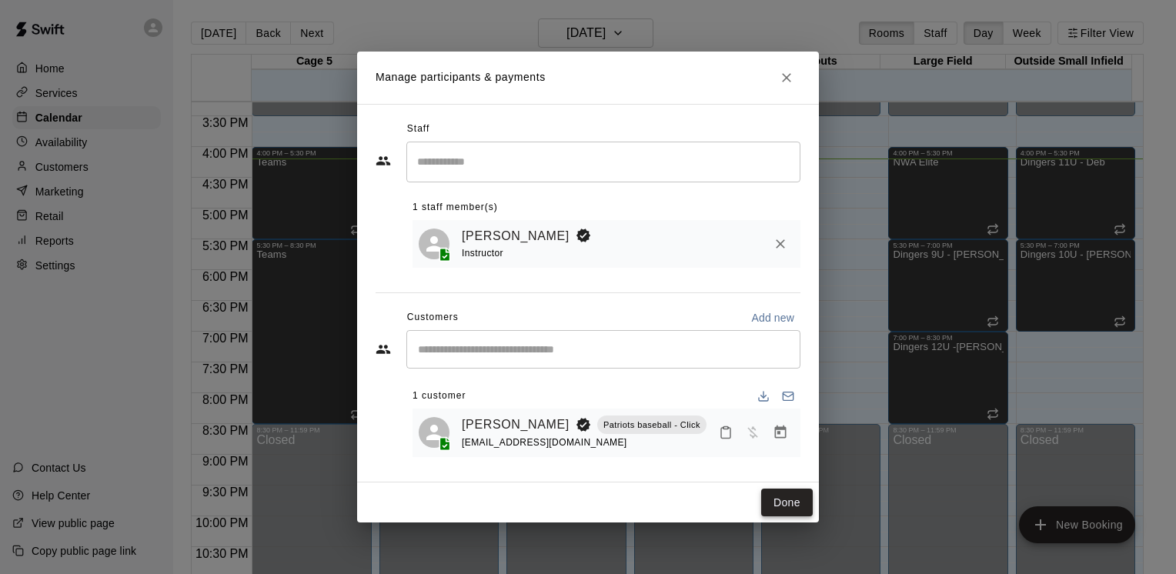
click at [788, 515] on button "Done" at bounding box center [787, 503] width 52 height 28
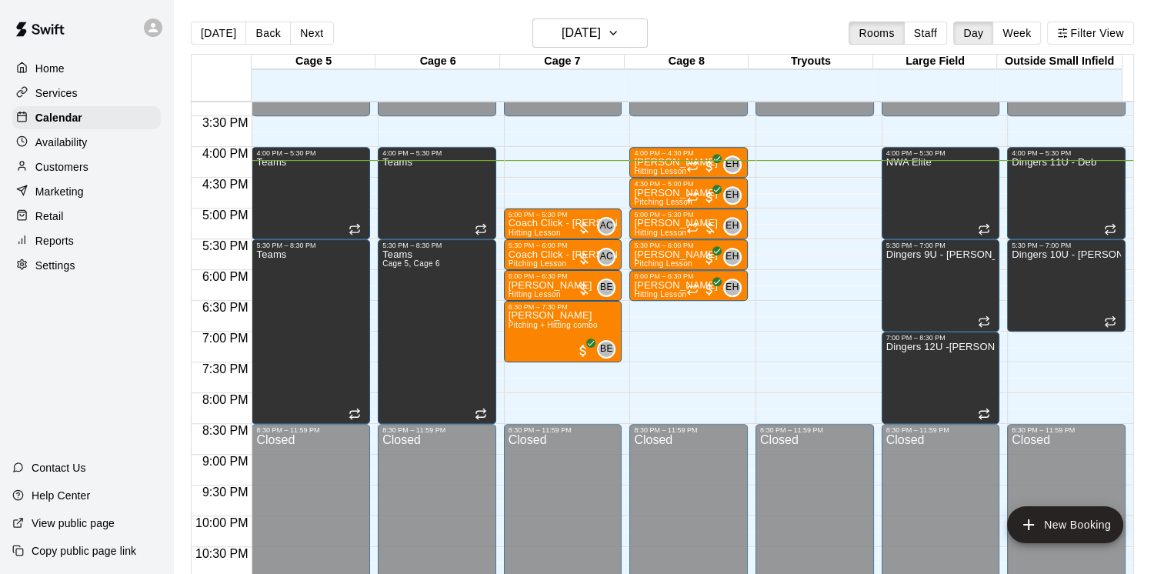
click at [56, 174] on p "Customers" at bounding box center [61, 166] width 53 height 15
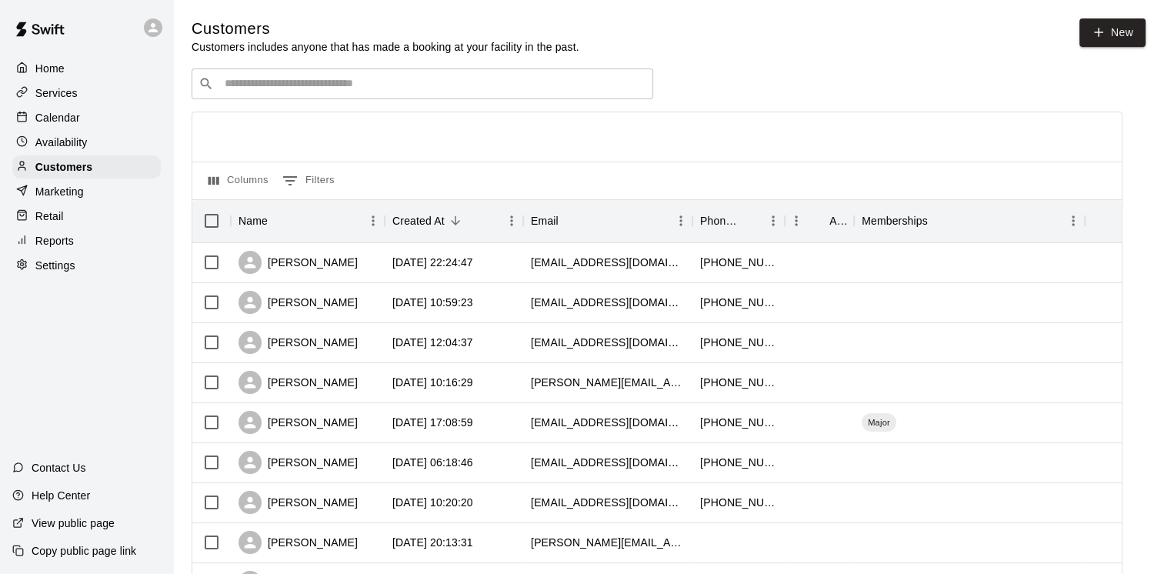
click at [308, 85] on input "Search customers by name or email" at bounding box center [433, 83] width 426 height 15
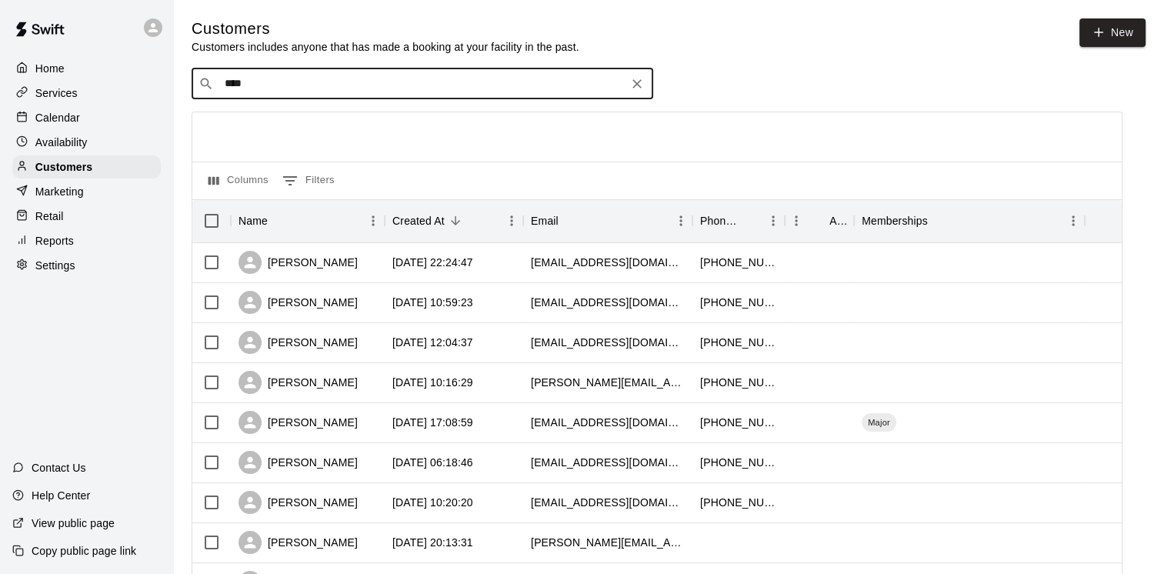
type input "*****"
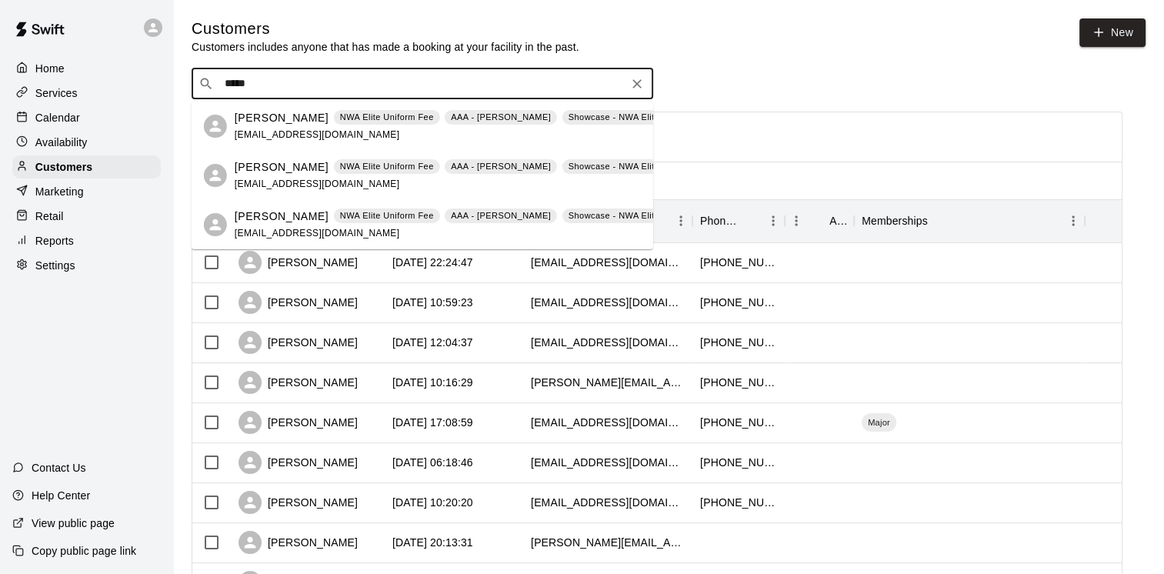
click at [297, 122] on p "[PERSON_NAME]" at bounding box center [282, 118] width 94 height 16
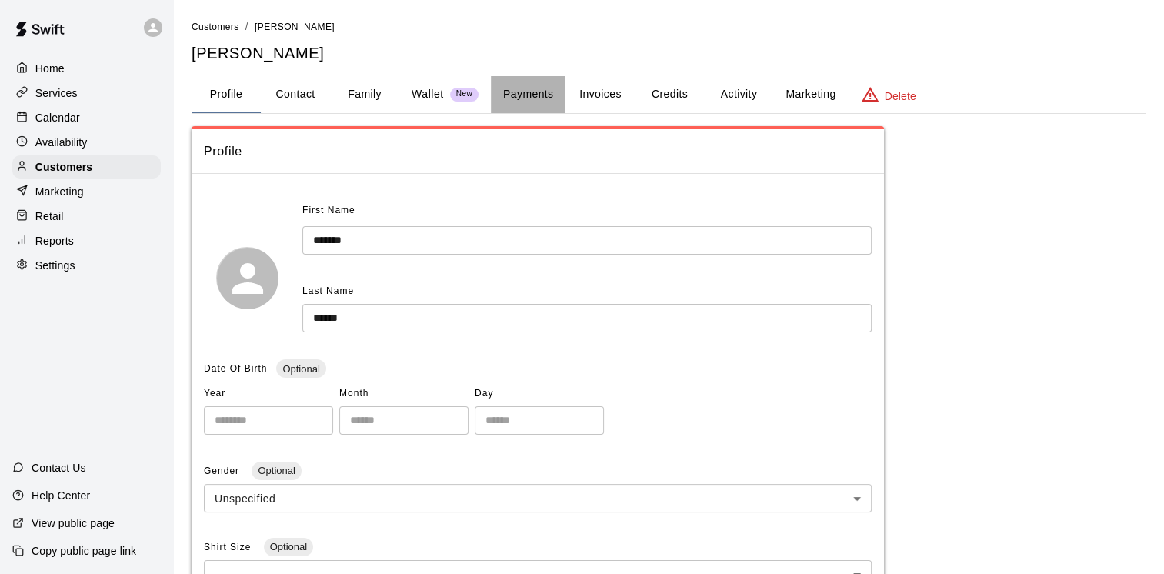
click at [519, 92] on button "Payments" at bounding box center [528, 94] width 75 height 37
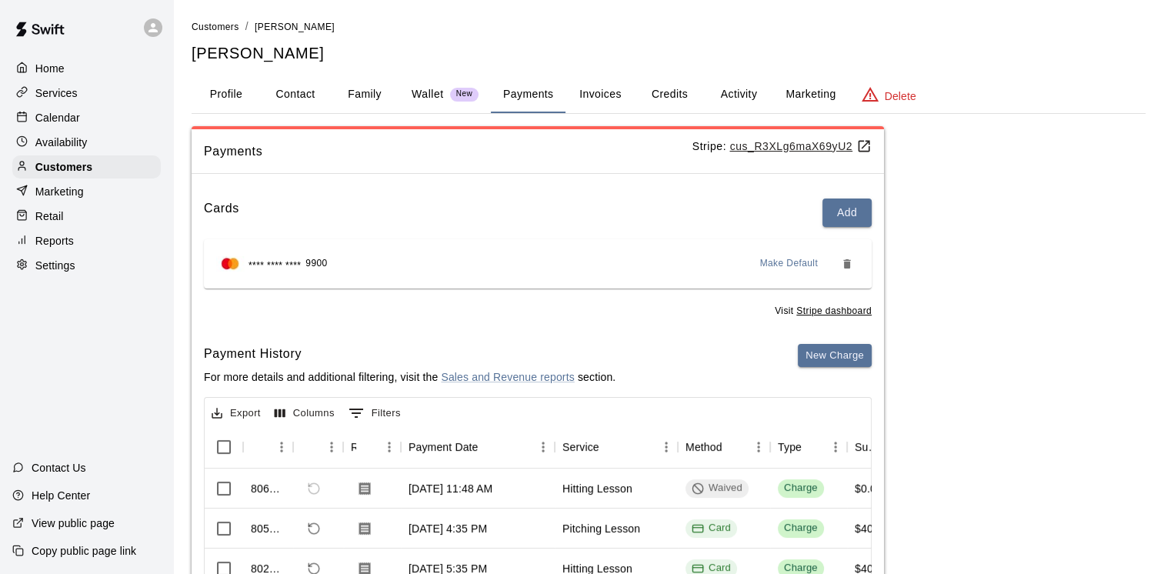
click at [729, 101] on button "Activity" at bounding box center [738, 94] width 69 height 37
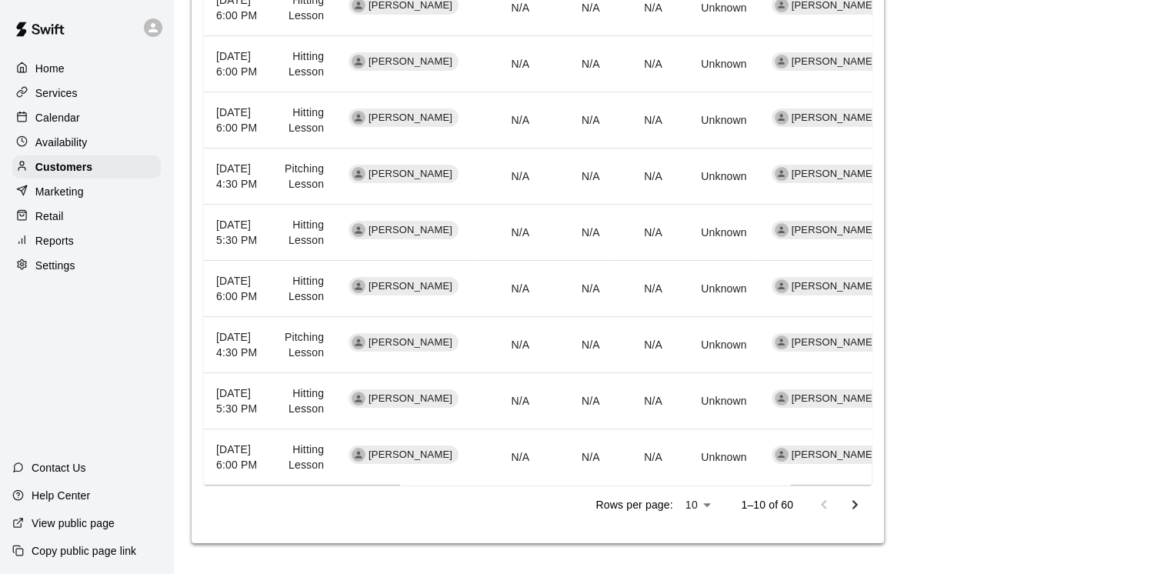
scroll to position [846, 0]
click at [849, 505] on icon "Go to next page" at bounding box center [855, 504] width 18 height 18
click at [843, 499] on button "Go to next page" at bounding box center [854, 504] width 31 height 31
click at [827, 509] on icon "Go to previous page" at bounding box center [824, 504] width 18 height 18
click at [830, 506] on icon "Go to previous page" at bounding box center [824, 504] width 18 height 18
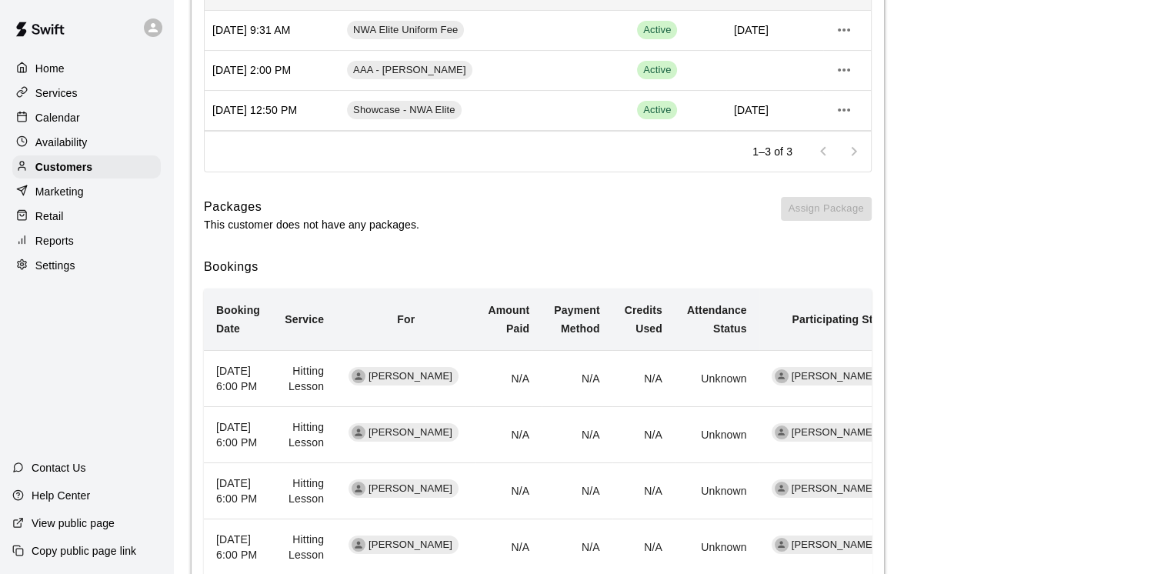
scroll to position [0, 0]
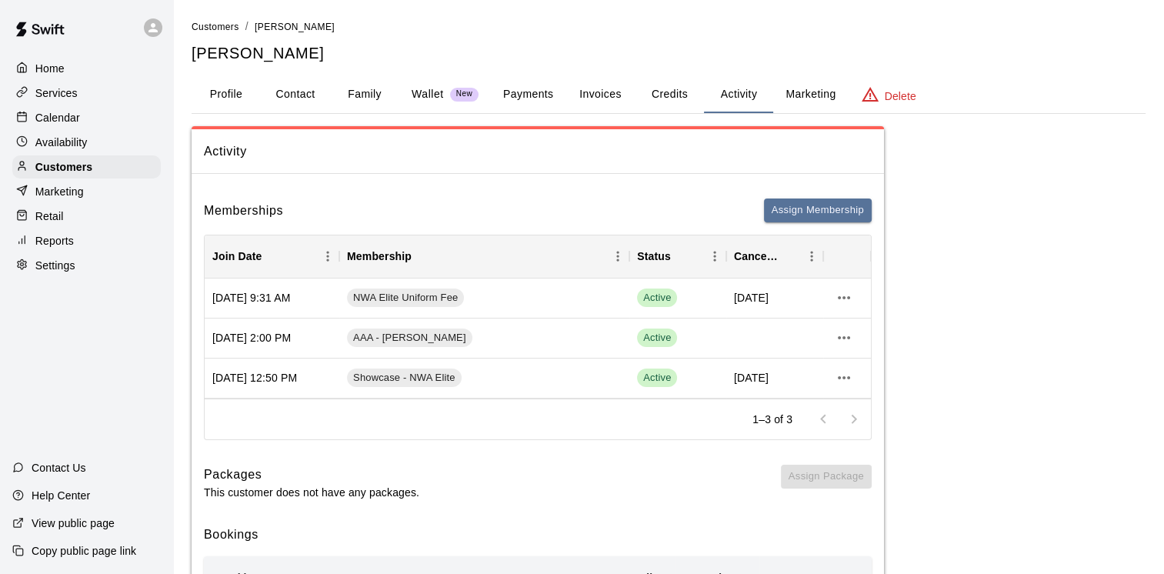
click at [56, 117] on p "Calendar" at bounding box center [57, 117] width 45 height 15
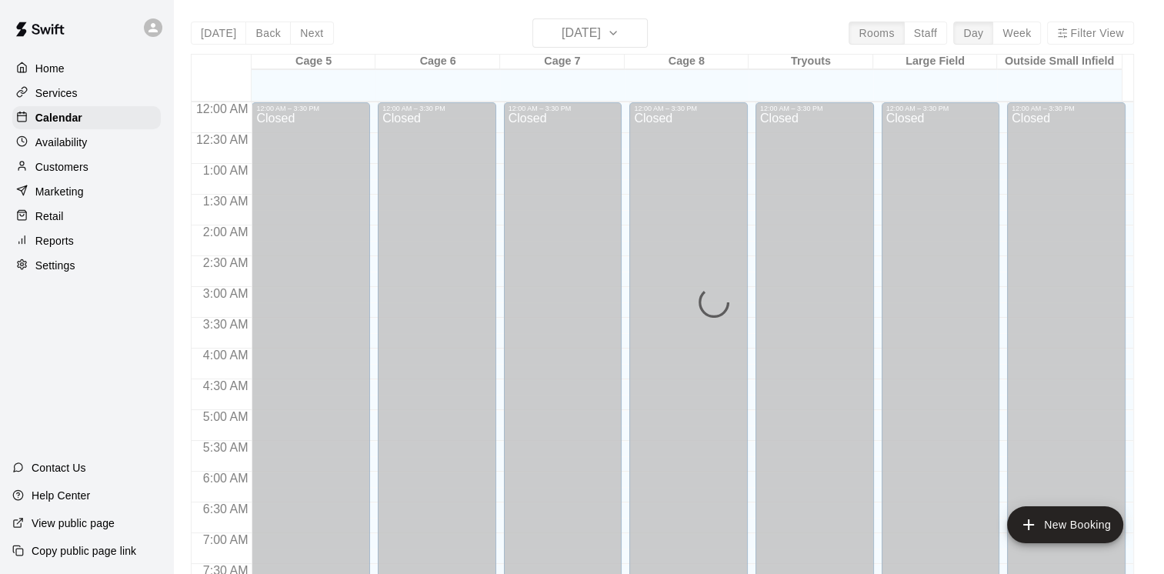
scroll to position [940, 0]
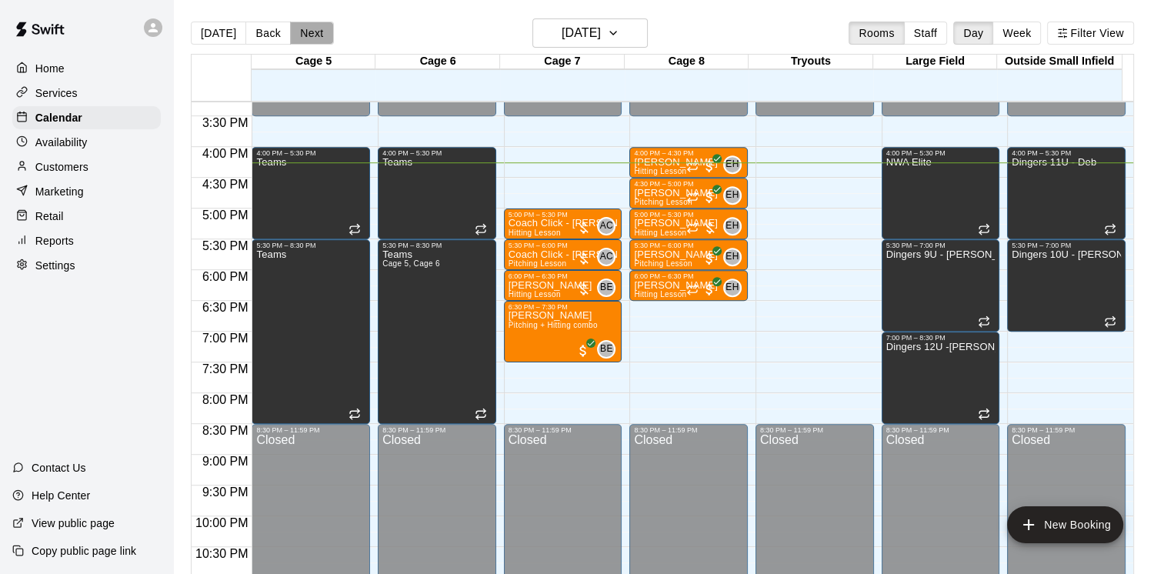
click at [292, 34] on button "Next" at bounding box center [311, 33] width 43 height 23
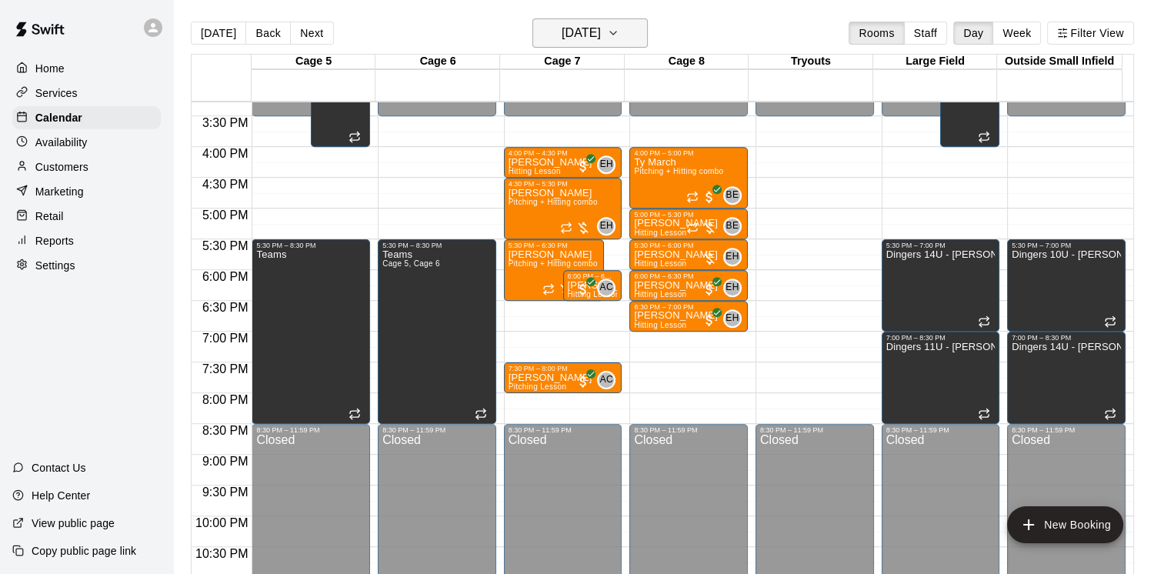
click at [619, 33] on icon "button" at bounding box center [613, 33] width 12 height 18
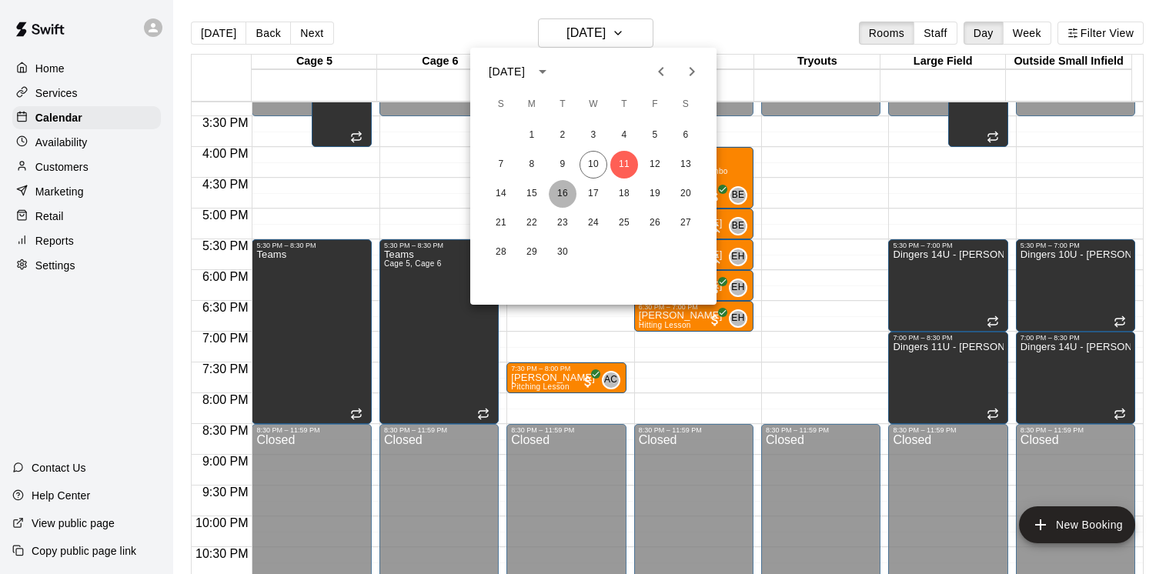
click at [568, 191] on button "16" at bounding box center [563, 194] width 28 height 28
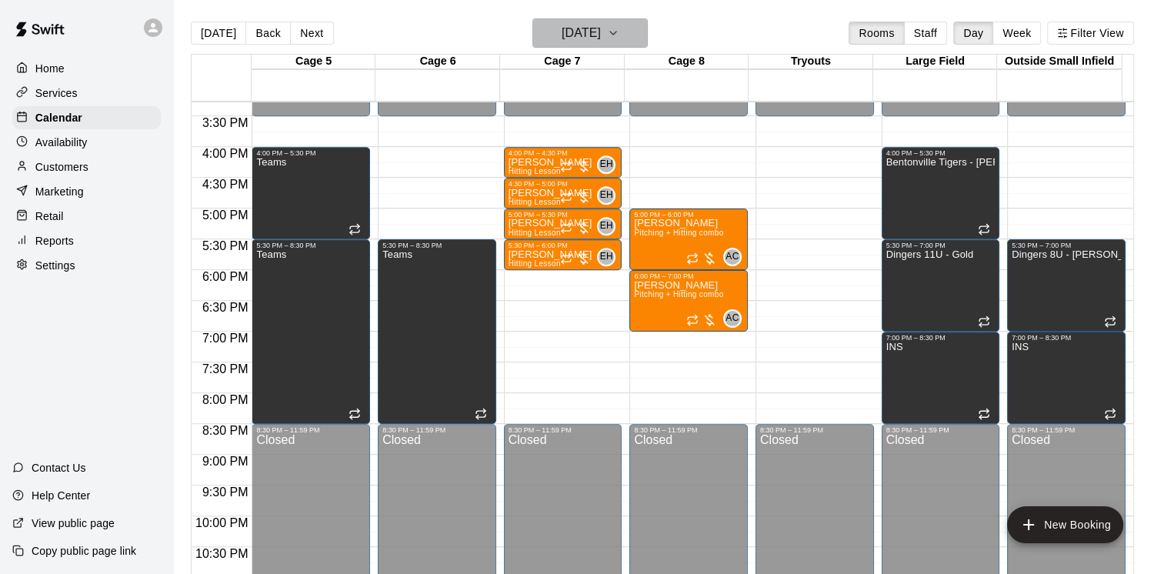
click at [586, 31] on h6 "[DATE]" at bounding box center [581, 33] width 39 height 22
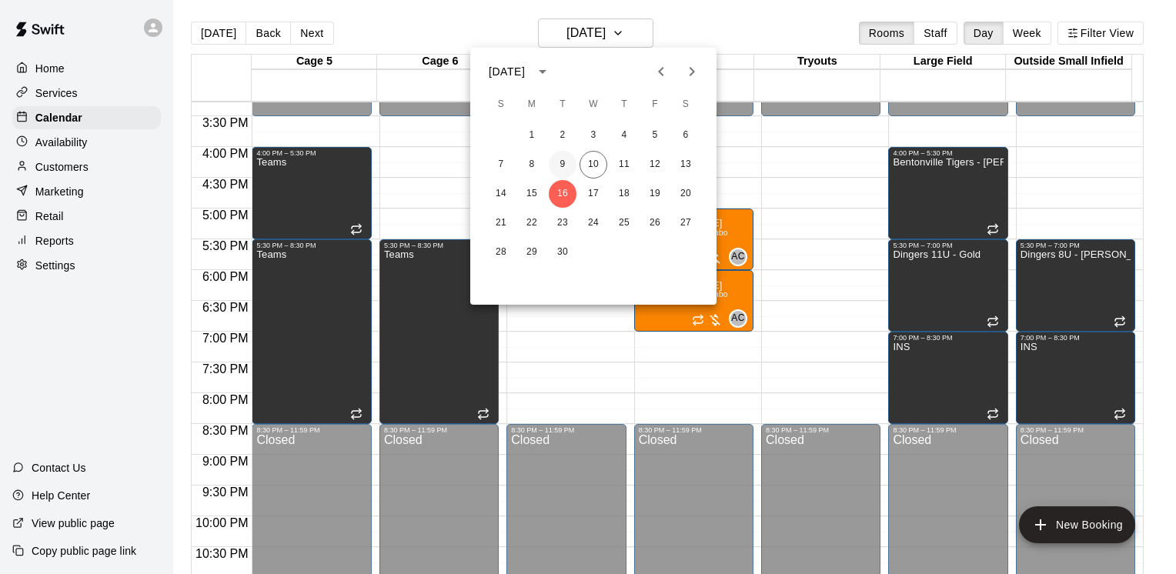
click at [560, 163] on button "9" at bounding box center [563, 165] width 28 height 28
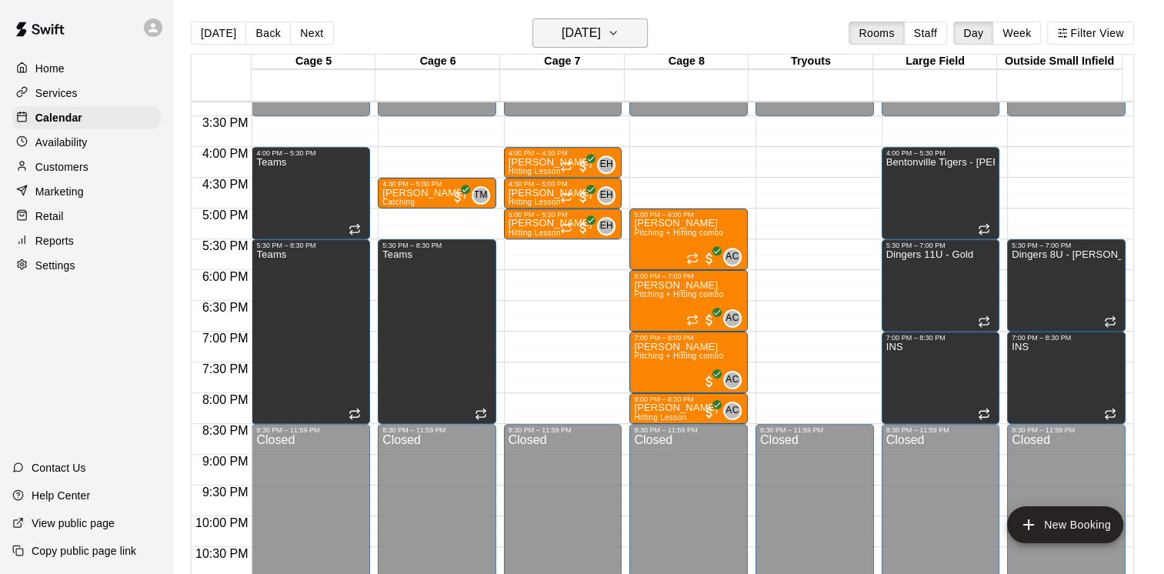
click at [601, 38] on h6 "[DATE]" at bounding box center [581, 33] width 39 height 22
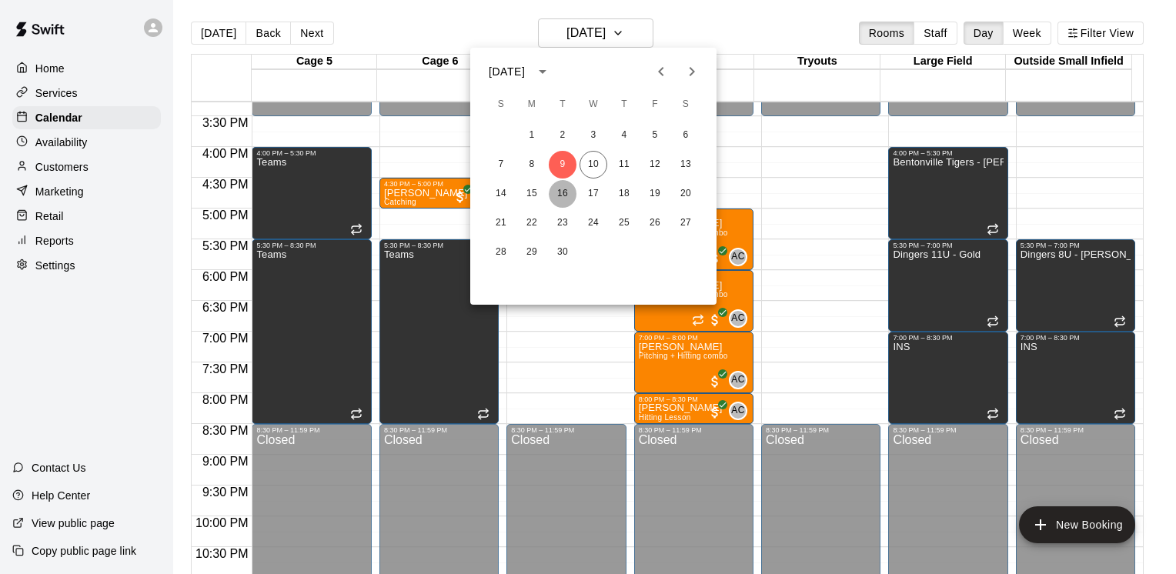
click at [560, 192] on button "16" at bounding box center [563, 194] width 28 height 28
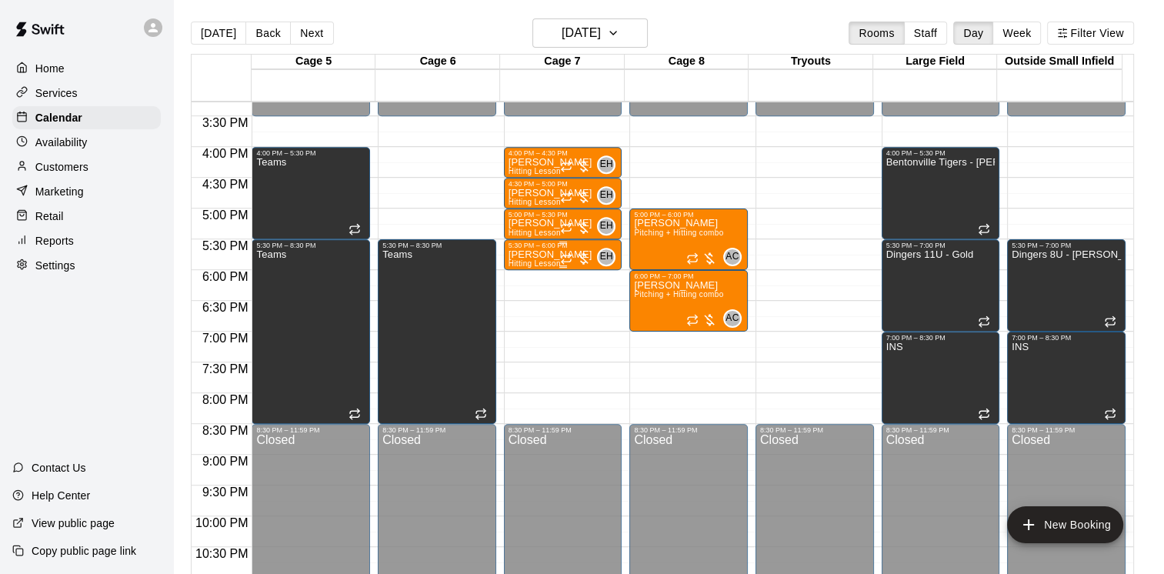
click at [548, 255] on p "[PERSON_NAME]" at bounding box center [551, 255] width 84 height 0
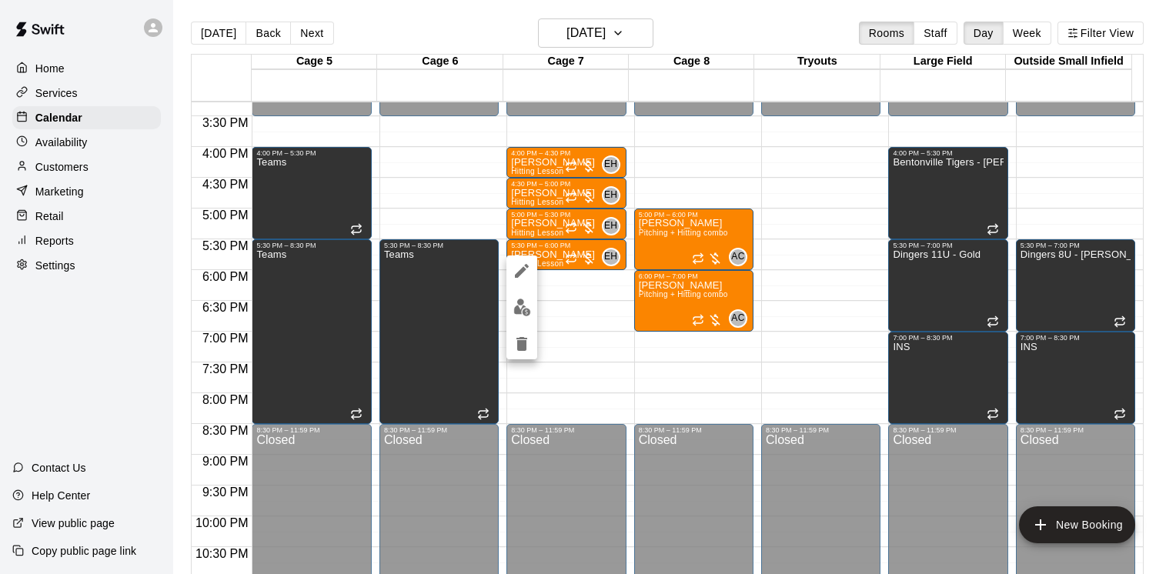
click at [530, 312] on button "edit" at bounding box center [521, 307] width 31 height 30
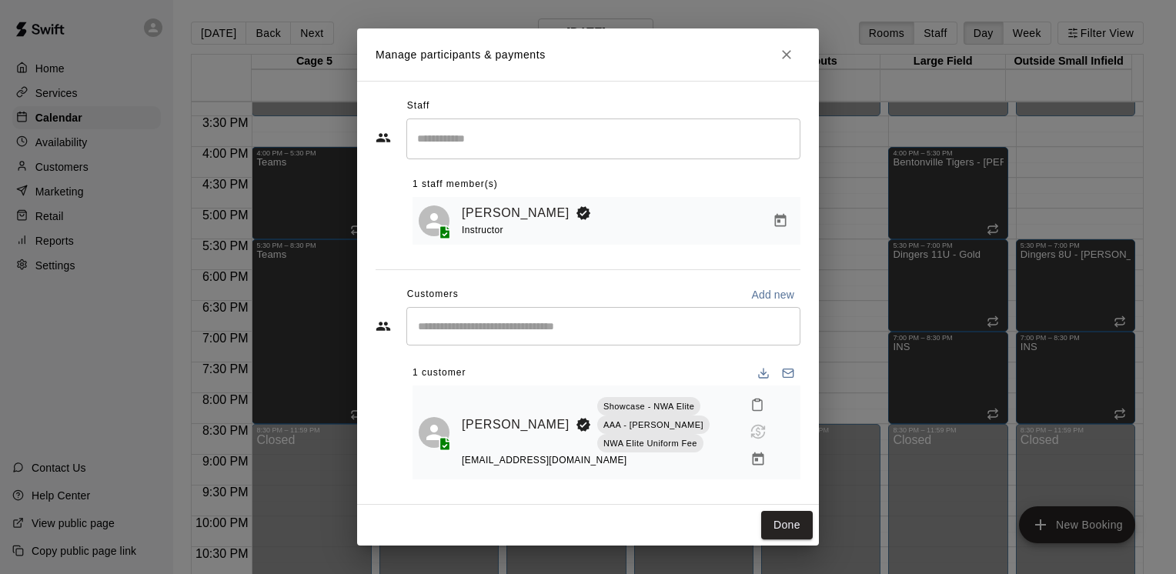
drag, startPoint x: 782, startPoint y: 70, endPoint x: 664, endPoint y: 165, distance: 151.6
click at [782, 62] on icon "Close" at bounding box center [786, 54] width 15 height 15
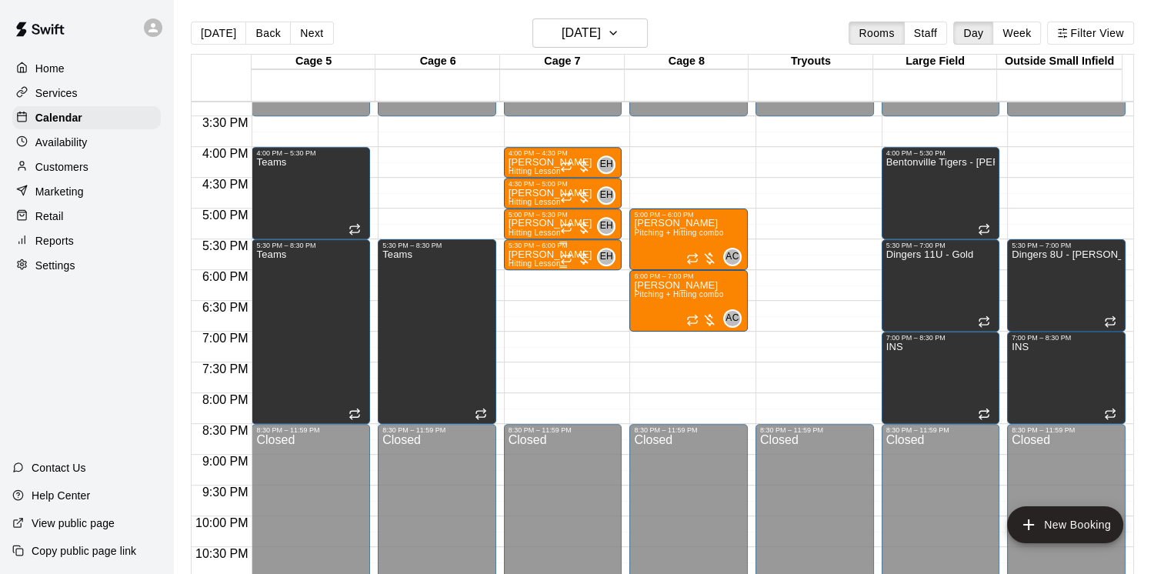
click at [560, 252] on icon "Recurring event" at bounding box center [566, 258] width 12 height 12
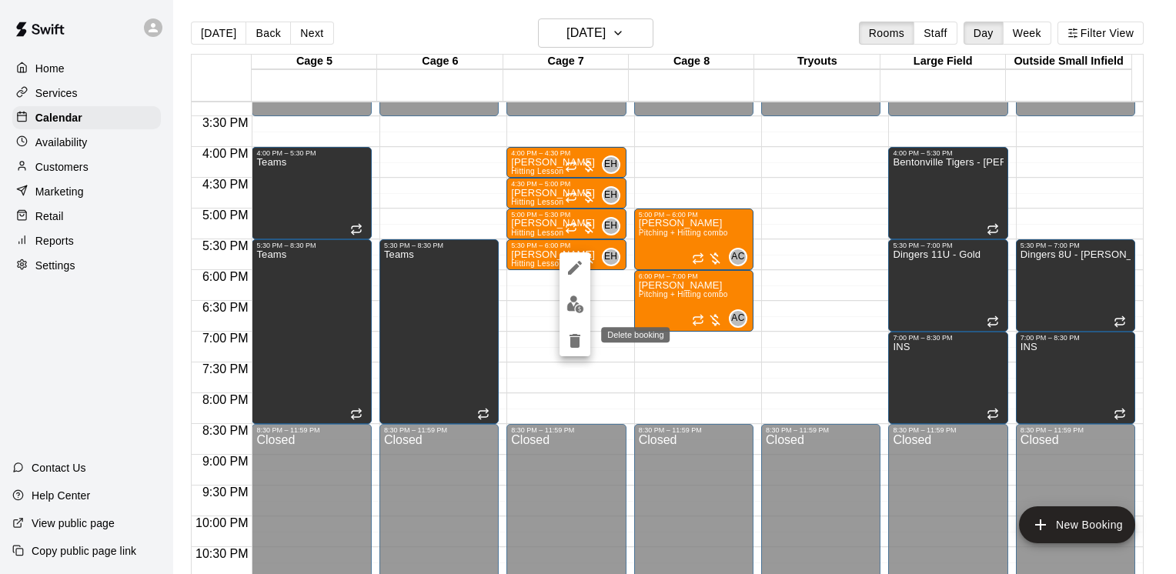
click at [578, 343] on icon "delete" at bounding box center [574, 341] width 11 height 14
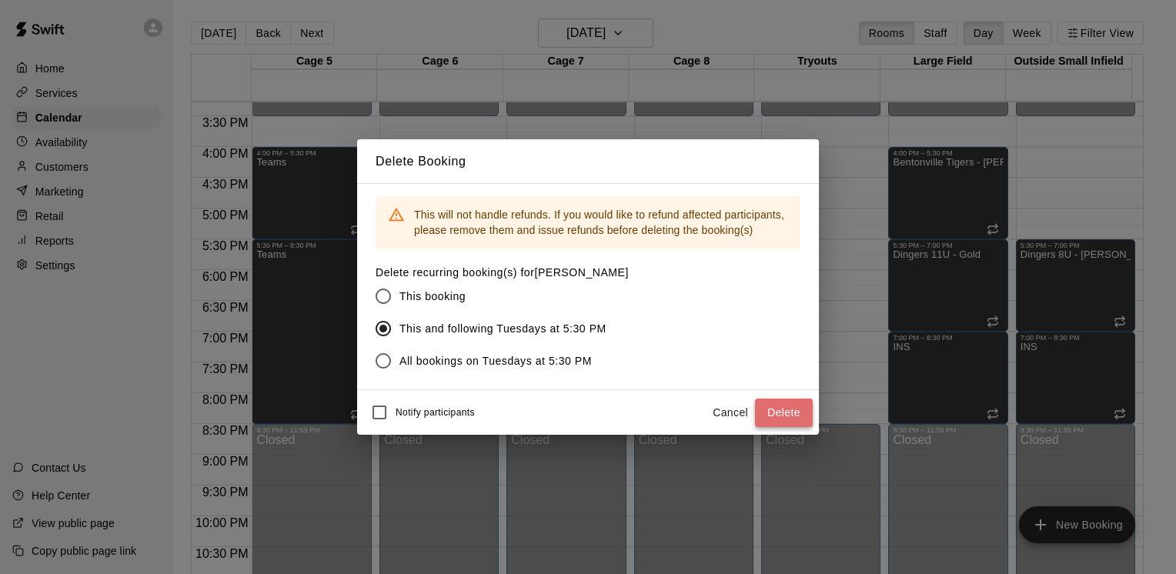
click at [788, 414] on button "Delete" at bounding box center [784, 413] width 58 height 28
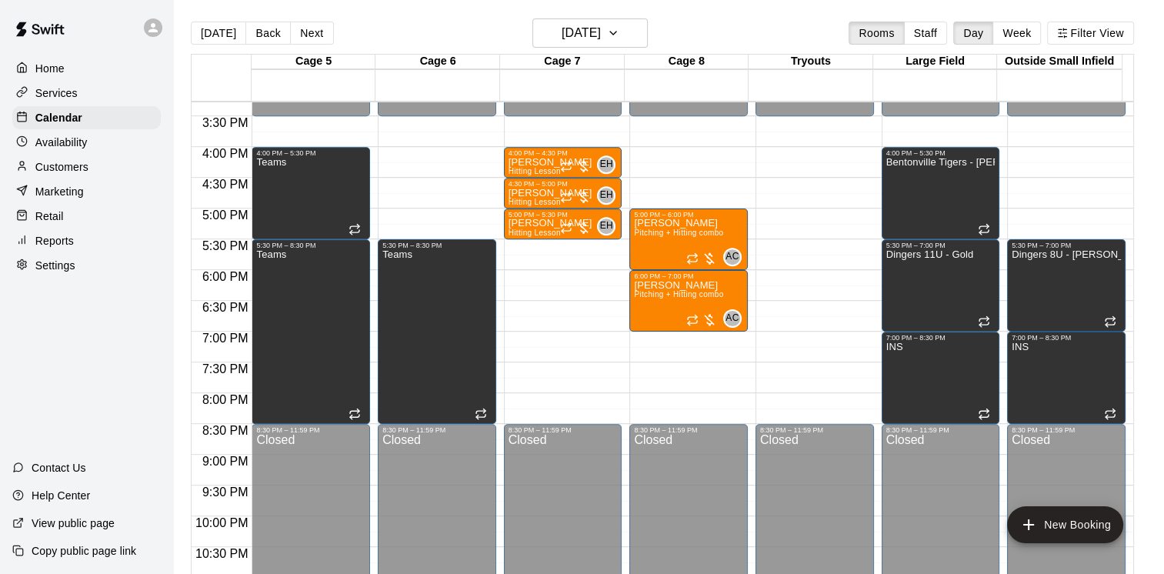
click at [60, 169] on p "Customers" at bounding box center [61, 166] width 53 height 15
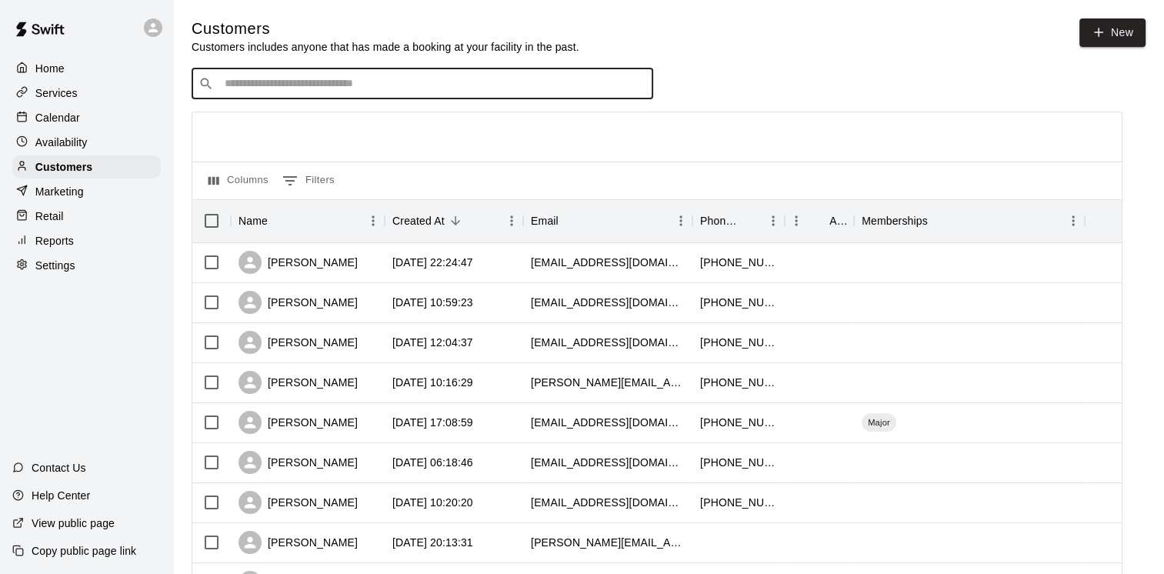
click at [465, 85] on input "Search customers by name or email" at bounding box center [433, 83] width 426 height 15
type input "******"
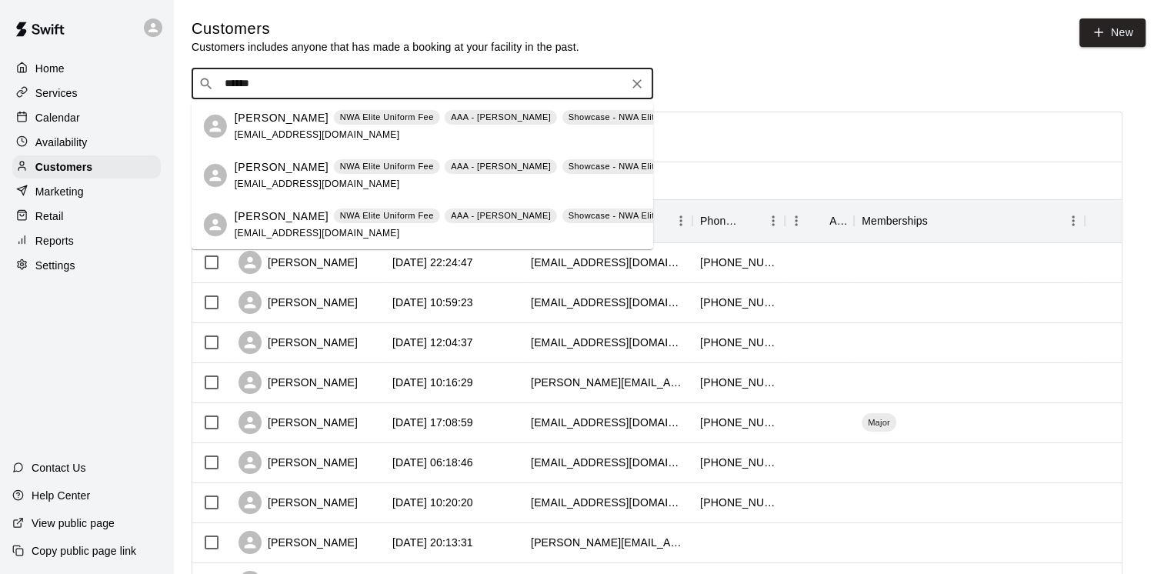
click at [305, 132] on span "[EMAIL_ADDRESS][DOMAIN_NAME]" at bounding box center [317, 134] width 165 height 11
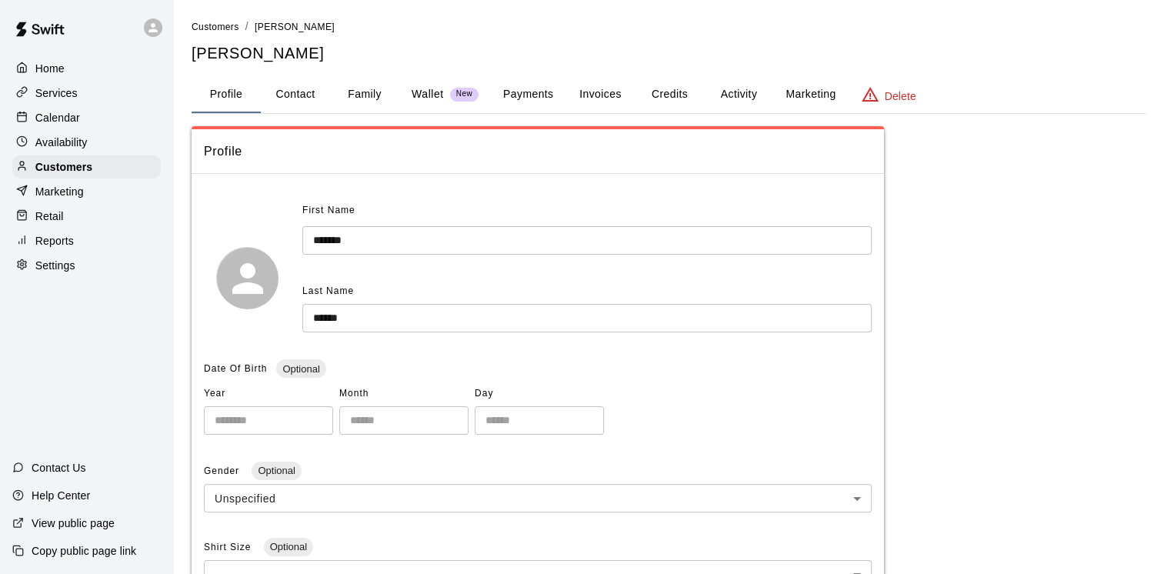
click at [729, 93] on button "Activity" at bounding box center [738, 94] width 69 height 37
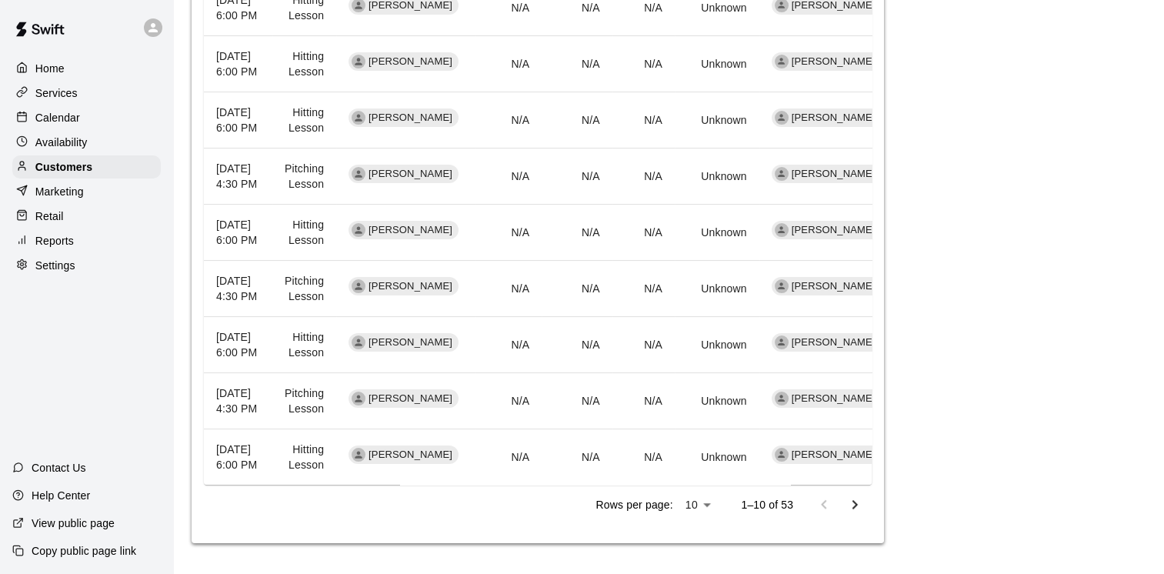
scroll to position [846, 0]
click at [846, 506] on icon "Go to next page" at bounding box center [855, 504] width 18 height 18
click at [826, 510] on icon "Go to previous page" at bounding box center [824, 504] width 18 height 18
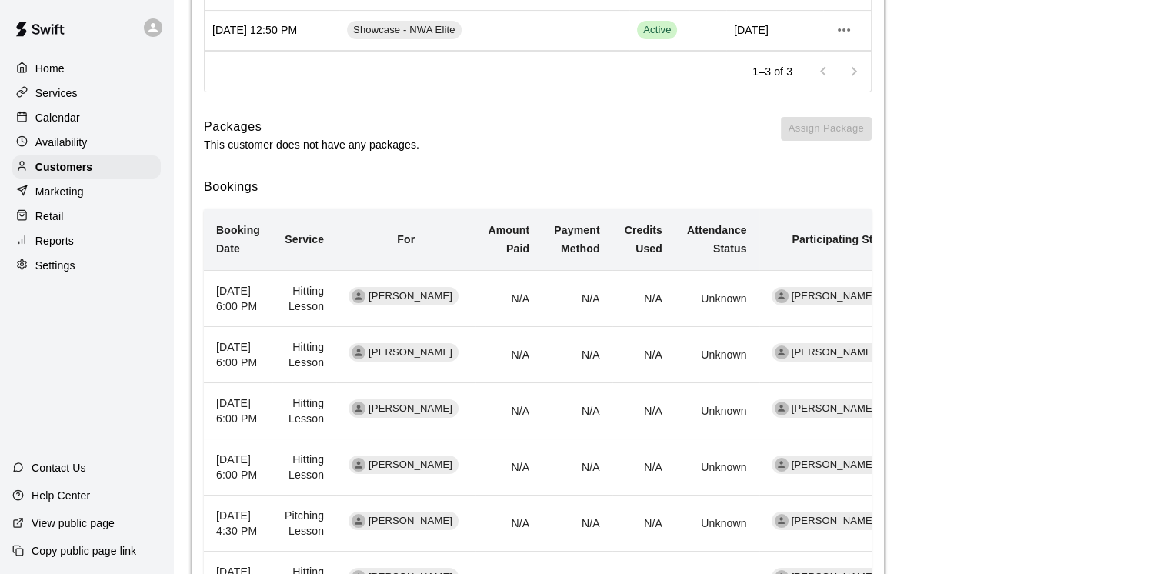
scroll to position [154, 0]
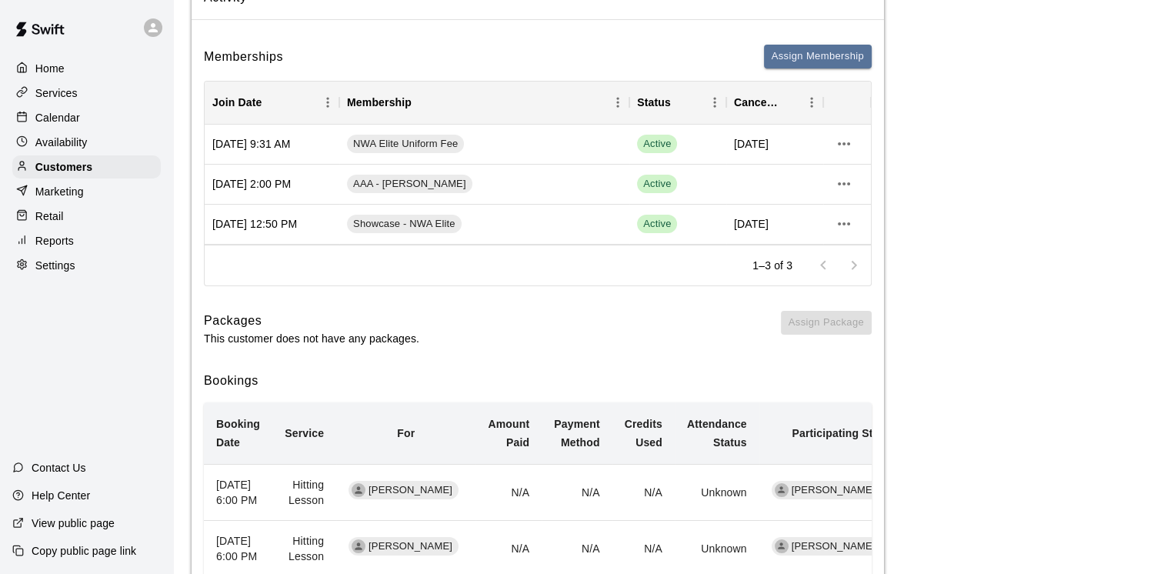
click at [62, 115] on p "Calendar" at bounding box center [57, 117] width 45 height 15
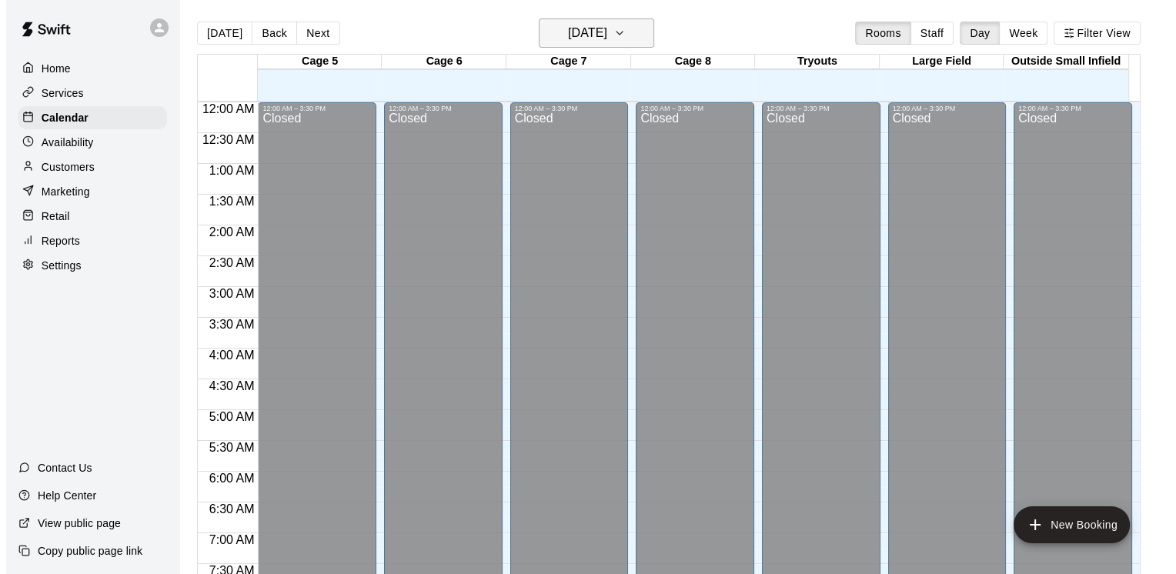
scroll to position [940, 0]
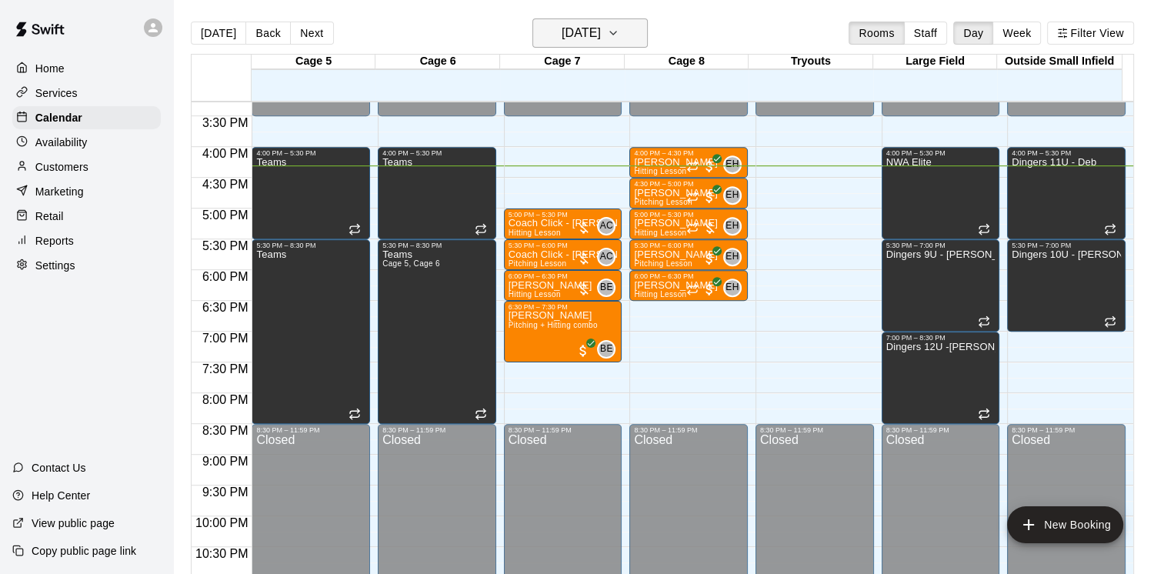
click at [601, 30] on h6 "[DATE]" at bounding box center [581, 33] width 39 height 22
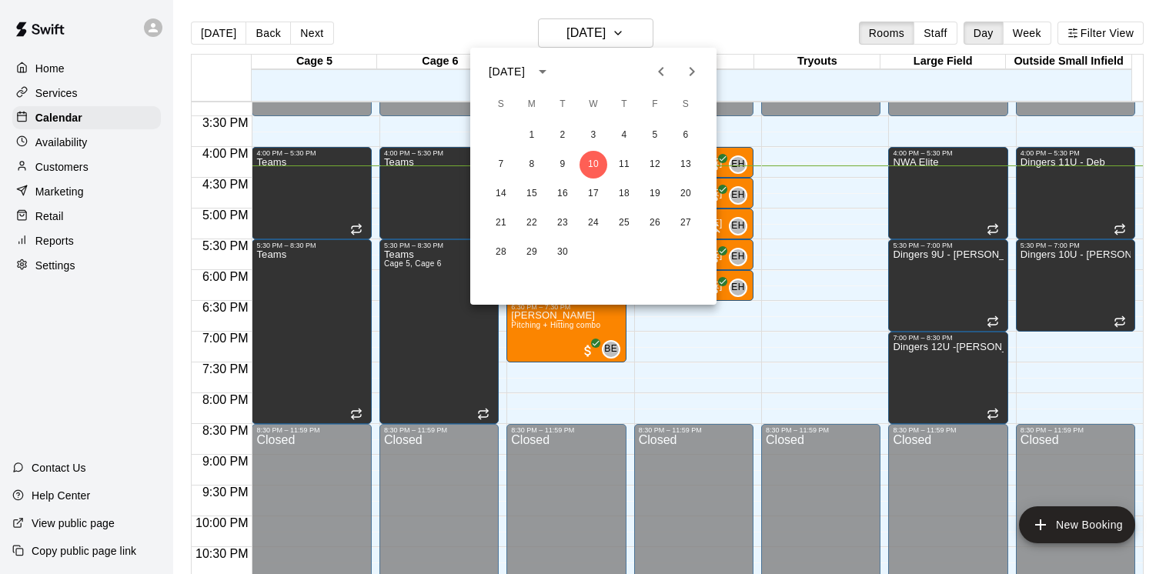
click at [690, 62] on icon "Next month" at bounding box center [691, 71] width 18 height 18
click at [591, 168] on button "5" at bounding box center [593, 165] width 28 height 28
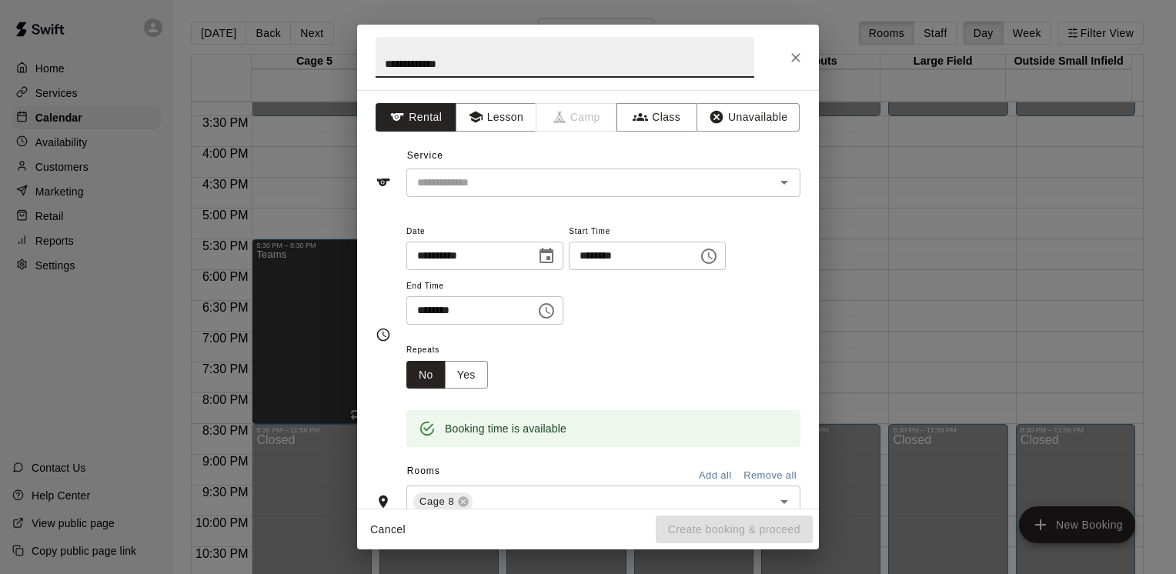
click at [403, 72] on input "**********" at bounding box center [564, 57] width 379 height 41
type input "**********"
click at [504, 118] on button "Lesson" at bounding box center [495, 117] width 81 height 28
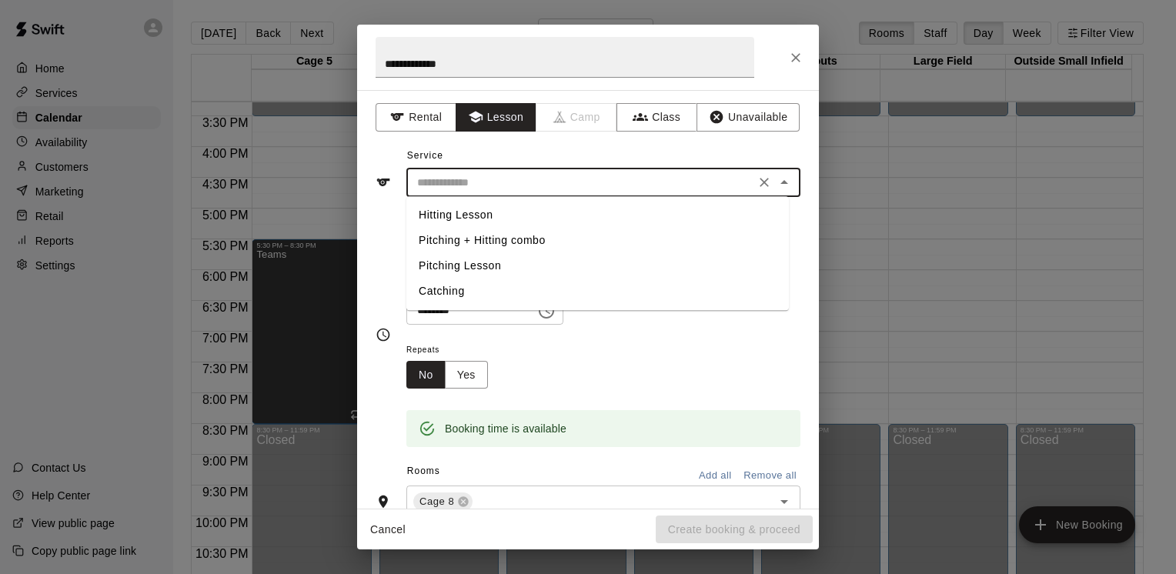
click at [554, 186] on input "text" at bounding box center [580, 182] width 339 height 19
click at [455, 257] on li "Pitching Lesson" at bounding box center [597, 265] width 382 height 25
type input "**********"
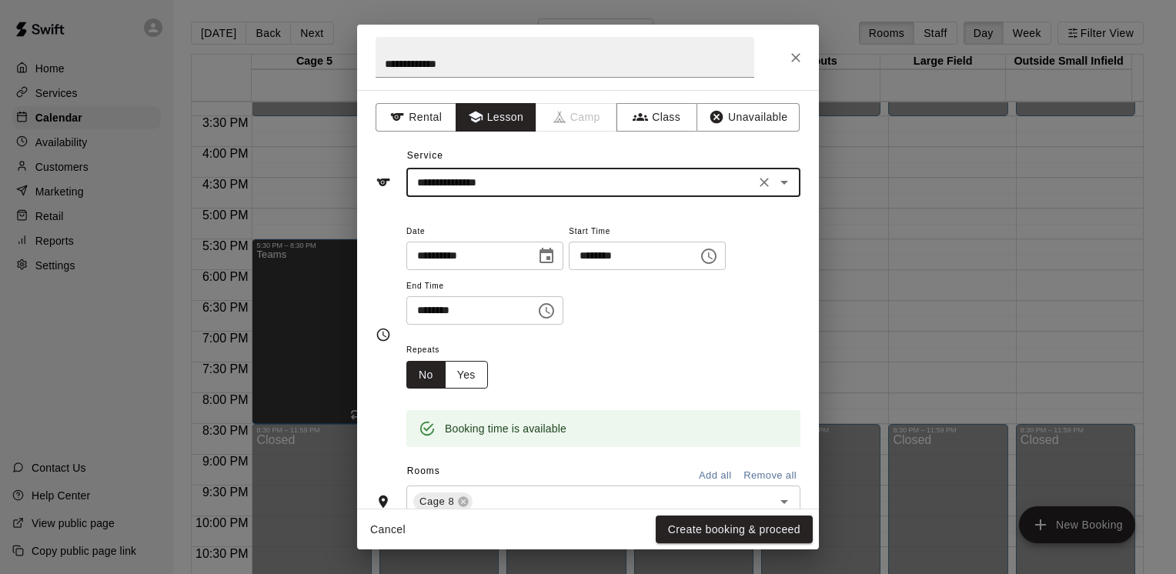
click at [461, 361] on button "Yes" at bounding box center [466, 375] width 43 height 28
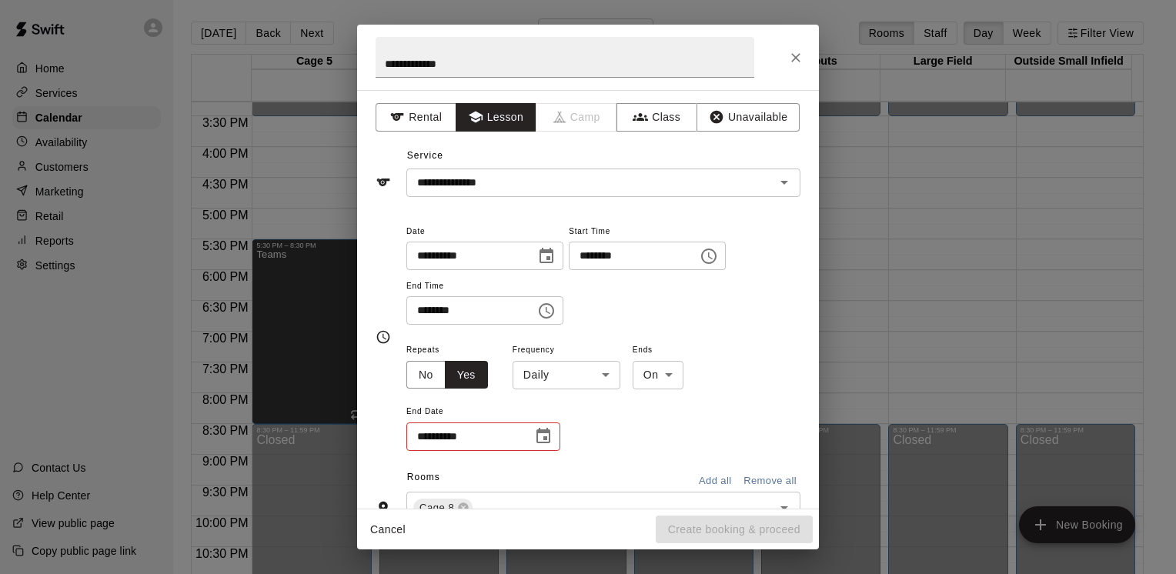
click at [586, 369] on body "Home Services Calendar Availability Customers Marketing Retail Reports Settings…" at bounding box center [588, 299] width 1176 height 599
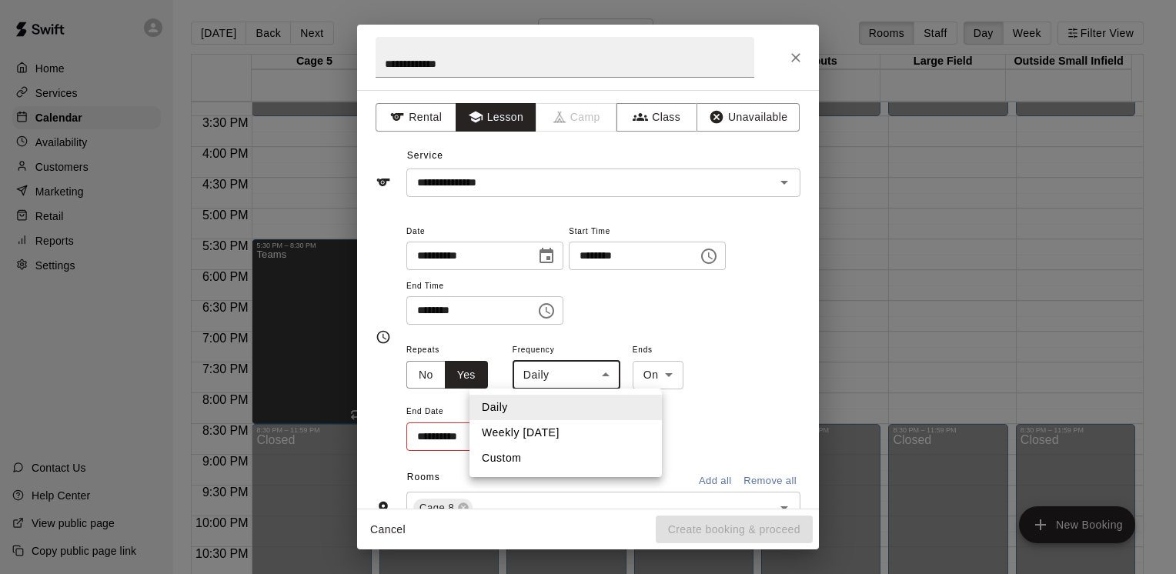
click at [550, 435] on li "Weekly [DATE]" at bounding box center [565, 432] width 192 height 25
type input "******"
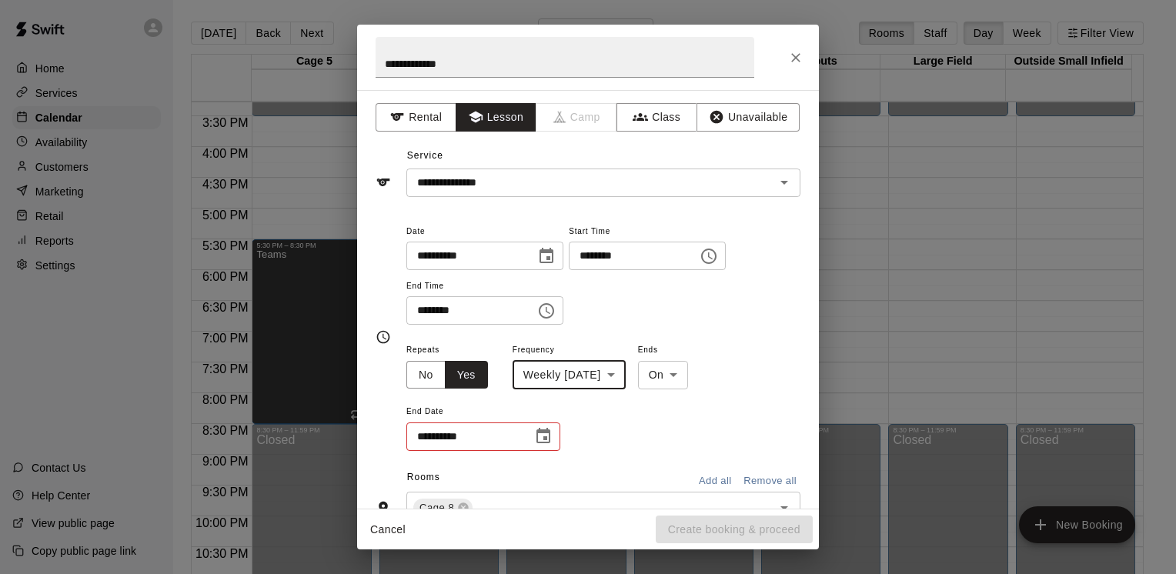
click at [542, 437] on icon "Choose date" at bounding box center [543, 436] width 18 height 18
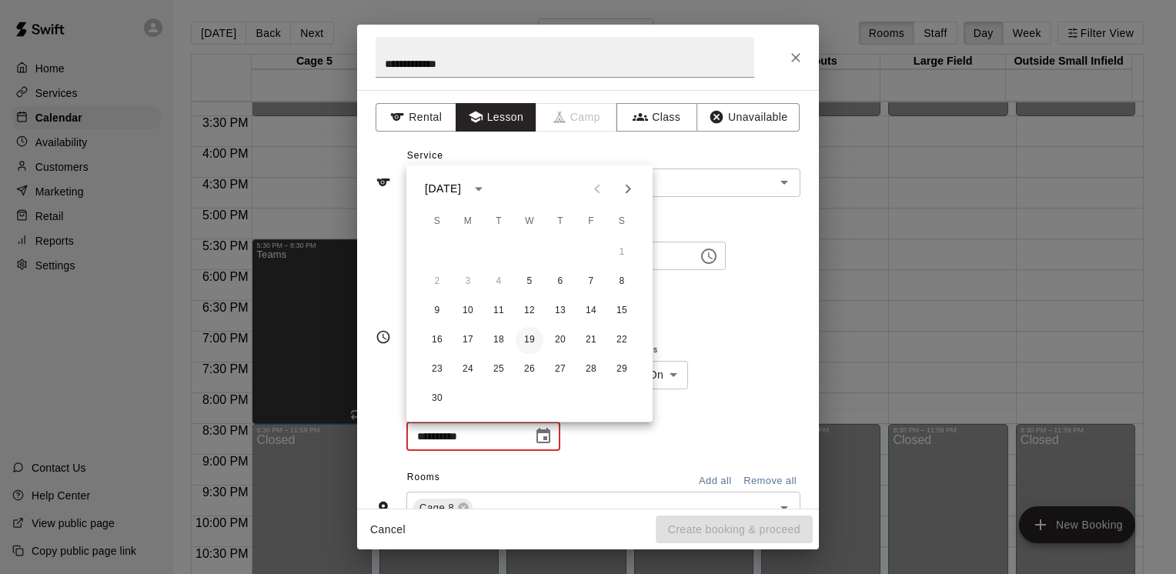
click at [532, 343] on button "19" at bounding box center [529, 340] width 28 height 28
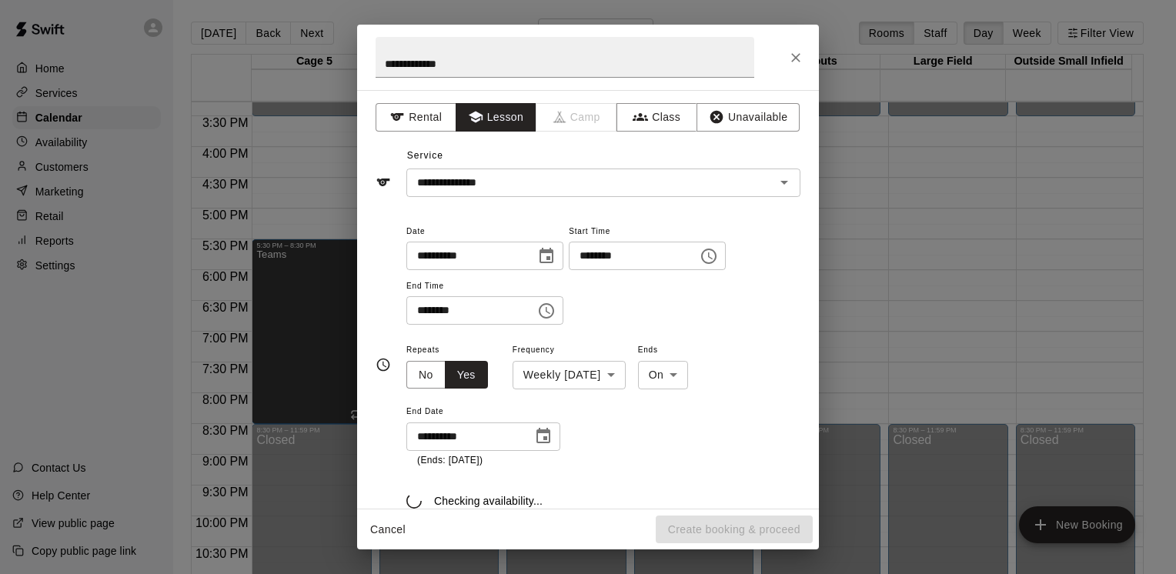
type input "**********"
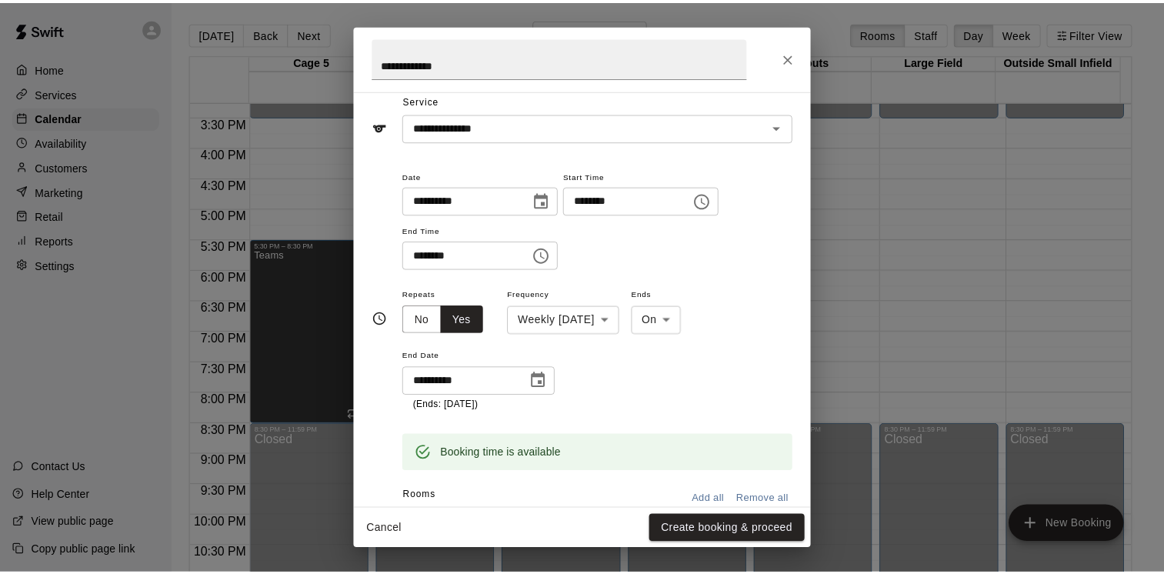
scroll to position [28, 0]
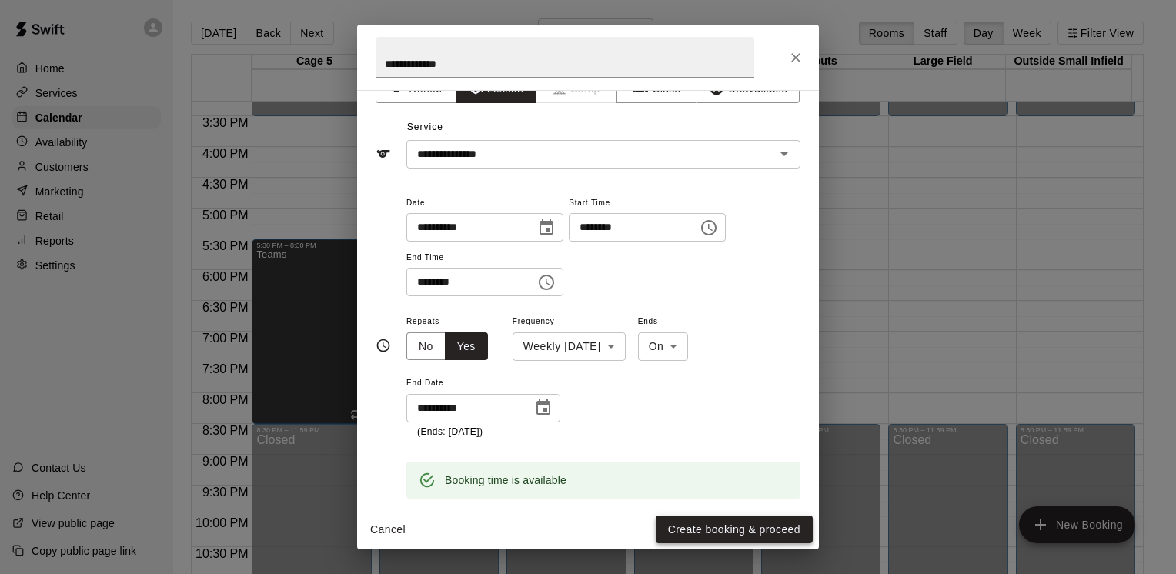
click at [772, 532] on button "Create booking & proceed" at bounding box center [734, 529] width 157 height 28
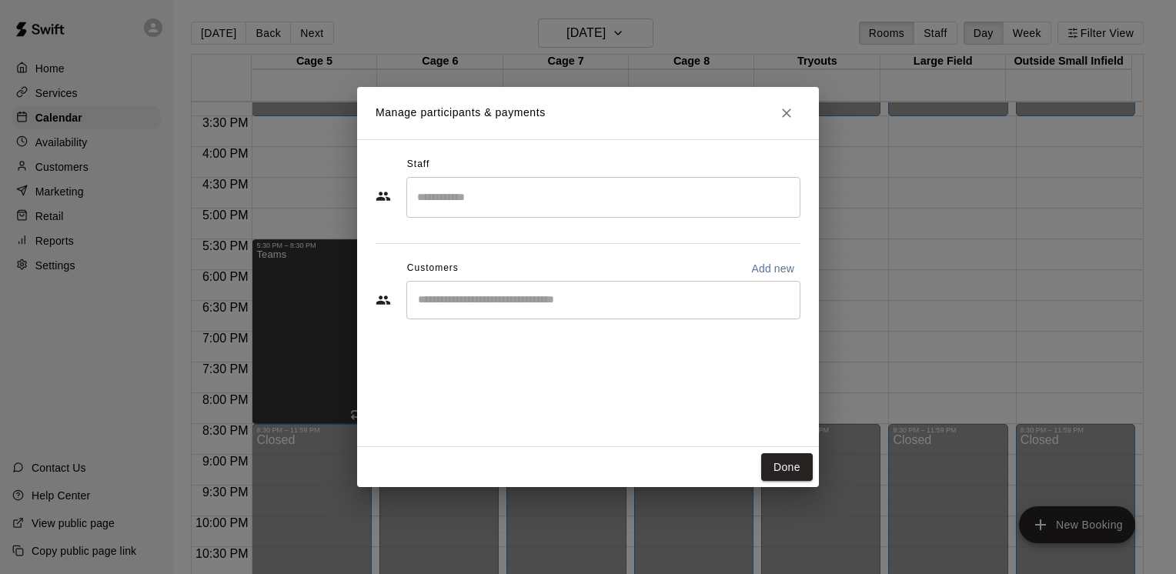
click at [569, 197] on input "Search staff" at bounding box center [603, 197] width 380 height 27
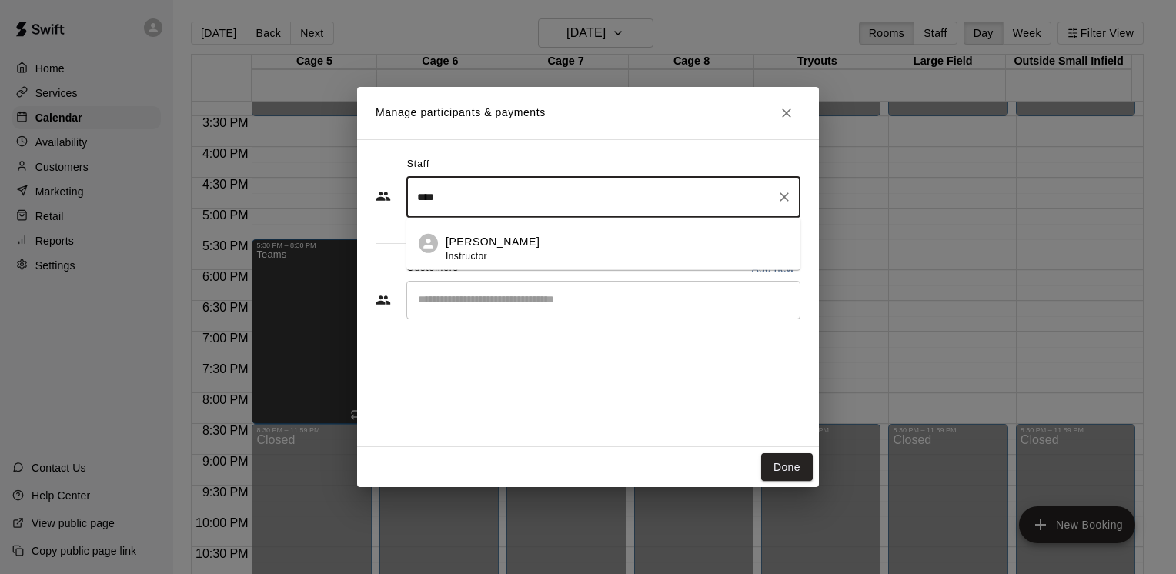
click at [547, 255] on div "[PERSON_NAME] Instructor" at bounding box center [616, 249] width 342 height 30
type input "****"
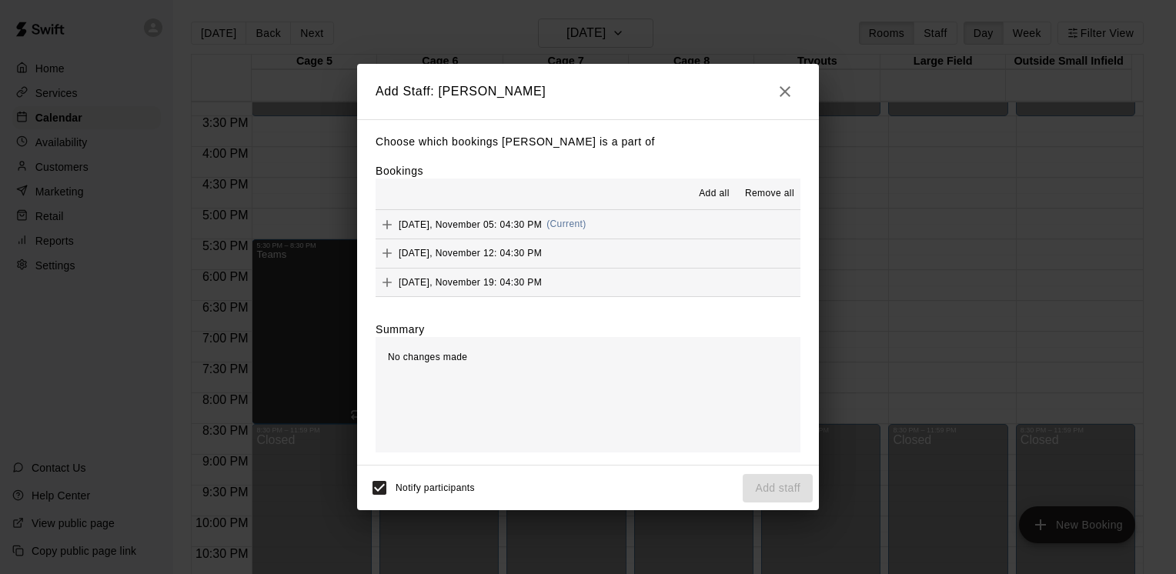
click at [705, 196] on span "Add all" at bounding box center [714, 193] width 31 height 15
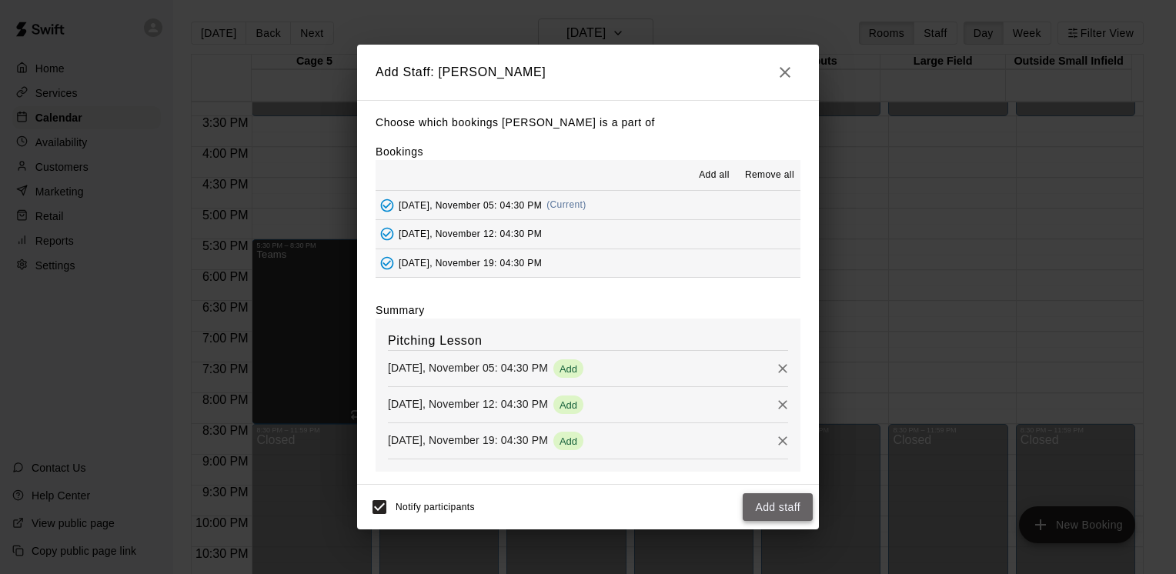
click at [771, 503] on button "Add staff" at bounding box center [777, 507] width 70 height 28
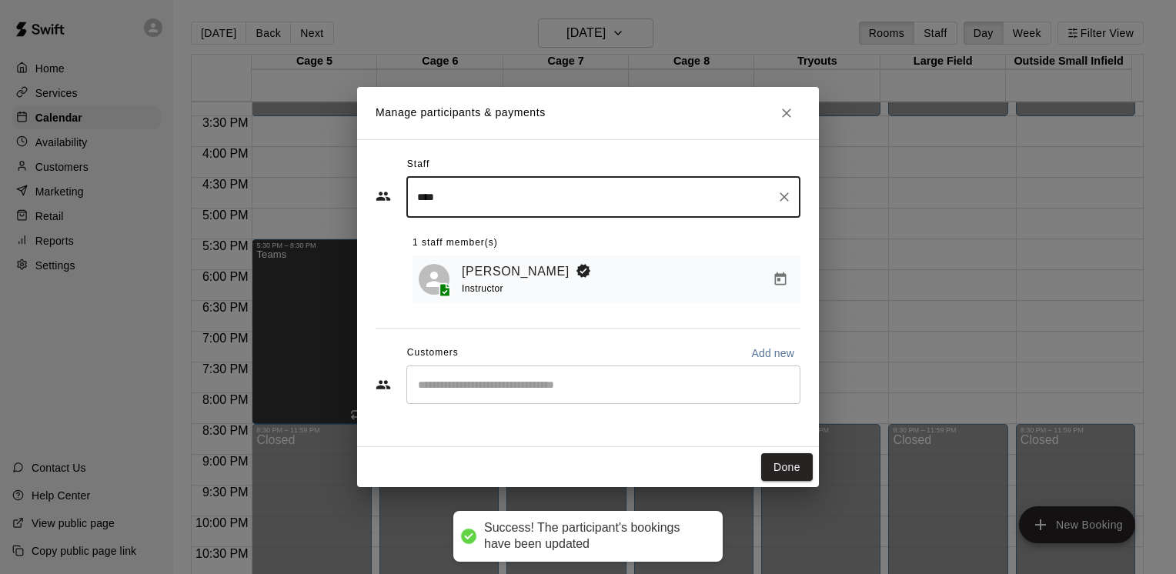
click at [591, 375] on div "​" at bounding box center [603, 384] width 394 height 38
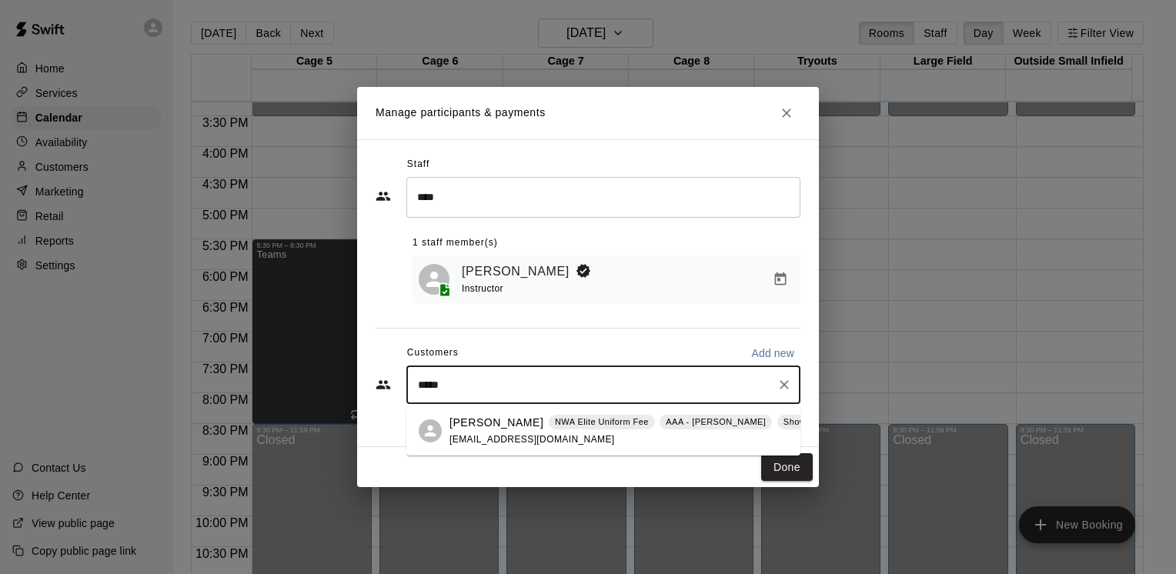
type input "******"
click at [514, 422] on p "[PERSON_NAME]" at bounding box center [496, 423] width 94 height 16
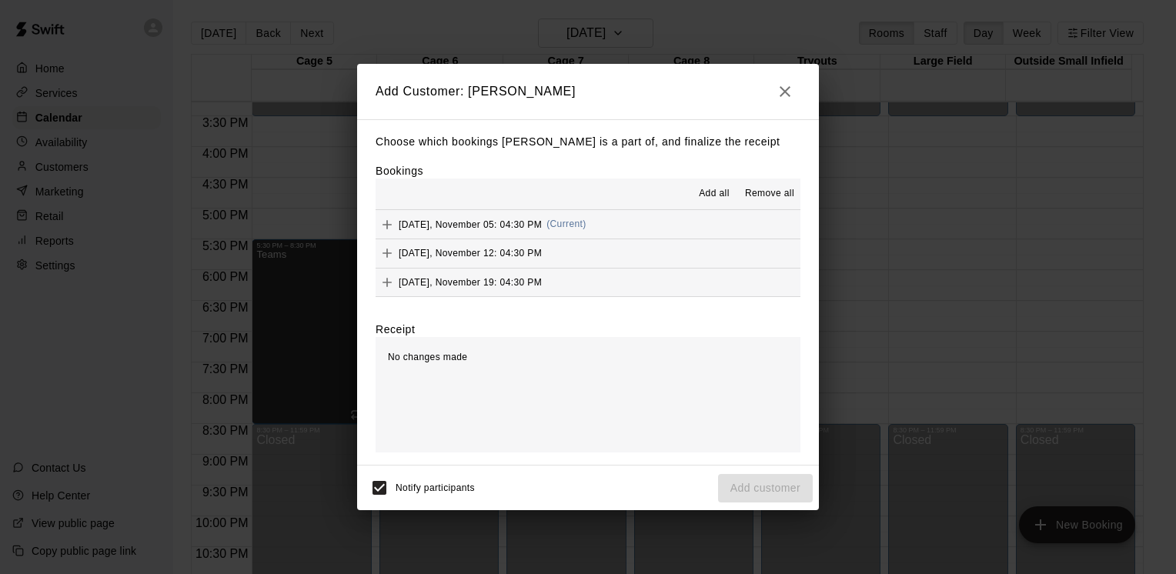
click at [726, 195] on span "Add all" at bounding box center [714, 193] width 31 height 15
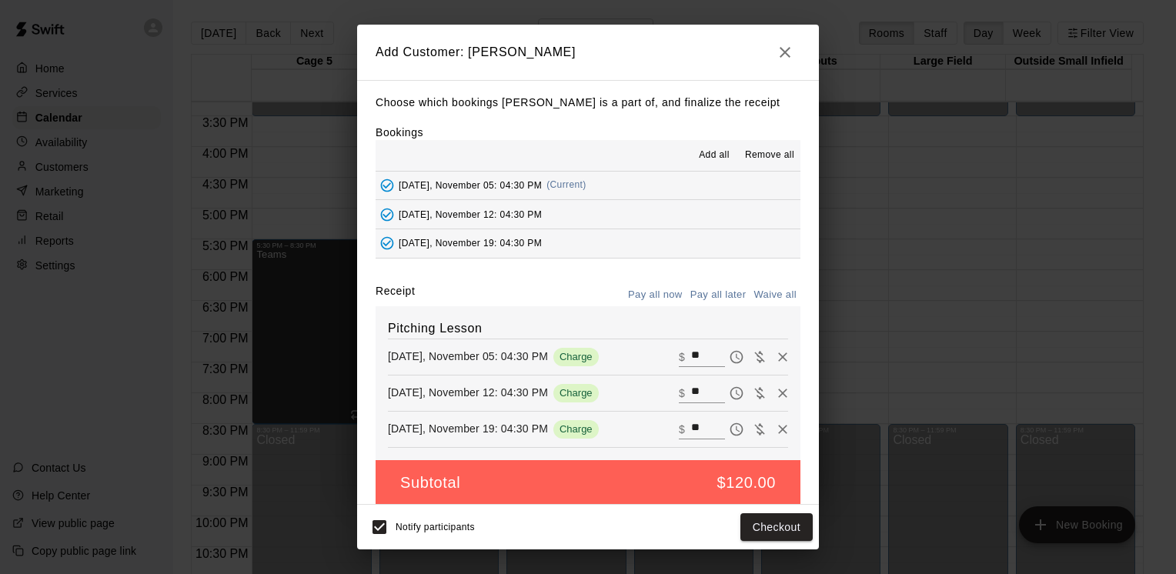
click at [635, 289] on button "Pay all now" at bounding box center [655, 295] width 62 height 24
click at [763, 527] on button "Checkout" at bounding box center [776, 527] width 72 height 28
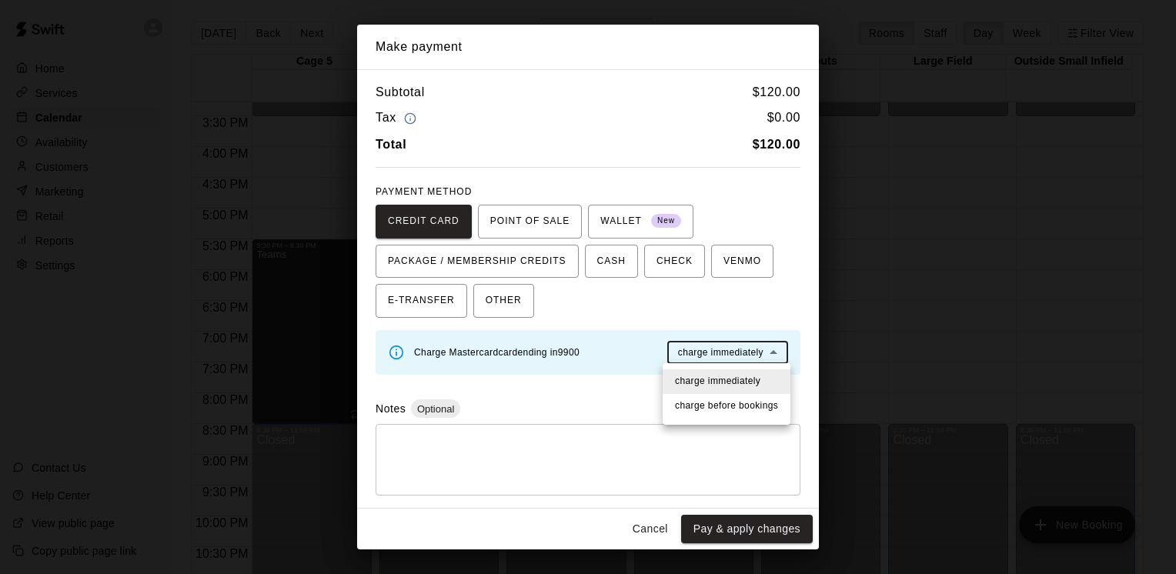
click at [736, 350] on body "Home Services Calendar Availability Customers Marketing Retail Reports Settings…" at bounding box center [588, 299] width 1176 height 599
click at [729, 412] on span "charge before booking s" at bounding box center [726, 406] width 103 height 15
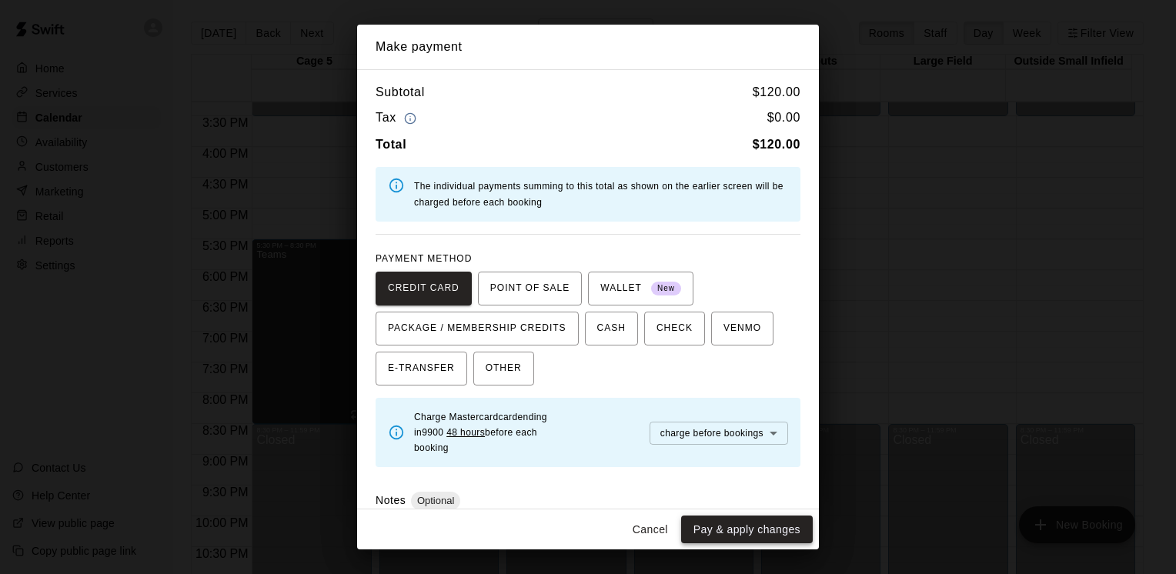
click at [722, 528] on button "Pay & apply changes" at bounding box center [747, 529] width 132 height 28
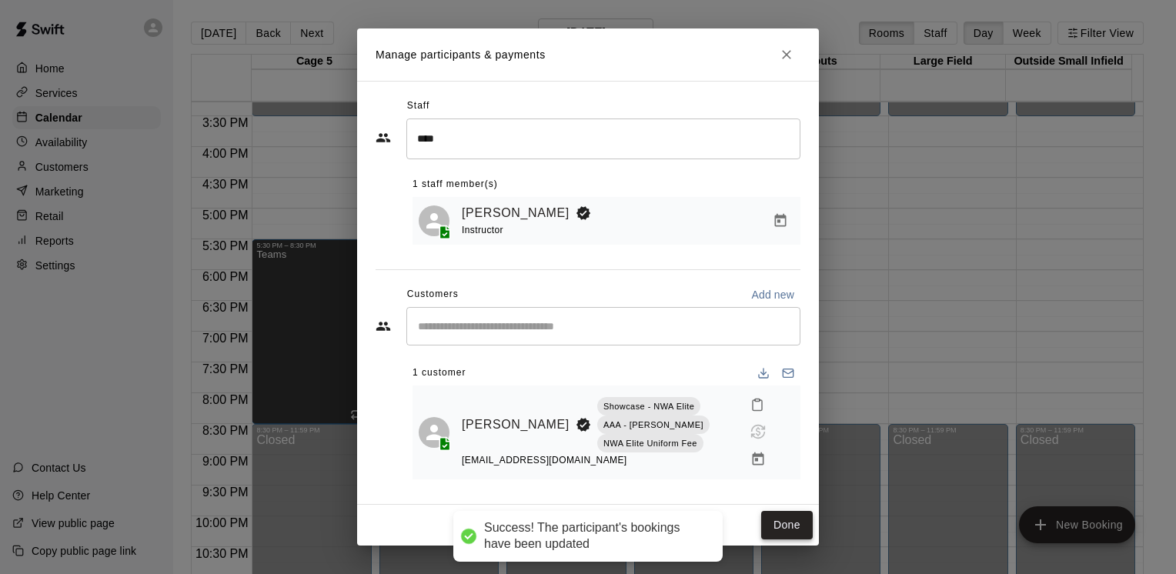
click at [802, 512] on button "Done" at bounding box center [787, 525] width 52 height 28
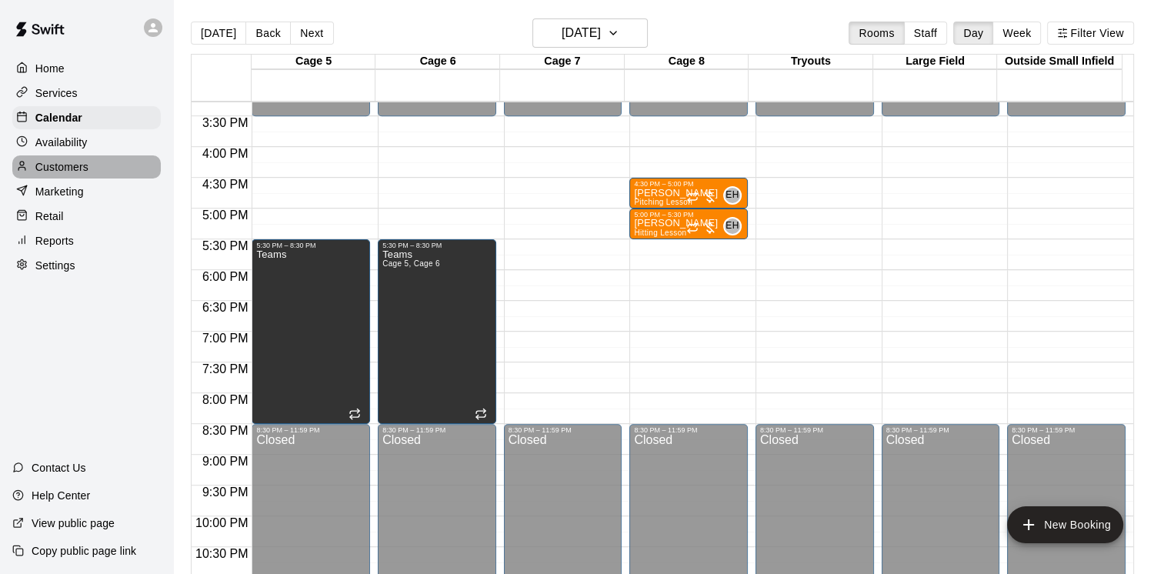
click at [98, 172] on div "Customers" at bounding box center [86, 166] width 148 height 23
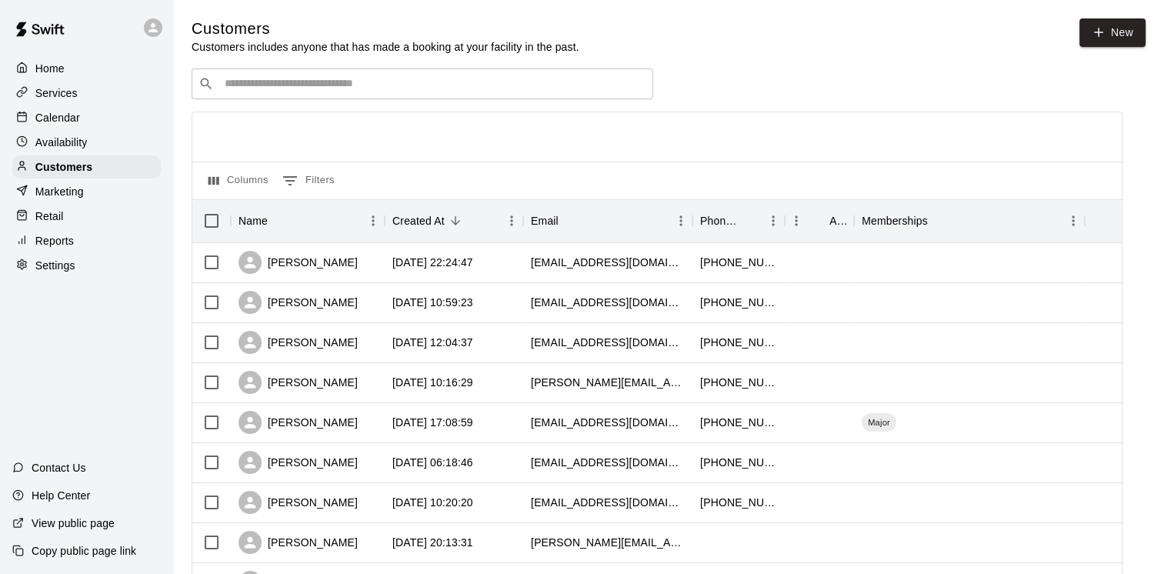
click at [80, 125] on div "Calendar" at bounding box center [86, 117] width 148 height 23
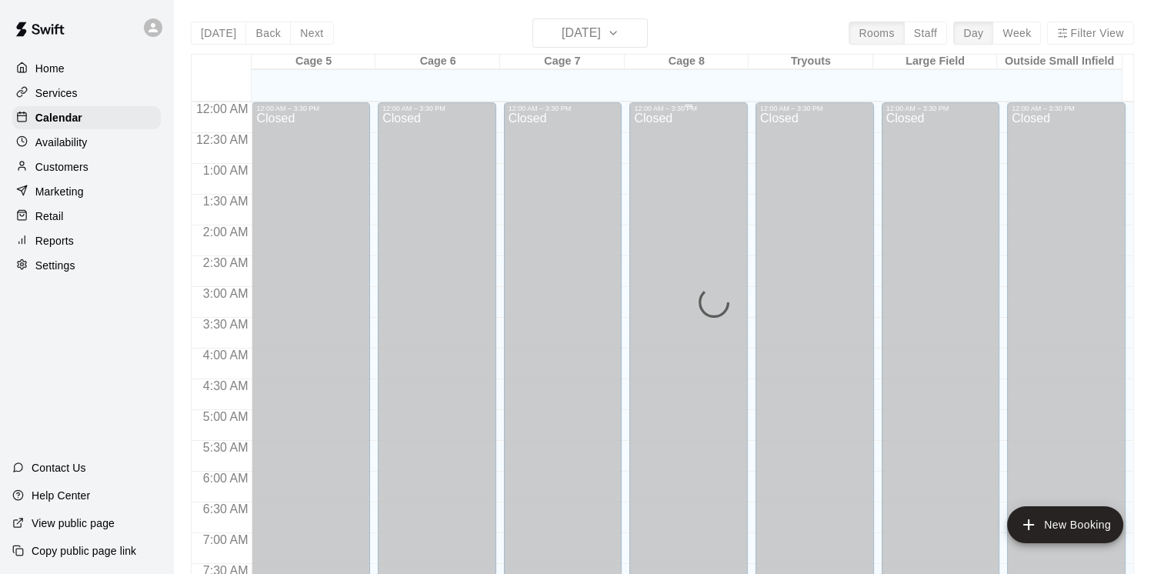
scroll to position [940, 0]
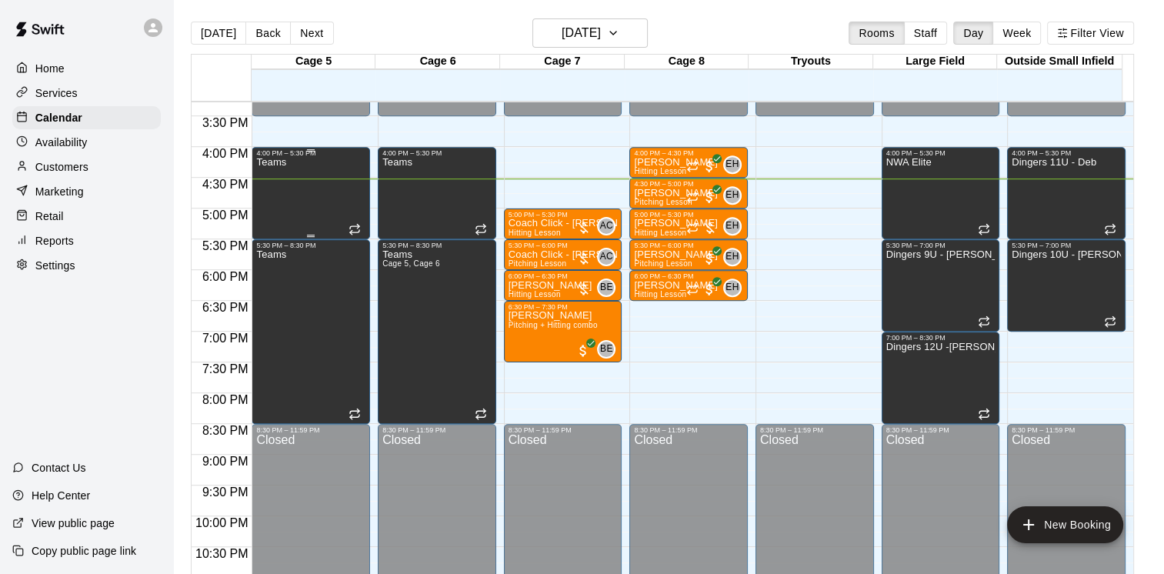
click at [317, 211] on div "Teams" at bounding box center [310, 444] width 109 height 574
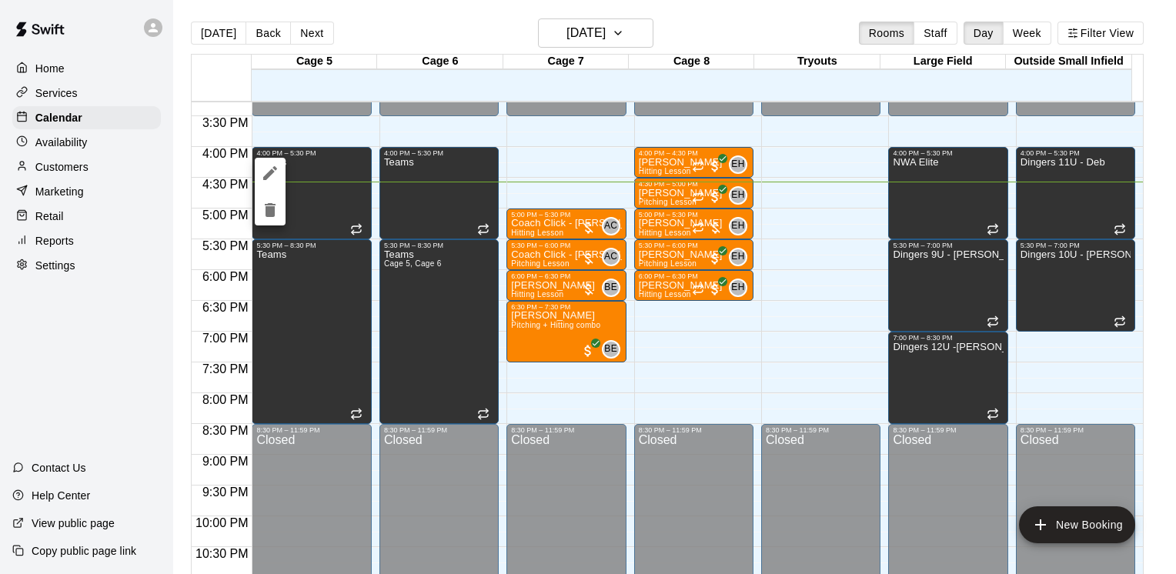
click at [624, 32] on div at bounding box center [588, 287] width 1176 height 574
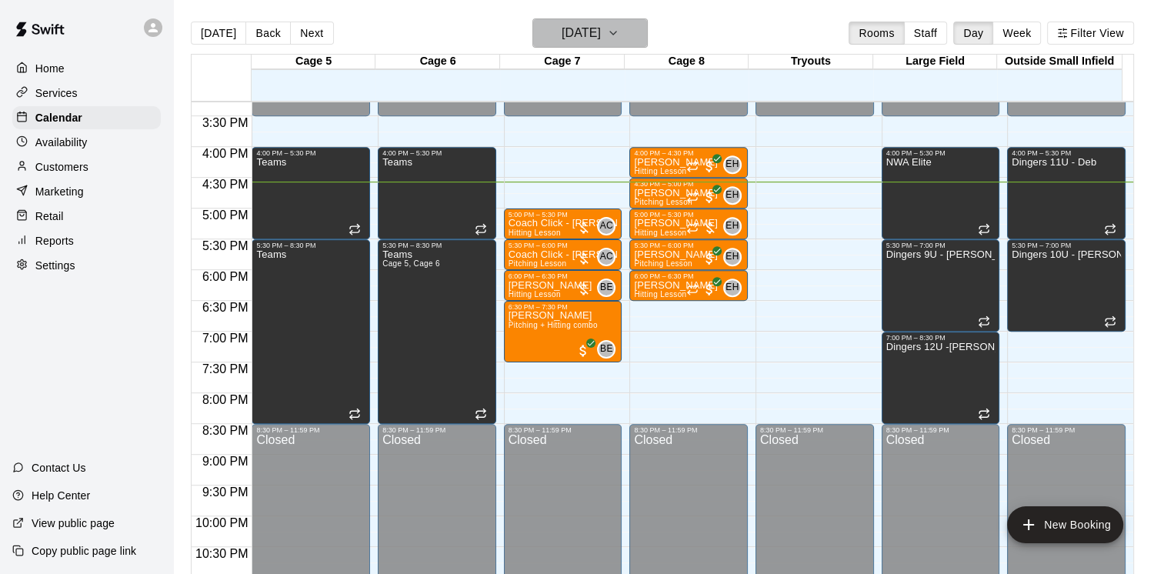
click at [601, 35] on h6 "[DATE]" at bounding box center [581, 33] width 39 height 22
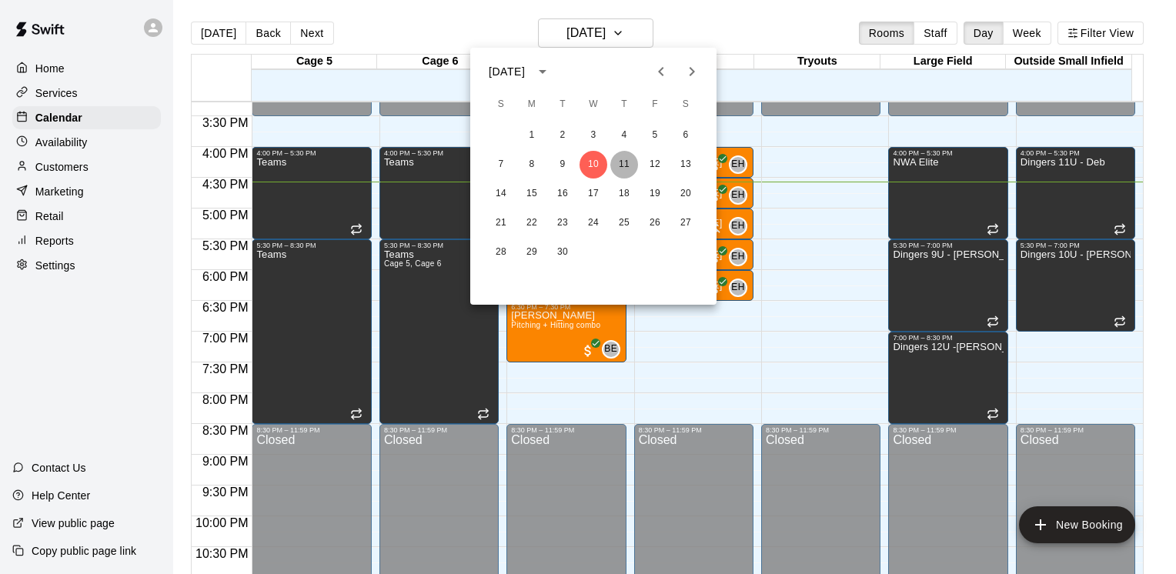
click at [625, 165] on button "11" at bounding box center [624, 165] width 28 height 28
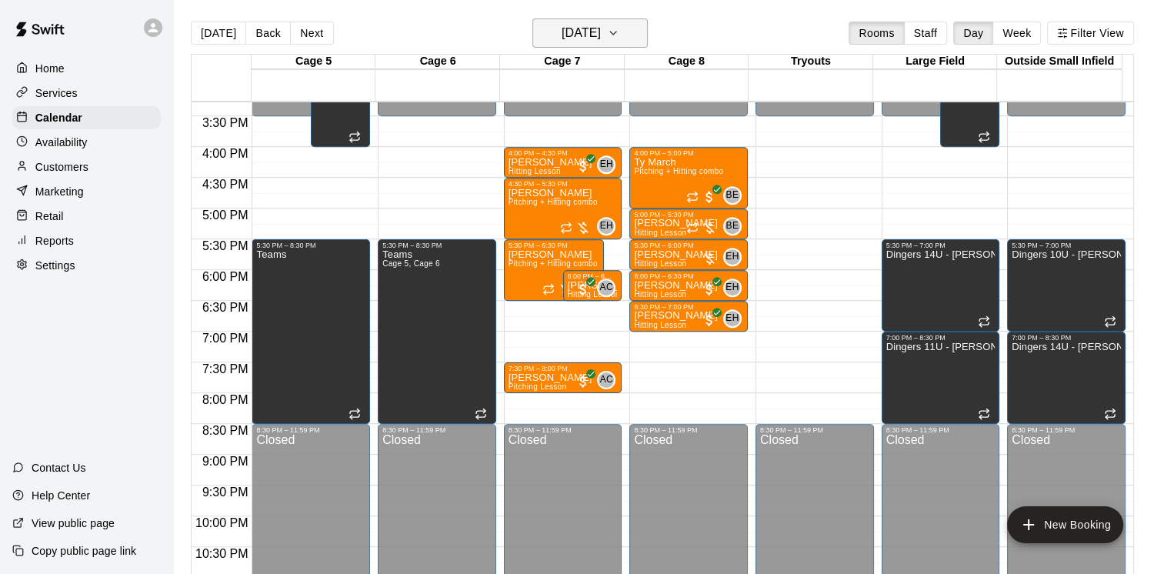
click at [601, 30] on h6 "[DATE]" at bounding box center [581, 33] width 39 height 22
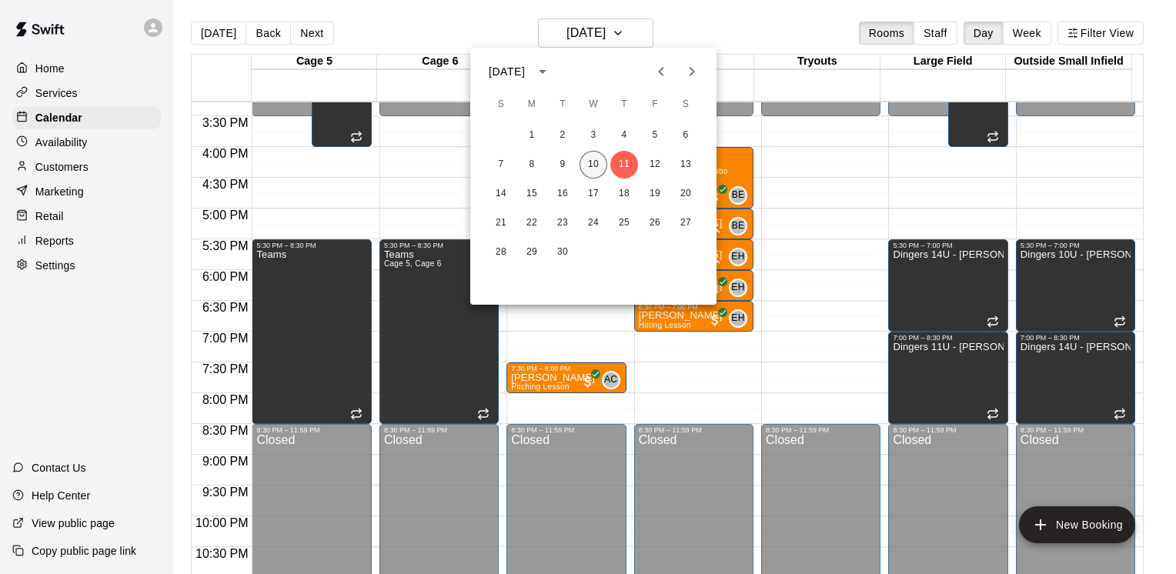
click at [600, 157] on button "10" at bounding box center [593, 165] width 28 height 28
